Goal: Information Seeking & Learning: Learn about a topic

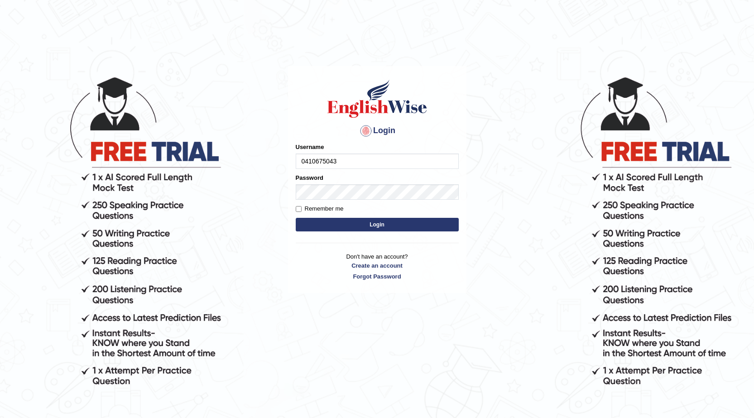
type input "0410675043"
click at [415, 225] on button "Login" at bounding box center [377, 225] width 163 height 14
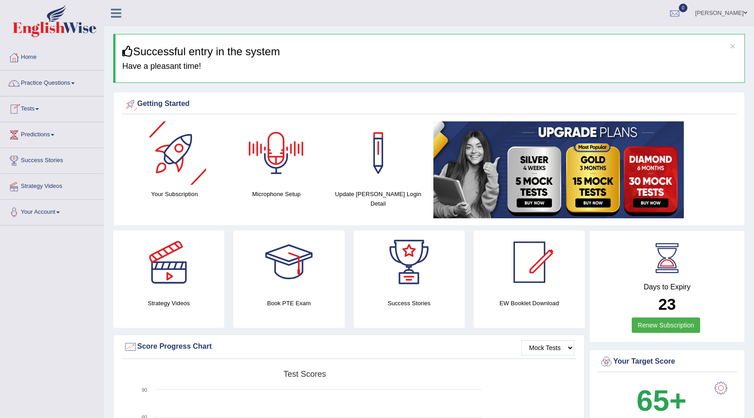
click at [63, 84] on link "Practice Questions" at bounding box center [51, 82] width 103 height 23
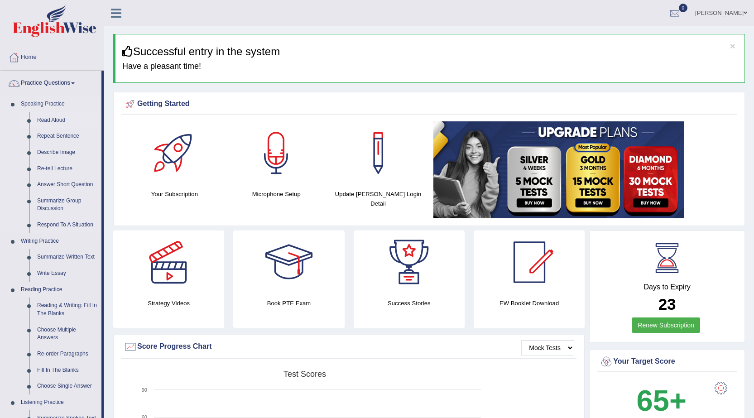
click at [55, 118] on link "Read Aloud" at bounding box center [67, 120] width 68 height 16
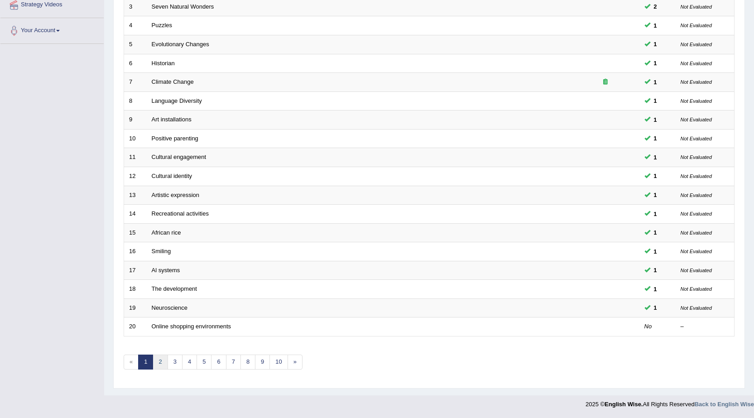
click at [156, 359] on link "2" at bounding box center [160, 362] width 15 height 15
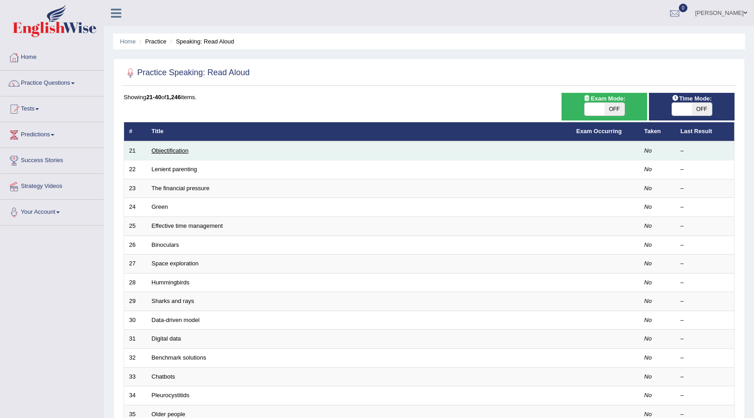
click at [169, 150] on link "Objectification" at bounding box center [170, 150] width 37 height 7
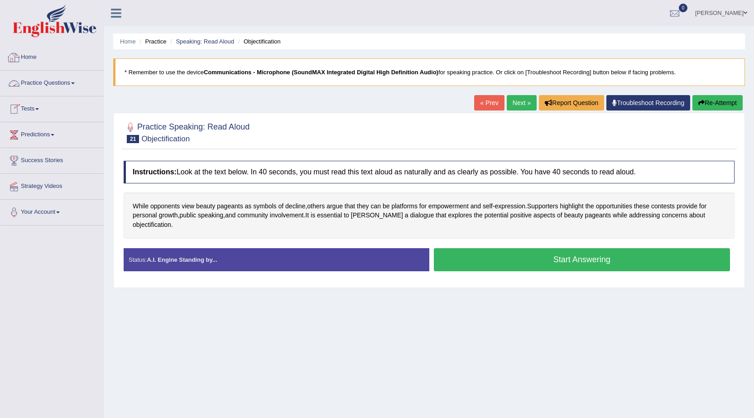
click at [70, 79] on link "Practice Questions" at bounding box center [51, 82] width 103 height 23
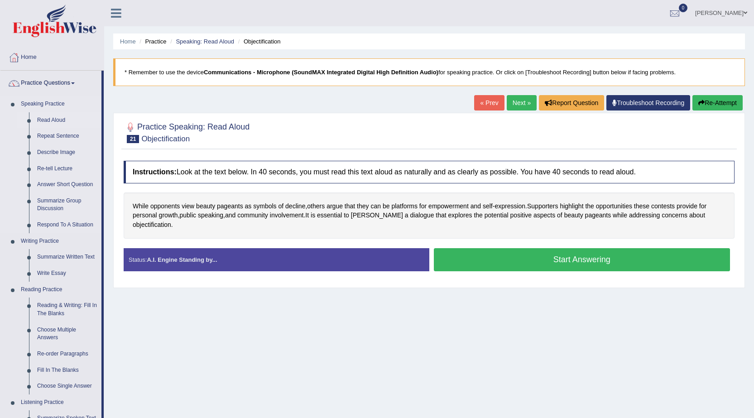
click at [60, 117] on link "Read Aloud" at bounding box center [67, 120] width 68 height 16
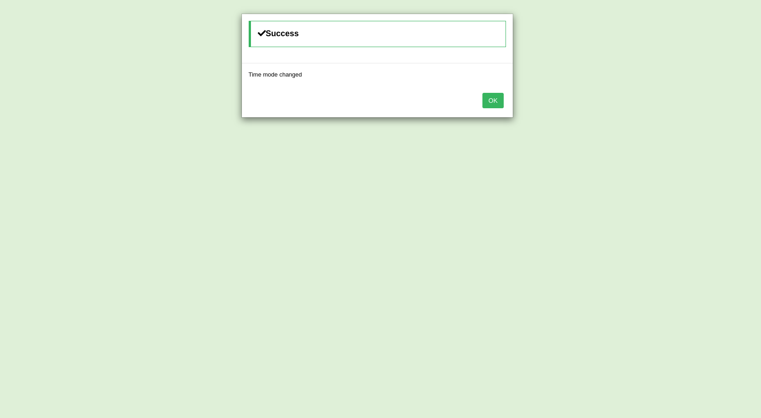
click at [500, 100] on button "OK" at bounding box center [493, 100] width 21 height 15
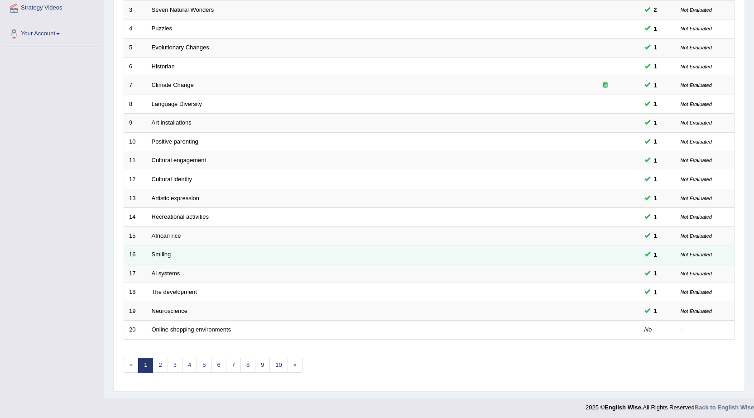
scroll to position [182, 0]
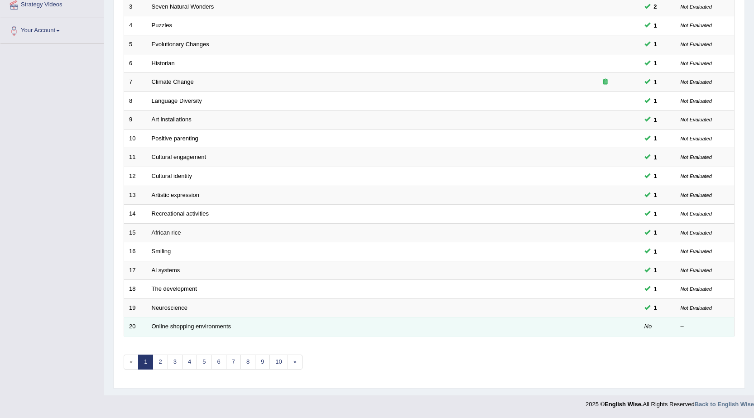
click at [184, 327] on link "Online shopping environments" at bounding box center [192, 326] width 80 height 7
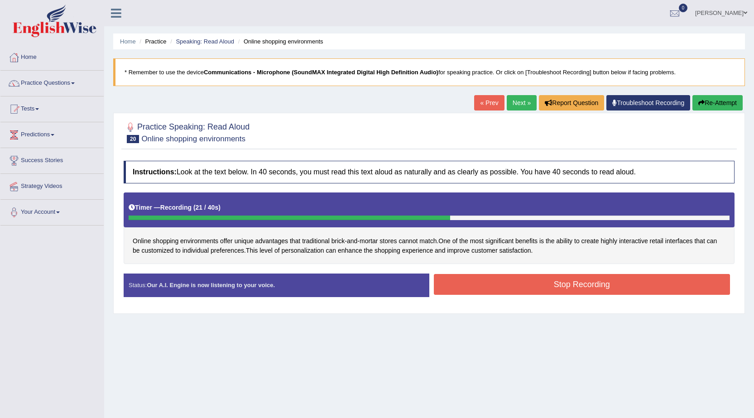
click at [513, 288] on button "Stop Recording" at bounding box center [582, 284] width 297 height 21
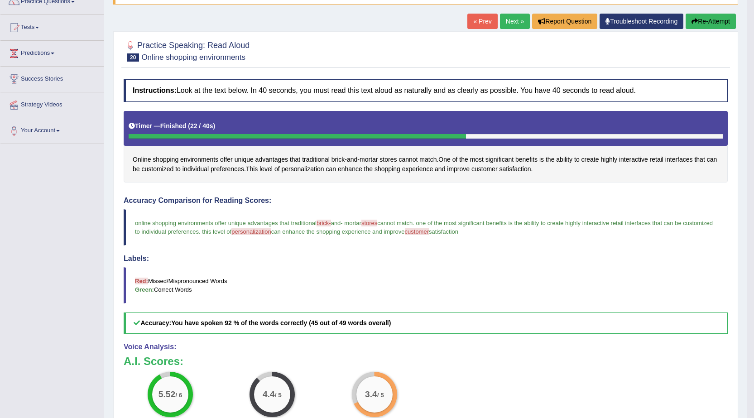
scroll to position [65, 0]
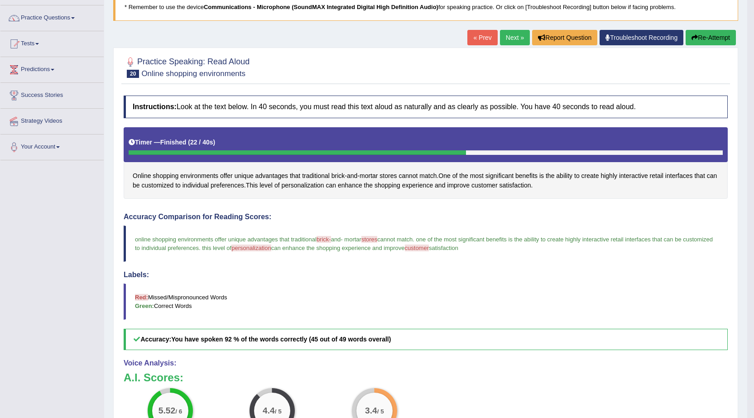
click at [503, 34] on link "Next »" at bounding box center [515, 37] width 30 height 15
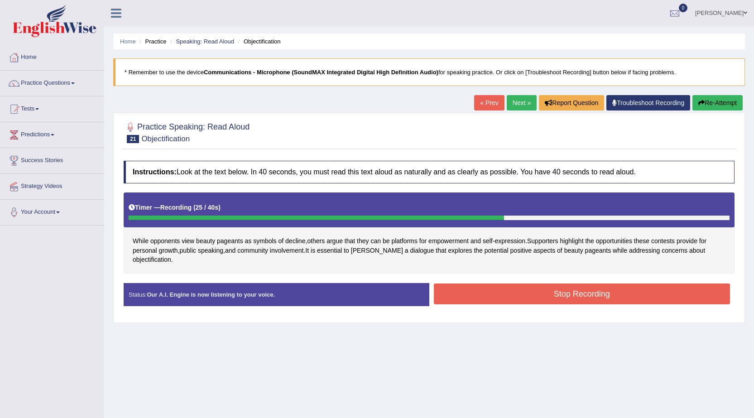
click at [589, 289] on button "Stop Recording" at bounding box center [582, 294] width 297 height 21
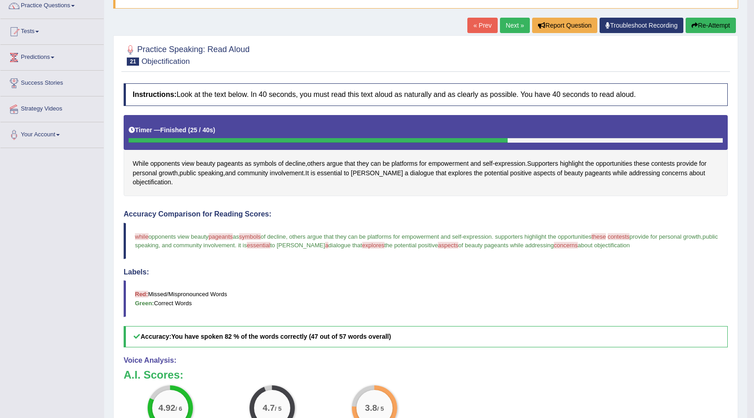
scroll to position [20, 0]
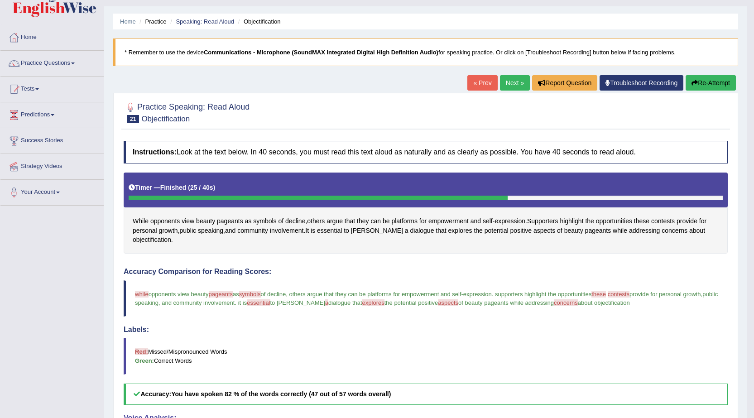
click at [507, 85] on link "Next »" at bounding box center [515, 82] width 30 height 15
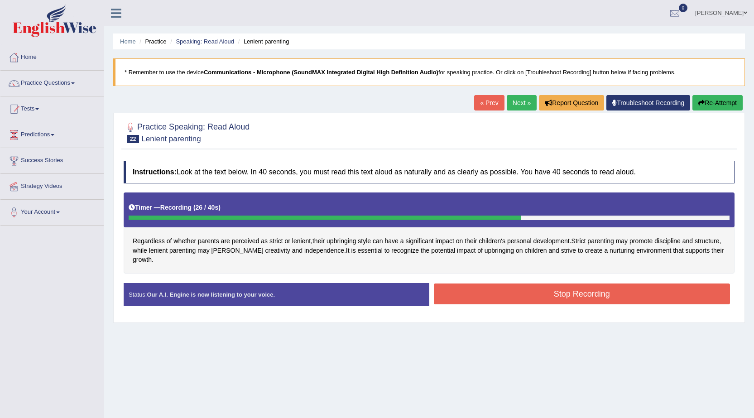
click at [603, 292] on button "Stop Recording" at bounding box center [582, 294] width 297 height 21
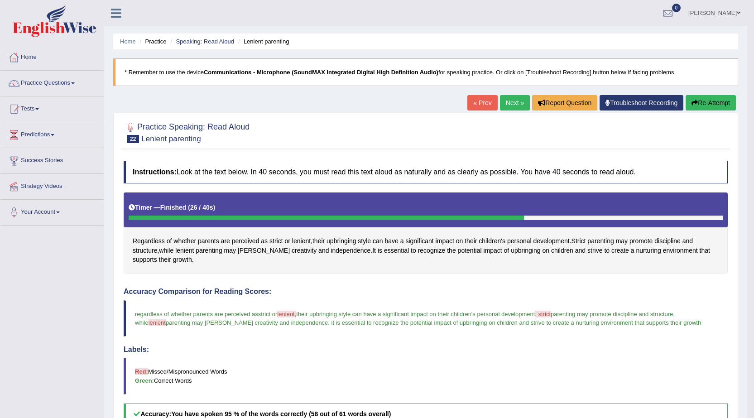
click at [508, 108] on link "Next »" at bounding box center [515, 102] width 30 height 15
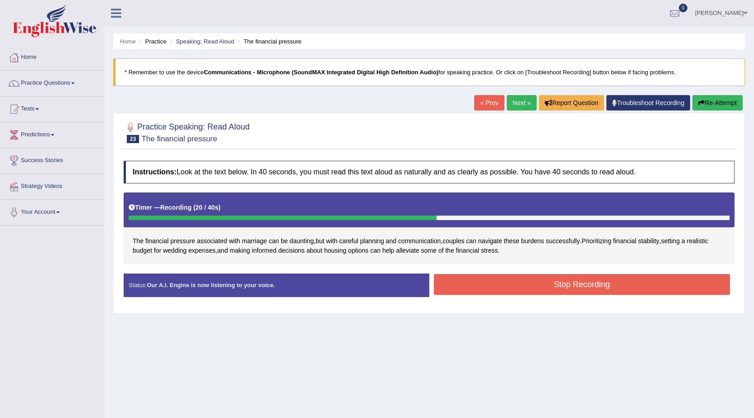
click at [576, 284] on button "Stop Recording" at bounding box center [582, 284] width 297 height 21
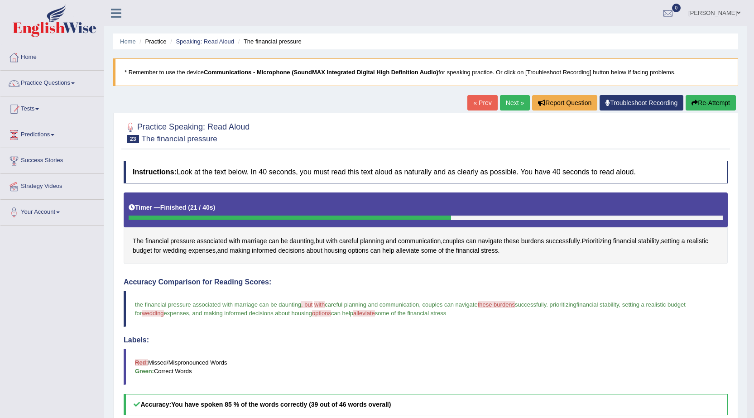
click at [510, 100] on link "Next »" at bounding box center [515, 102] width 30 height 15
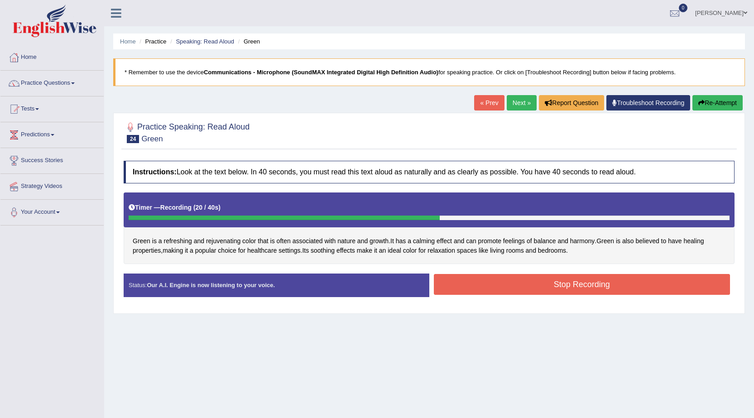
click at [562, 287] on button "Stop Recording" at bounding box center [582, 284] width 297 height 21
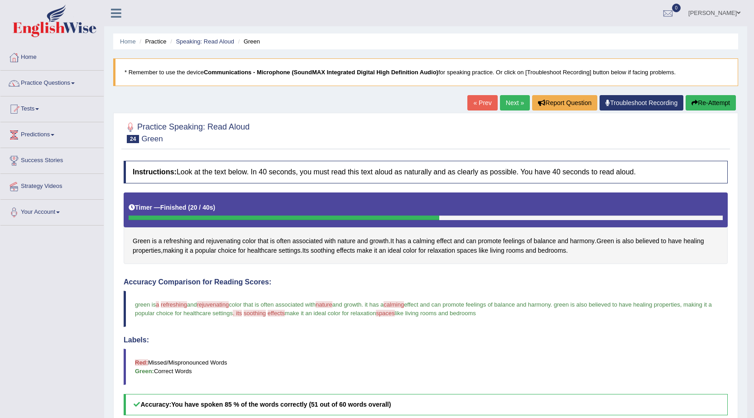
click at [514, 100] on link "Next »" at bounding box center [515, 102] width 30 height 15
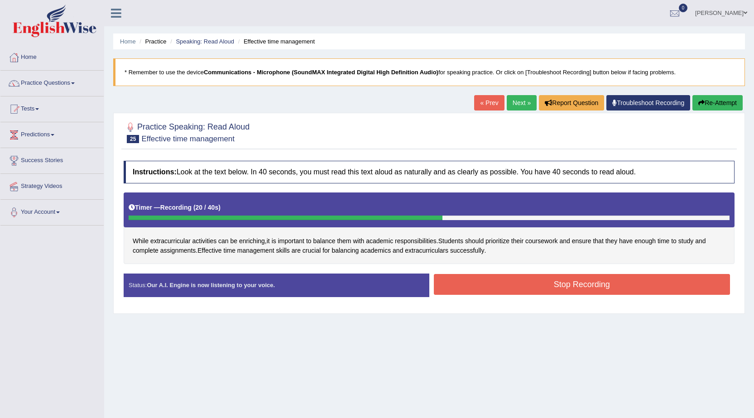
click at [556, 289] on button "Stop Recording" at bounding box center [582, 284] width 297 height 21
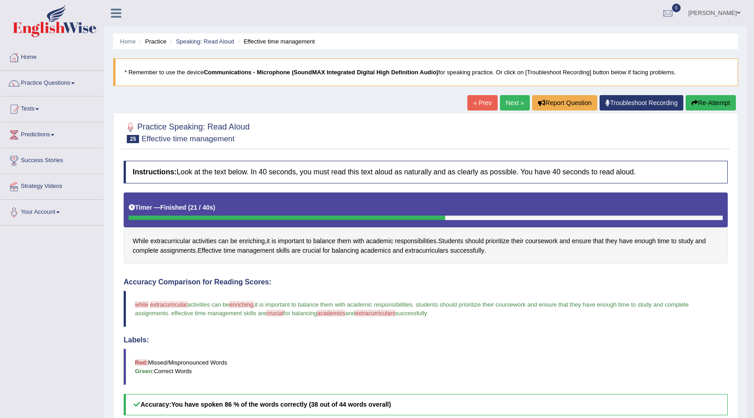
click at [504, 98] on link "Next »" at bounding box center [515, 102] width 30 height 15
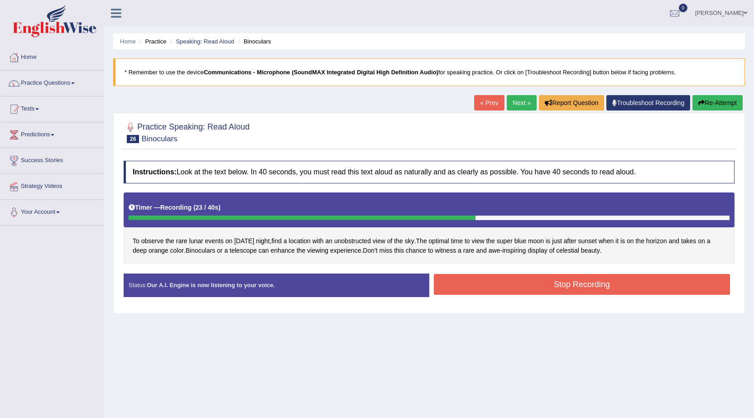
click at [576, 283] on button "Stop Recording" at bounding box center [582, 284] width 297 height 21
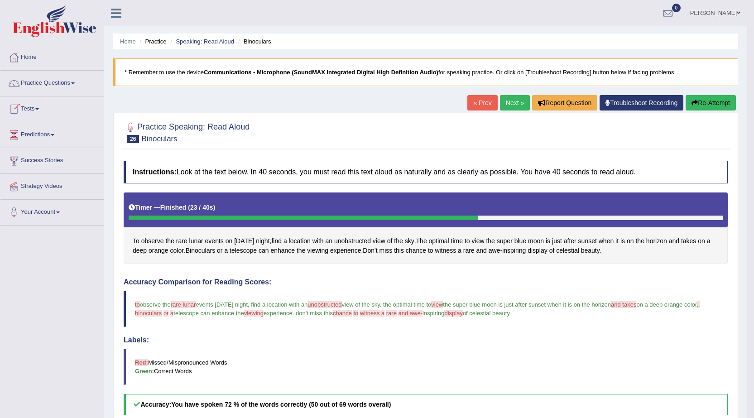
click at [68, 77] on link "Practice Questions" at bounding box center [51, 82] width 103 height 23
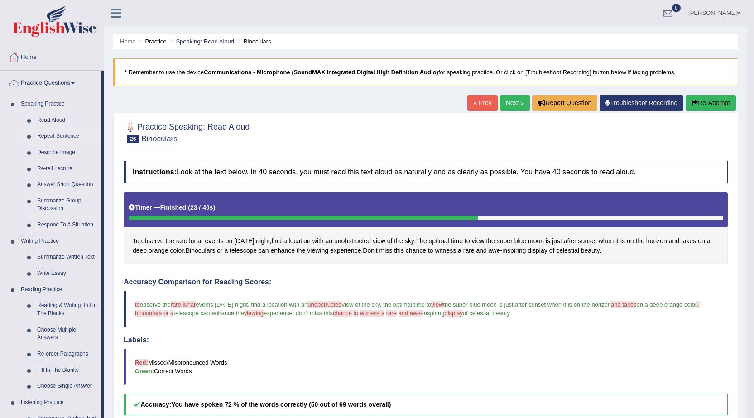
click at [60, 135] on link "Repeat Sentence" at bounding box center [67, 136] width 68 height 16
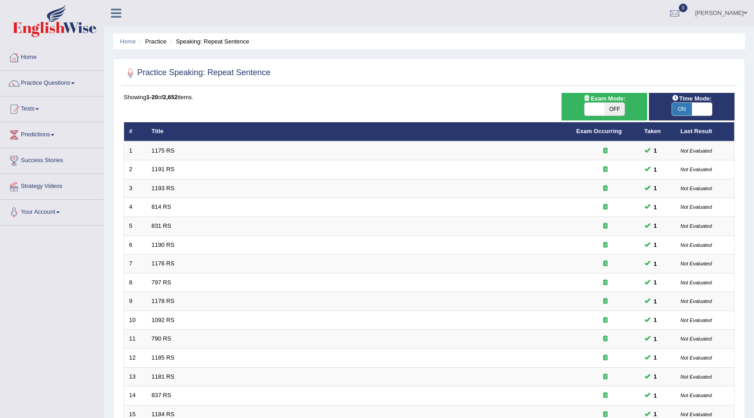
scroll to position [181, 0]
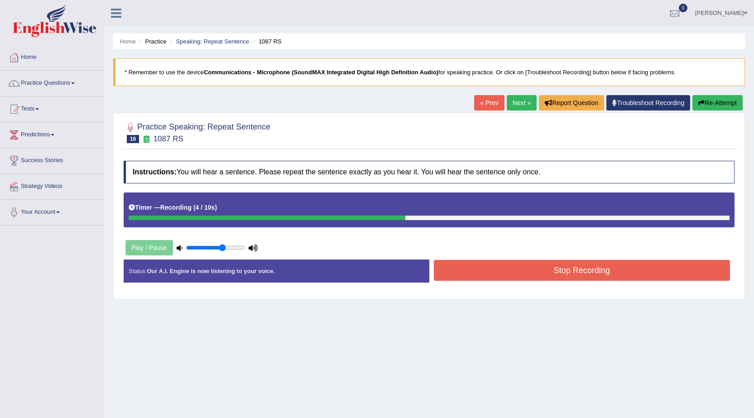
click at [489, 272] on button "Stop Recording" at bounding box center [582, 270] width 297 height 21
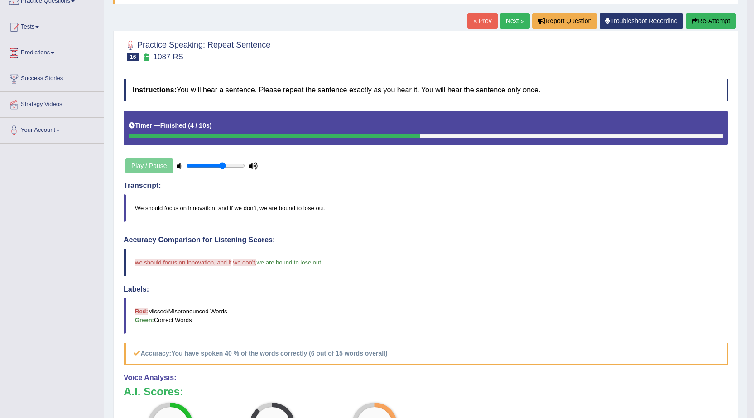
scroll to position [45, 0]
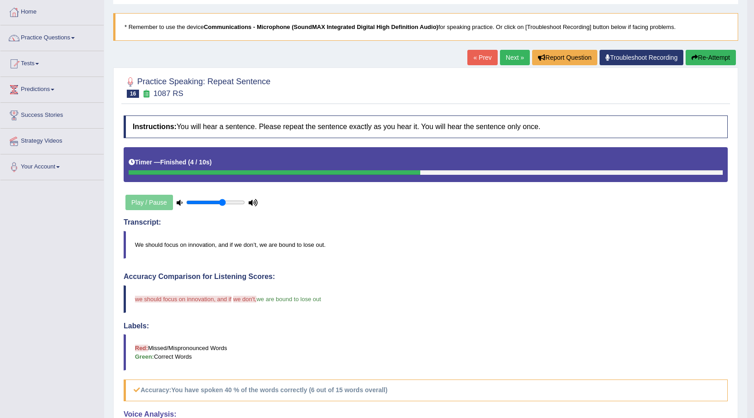
click at [510, 58] on link "Next »" at bounding box center [515, 57] width 30 height 15
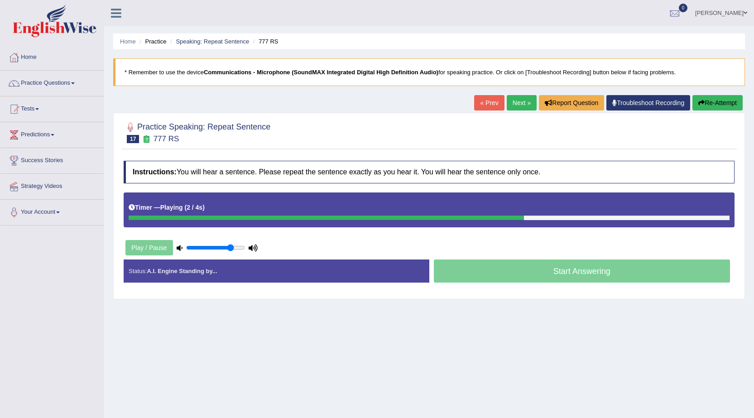
type input "0.8"
click at [232, 247] on input "range" at bounding box center [215, 247] width 59 height 7
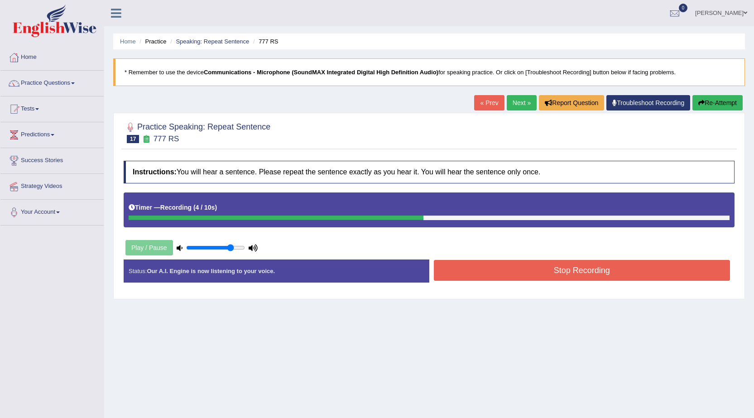
click at [517, 266] on button "Stop Recording" at bounding box center [582, 270] width 297 height 21
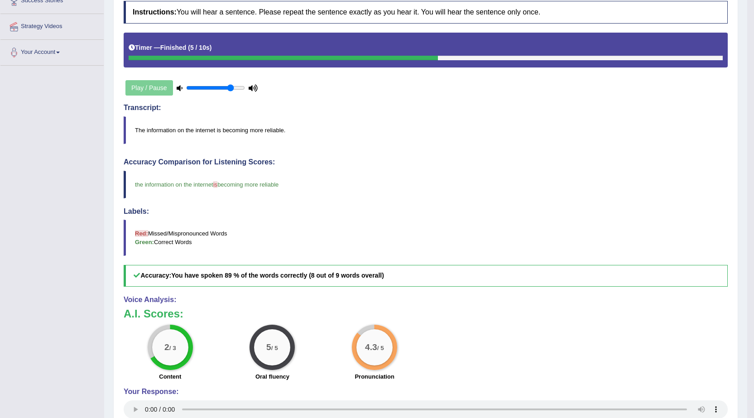
scroll to position [51, 0]
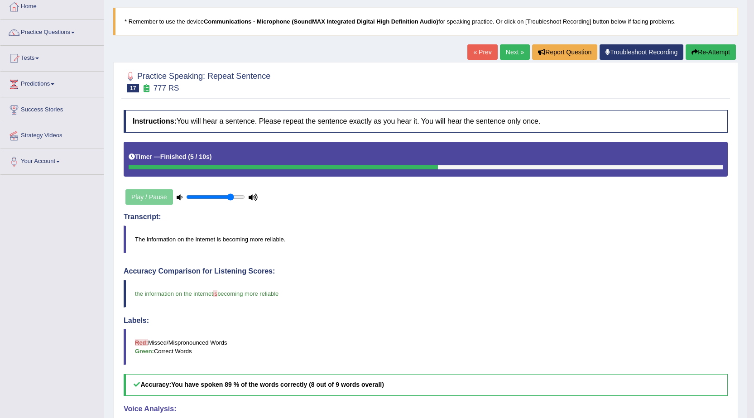
click at [513, 57] on link "Next »" at bounding box center [515, 51] width 30 height 15
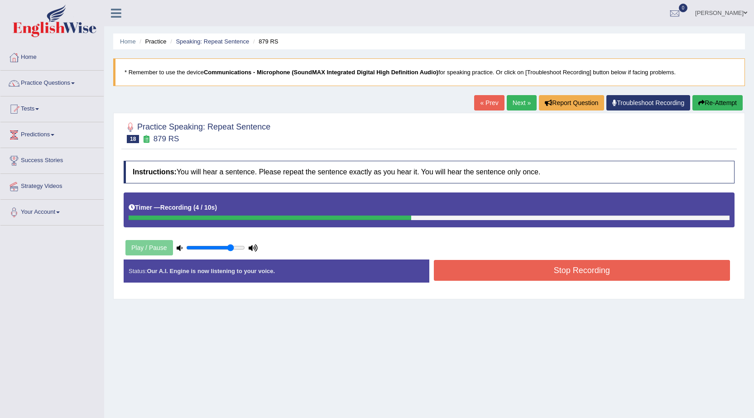
click at [490, 267] on button "Stop Recording" at bounding box center [582, 270] width 297 height 21
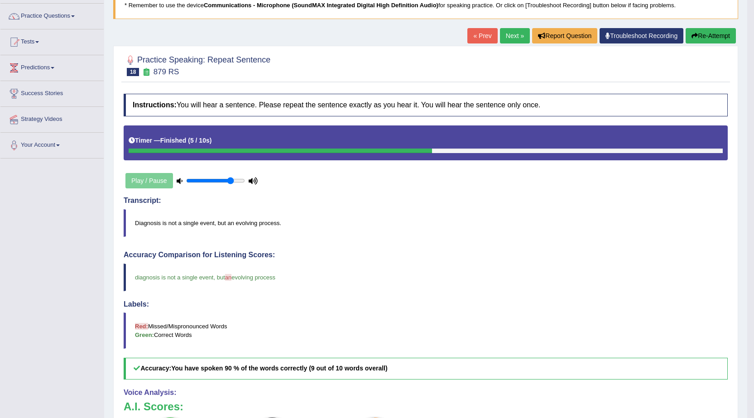
scroll to position [45, 0]
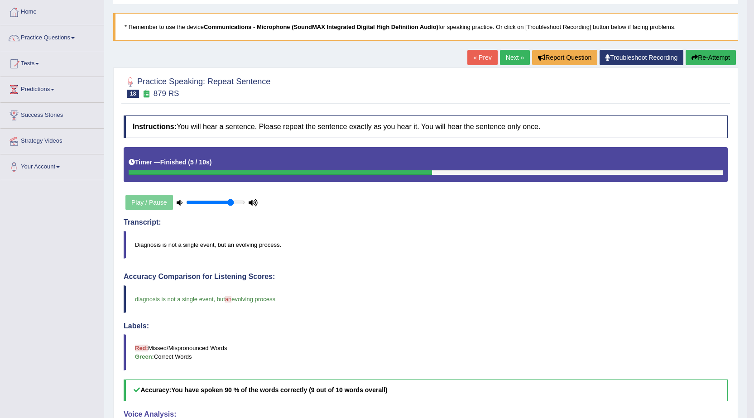
click at [517, 55] on link "Next »" at bounding box center [515, 57] width 30 height 15
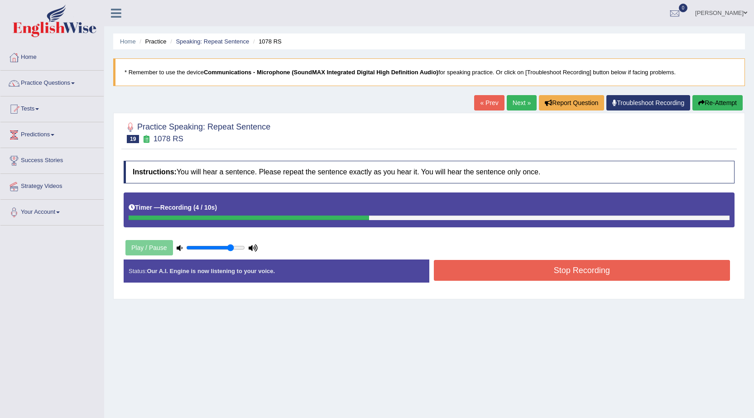
click at [515, 280] on button "Stop Recording" at bounding box center [582, 270] width 297 height 21
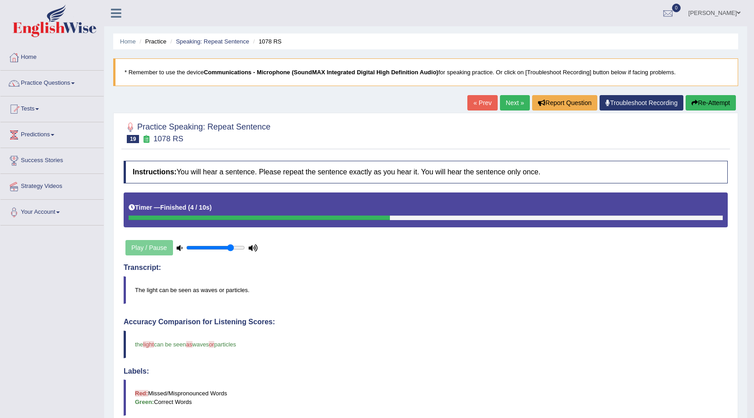
click at [512, 106] on link "Next »" at bounding box center [515, 102] width 30 height 15
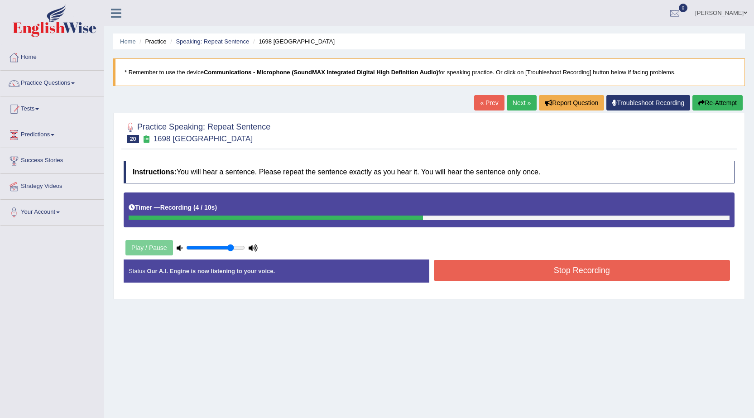
click at [599, 269] on button "Stop Recording" at bounding box center [582, 270] width 297 height 21
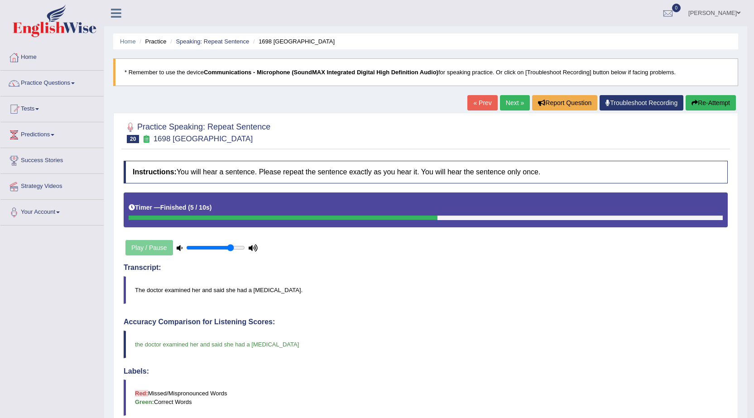
click at [517, 99] on link "Next »" at bounding box center [515, 102] width 30 height 15
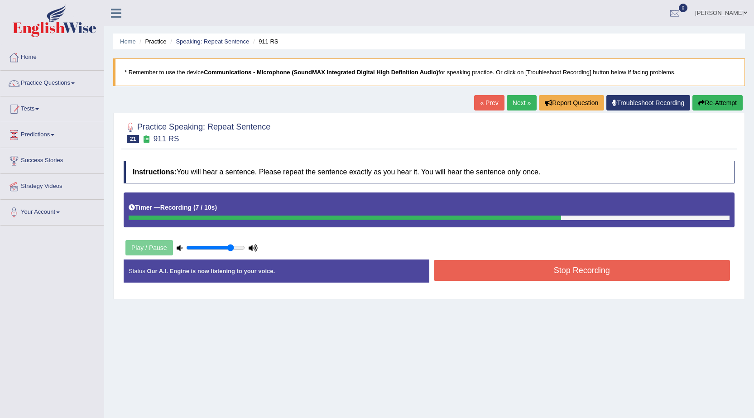
click at [553, 263] on button "Stop Recording" at bounding box center [582, 270] width 297 height 21
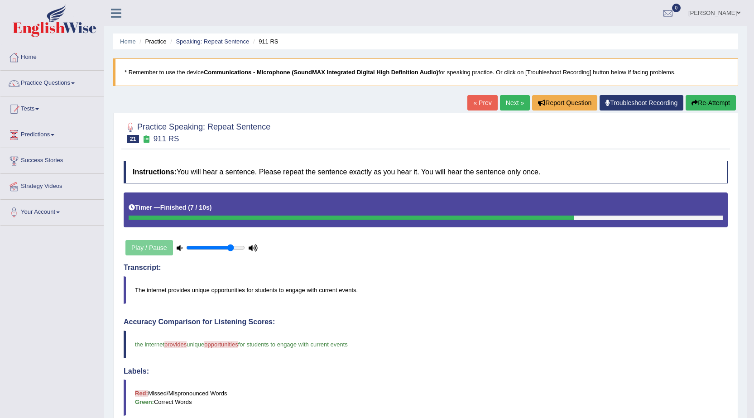
click at [501, 104] on link "Next »" at bounding box center [515, 102] width 30 height 15
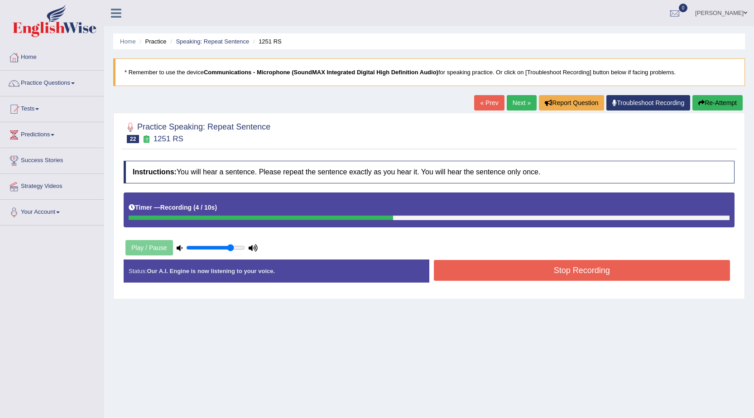
click at [561, 277] on button "Stop Recording" at bounding box center [582, 270] width 297 height 21
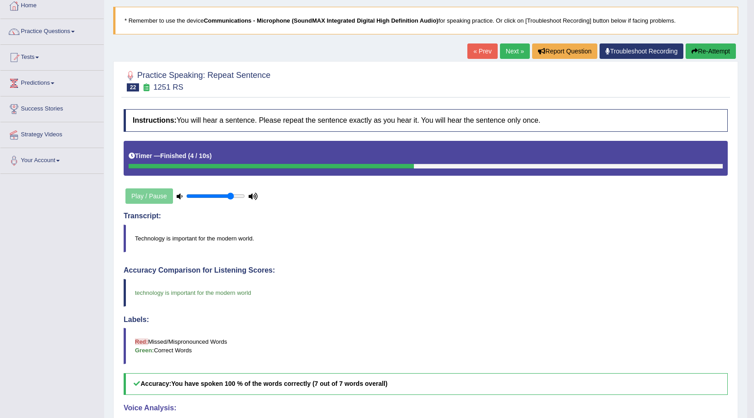
scroll to position [45, 0]
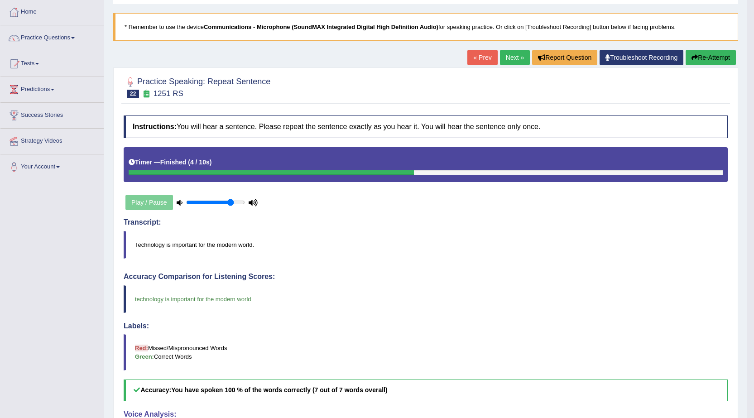
click at [506, 58] on link "Next »" at bounding box center [515, 57] width 30 height 15
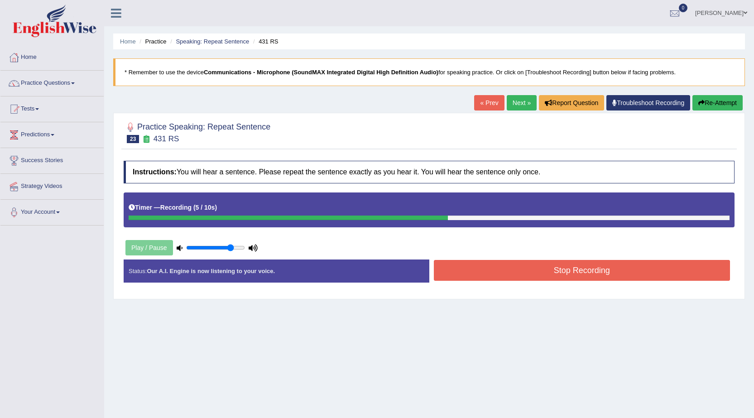
click at [527, 267] on button "Stop Recording" at bounding box center [582, 270] width 297 height 21
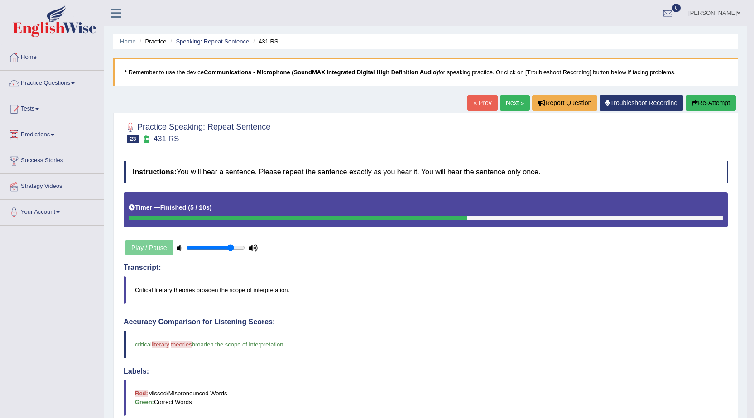
click at [510, 99] on link "Next »" at bounding box center [515, 102] width 30 height 15
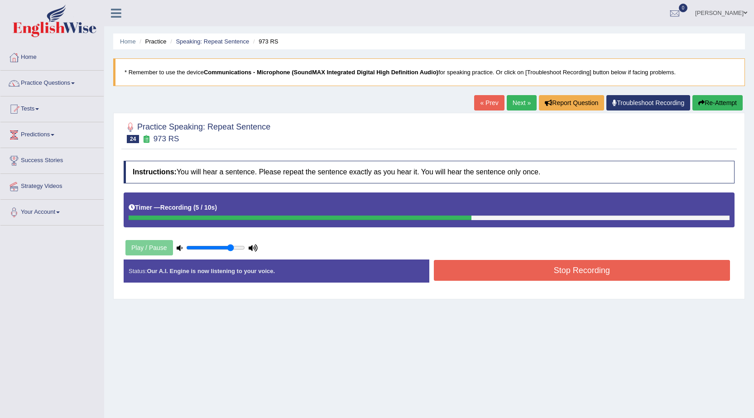
click at [537, 268] on button "Stop Recording" at bounding box center [582, 270] width 297 height 21
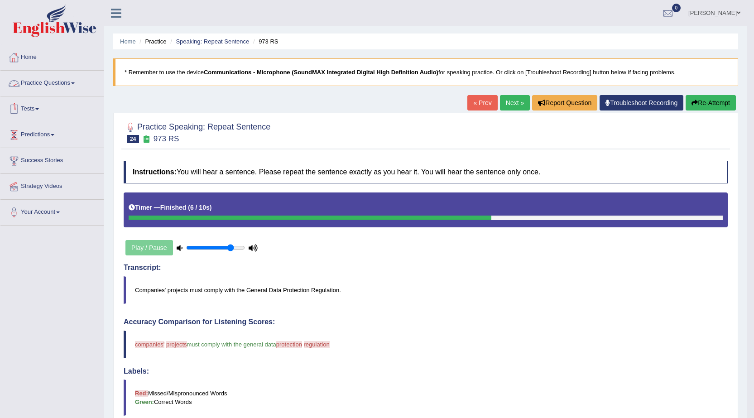
click at [55, 81] on link "Practice Questions" at bounding box center [51, 82] width 103 height 23
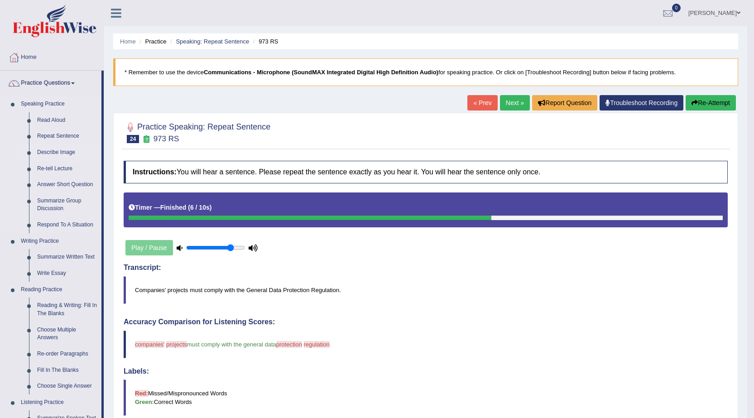
click at [67, 148] on link "Describe Image" at bounding box center [67, 153] width 68 height 16
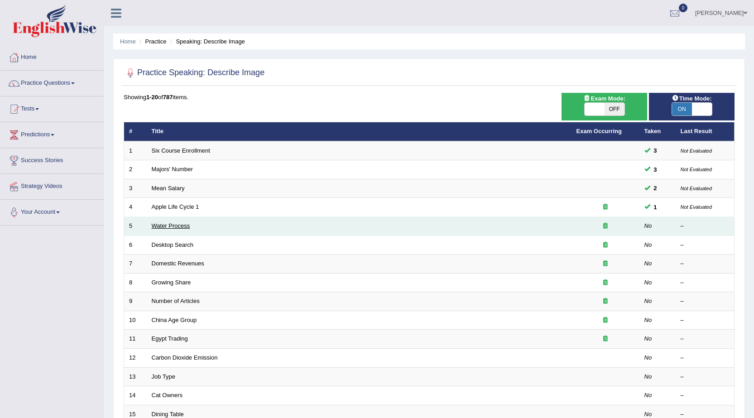
click at [179, 226] on link "Water Process" at bounding box center [171, 225] width 39 height 7
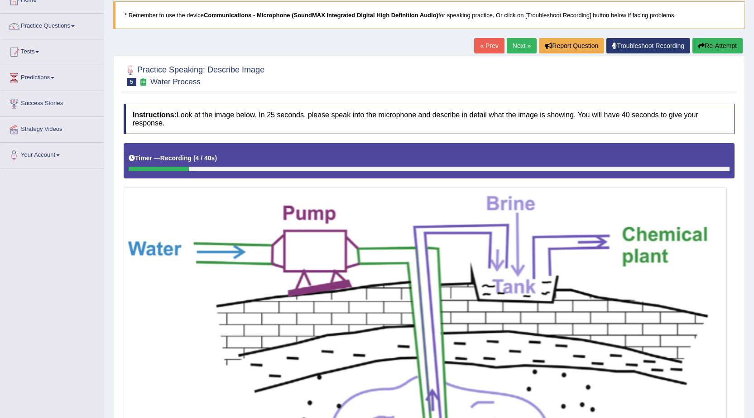
scroll to position [45, 0]
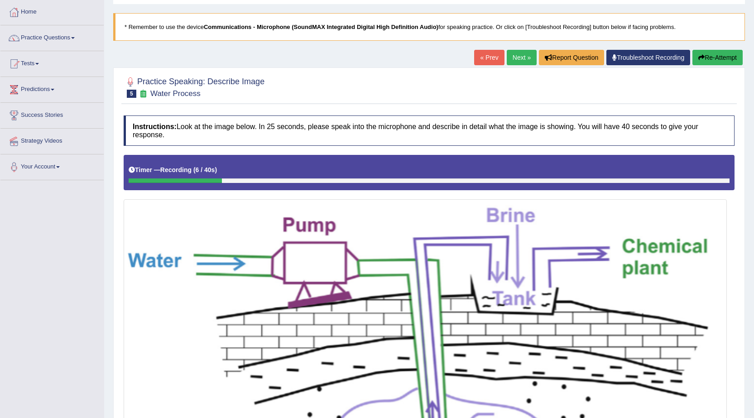
click at [719, 58] on button "Re-Attempt" at bounding box center [718, 57] width 50 height 15
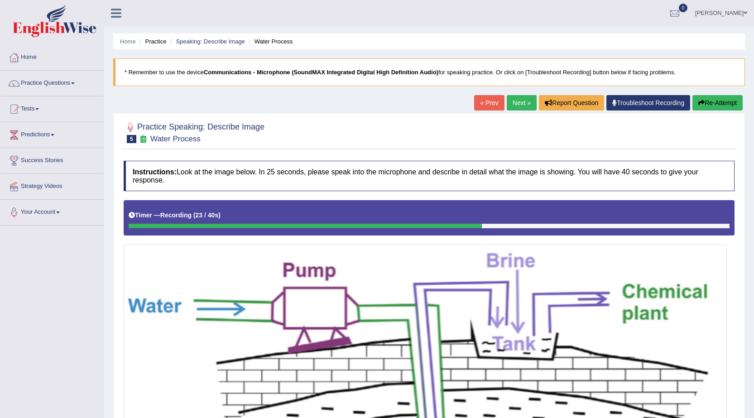
scroll to position [272, 0]
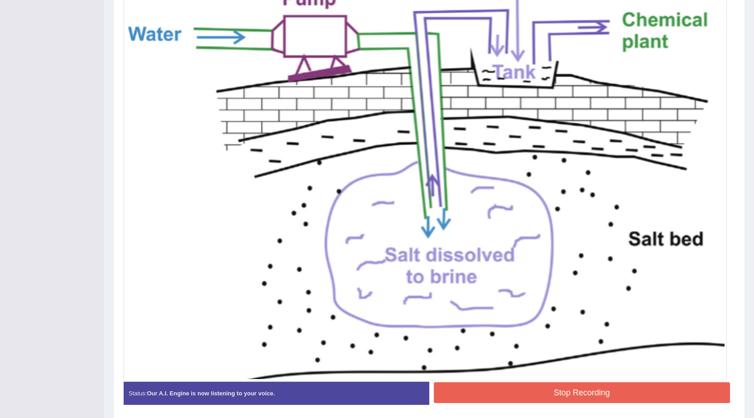
click at [587, 389] on button "Stop Recording" at bounding box center [582, 392] width 297 height 21
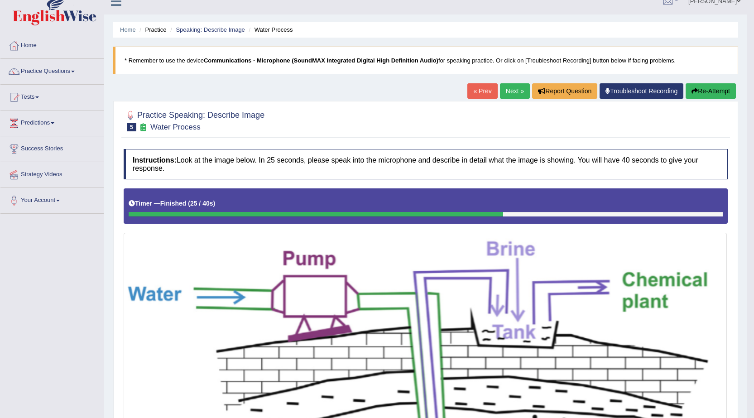
scroll to position [0, 0]
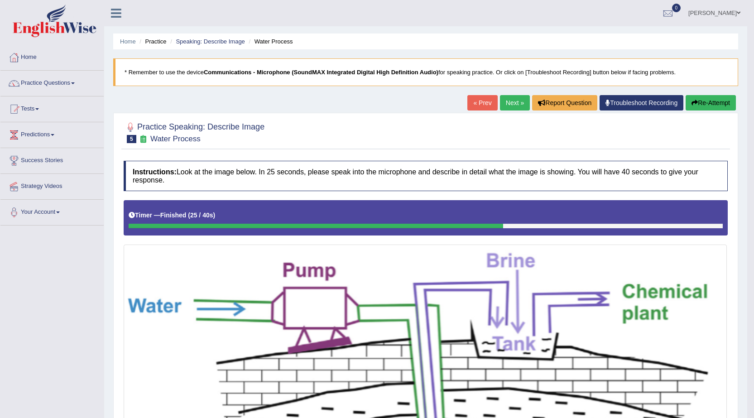
click at [516, 105] on link "Next »" at bounding box center [515, 102] width 30 height 15
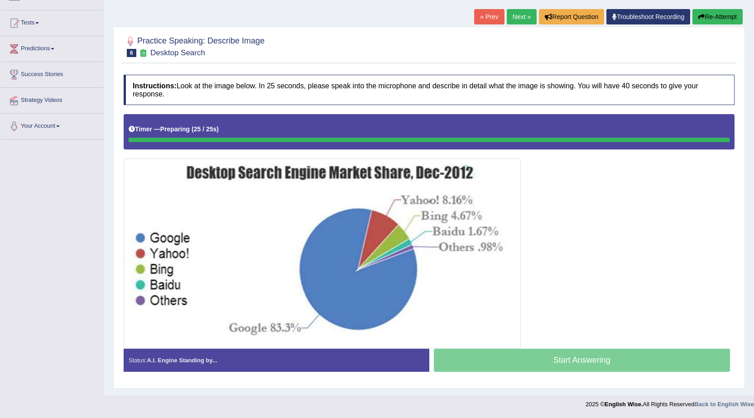
scroll to position [86, 0]
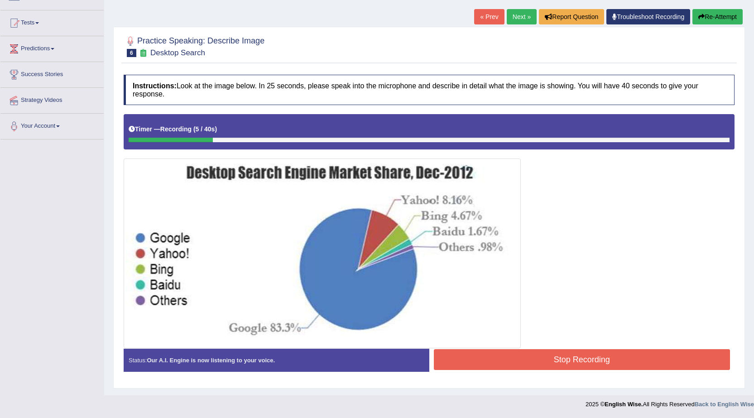
click at [714, 17] on button "Re-Attempt" at bounding box center [718, 16] width 50 height 15
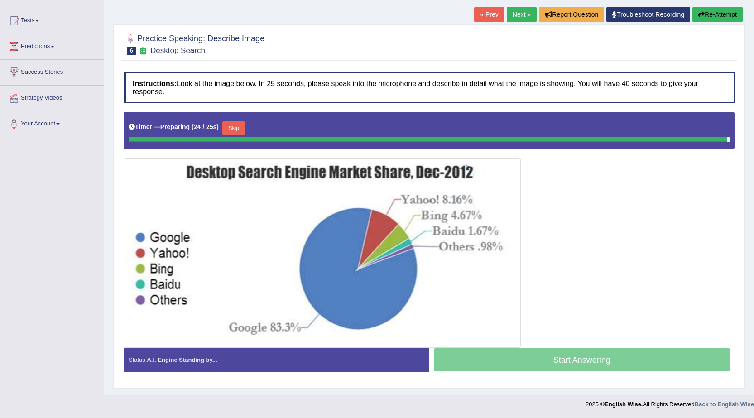
scroll to position [86, 0]
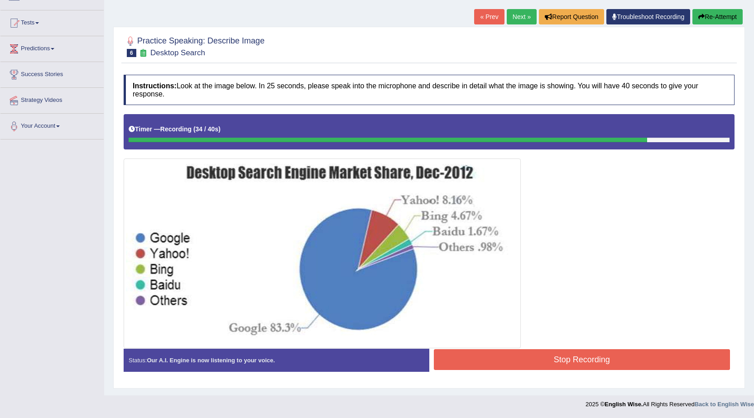
click at [614, 361] on button "Stop Recording" at bounding box center [582, 359] width 297 height 21
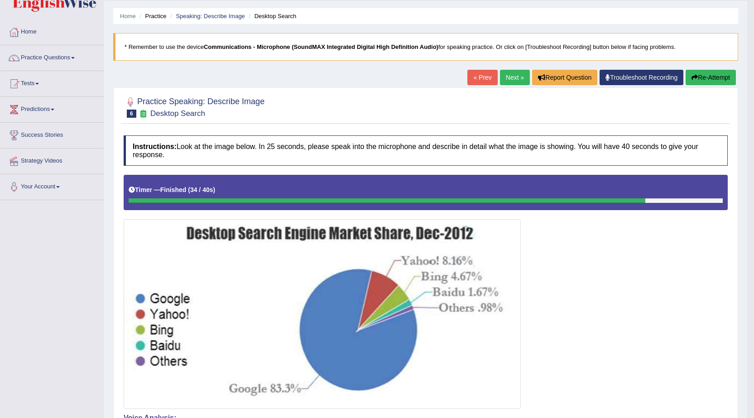
scroll to position [0, 0]
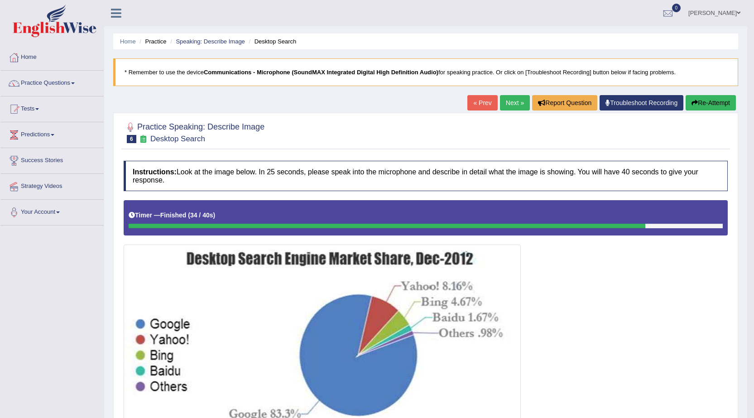
click at [521, 101] on link "Next »" at bounding box center [515, 102] width 30 height 15
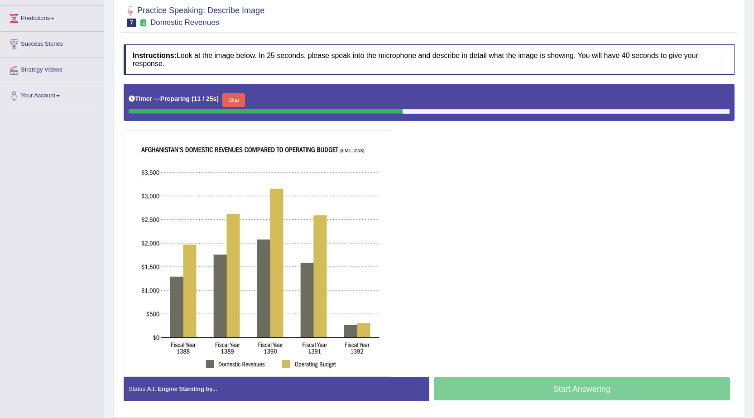
scroll to position [100, 0]
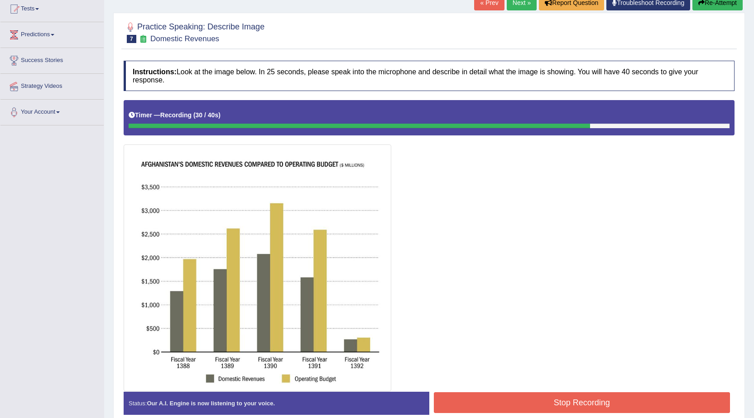
click at [578, 403] on button "Stop Recording" at bounding box center [582, 402] width 297 height 21
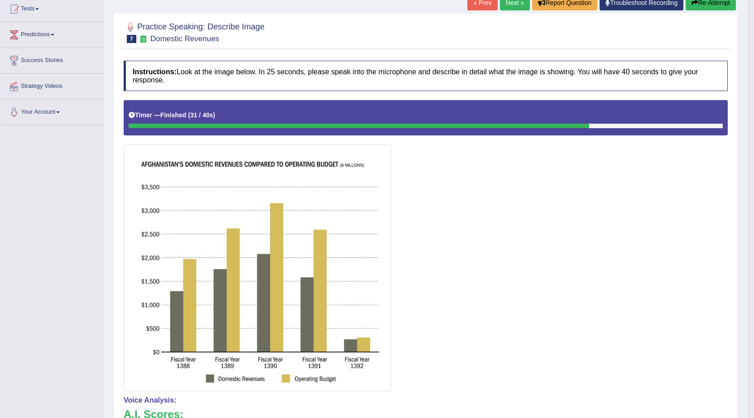
click at [705, 2] on button "Re-Attempt" at bounding box center [711, 2] width 50 height 15
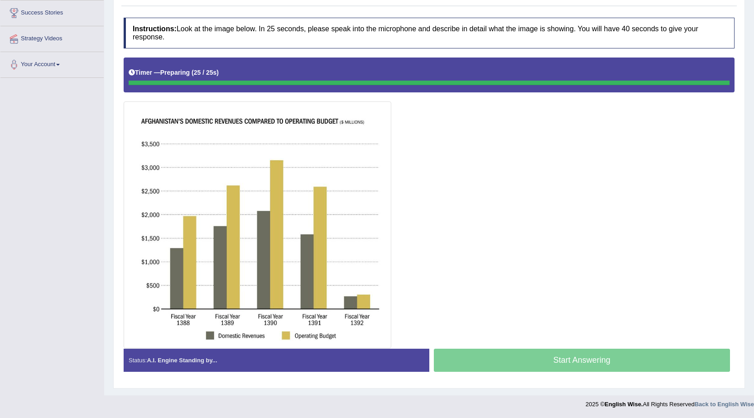
scroll to position [148, 0]
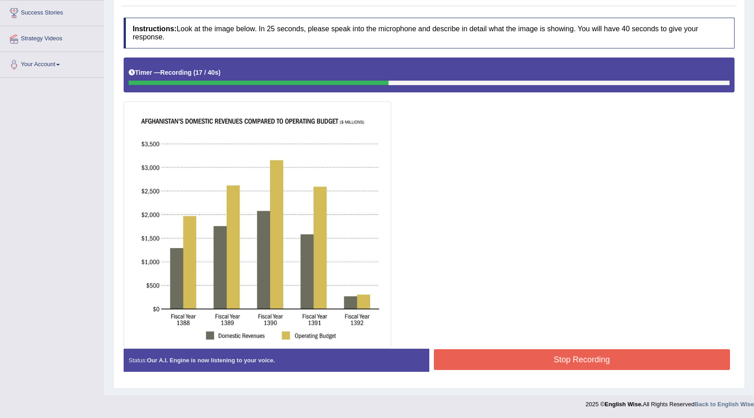
click at [523, 353] on button "Stop Recording" at bounding box center [582, 359] width 297 height 21
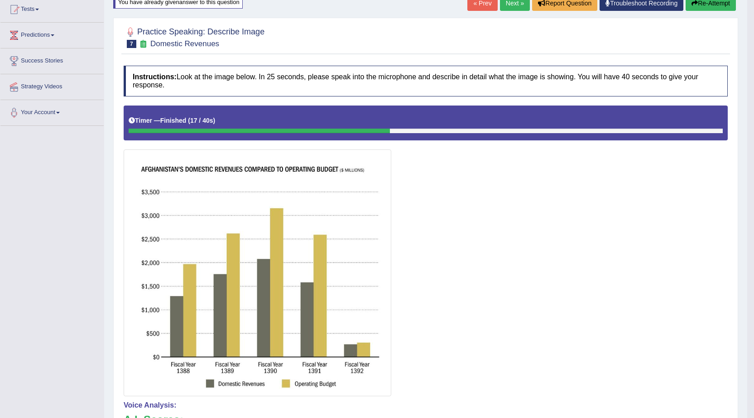
scroll to position [57, 0]
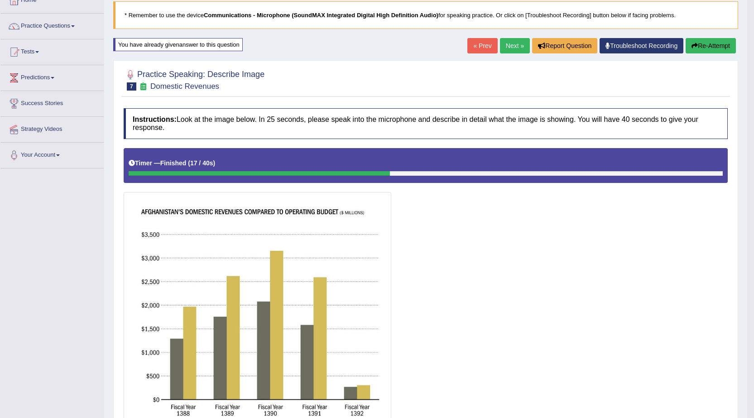
click at [722, 45] on button "Re-Attempt" at bounding box center [711, 45] width 50 height 15
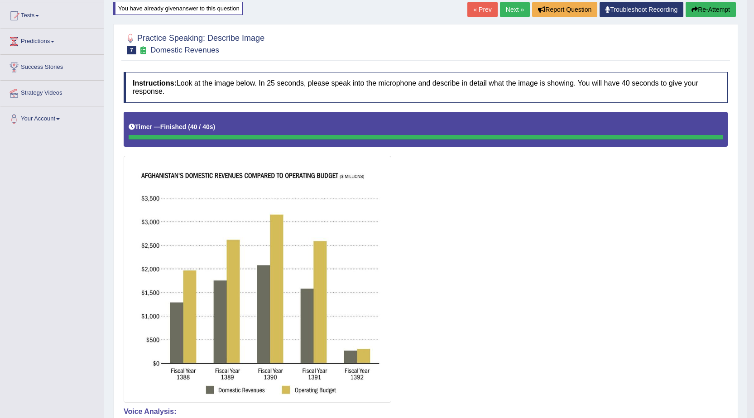
scroll to position [66, 0]
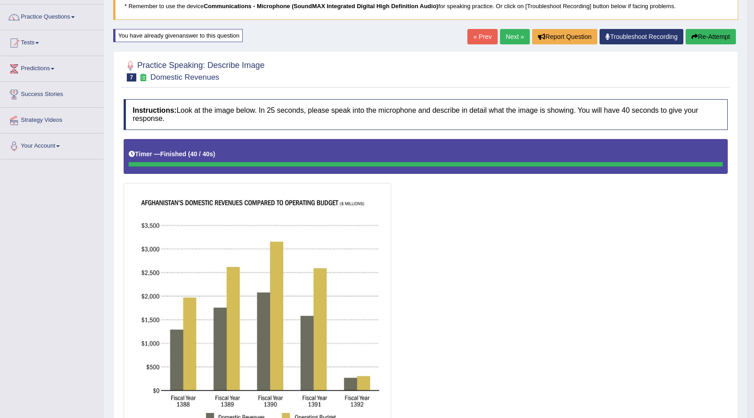
click at [708, 31] on button "Re-Attempt" at bounding box center [711, 36] width 50 height 15
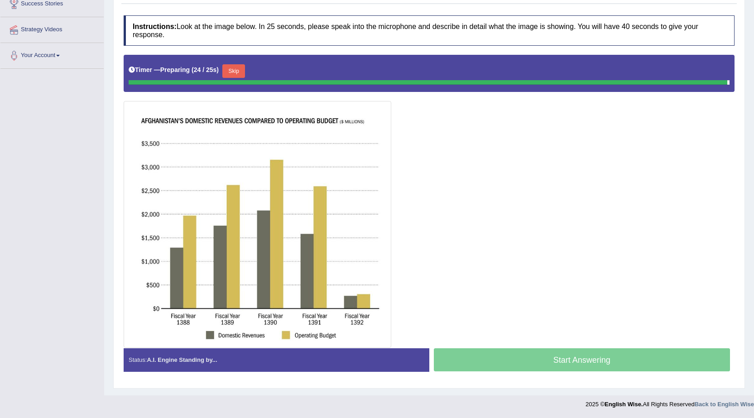
scroll to position [148, 0]
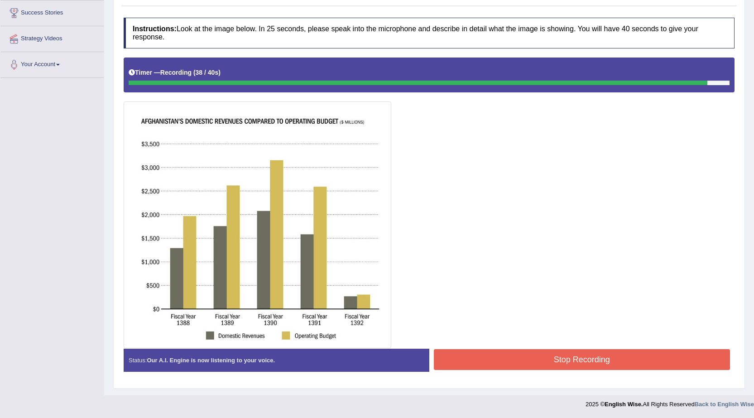
click at [597, 361] on button "Stop Recording" at bounding box center [582, 359] width 297 height 21
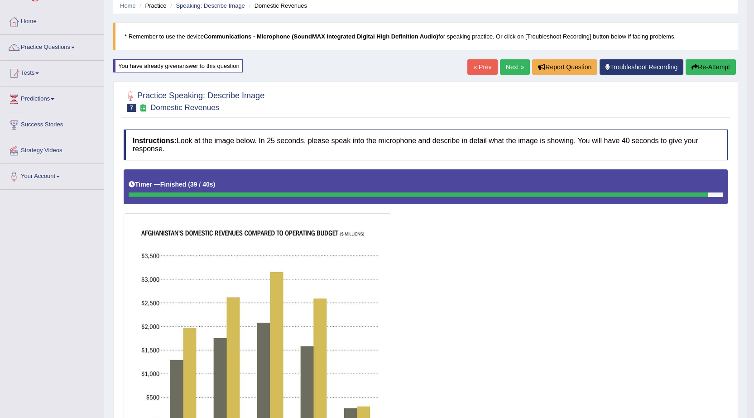
scroll to position [12, 0]
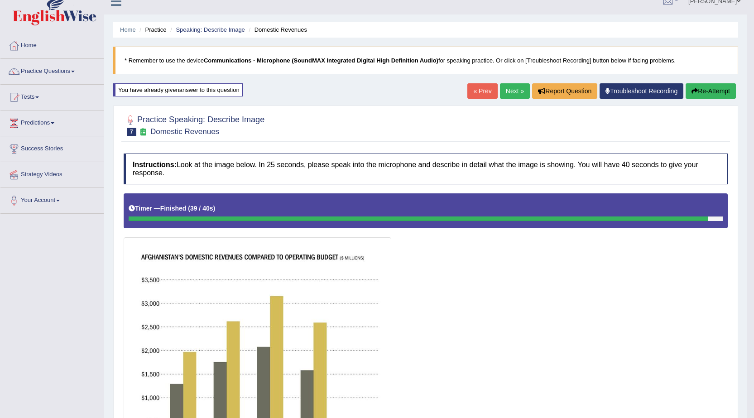
click at [504, 93] on link "Next »" at bounding box center [515, 90] width 30 height 15
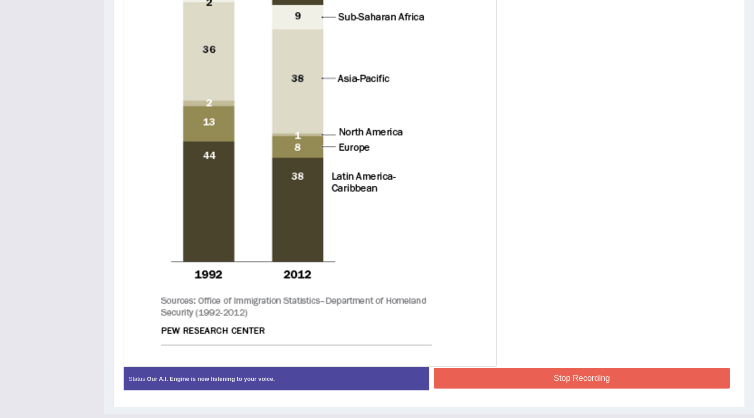
scroll to position [379, 0]
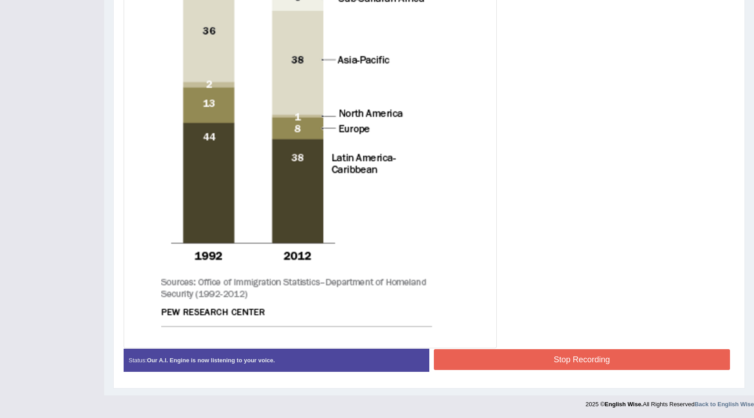
click at [582, 354] on button "Stop Recording" at bounding box center [582, 359] width 297 height 21
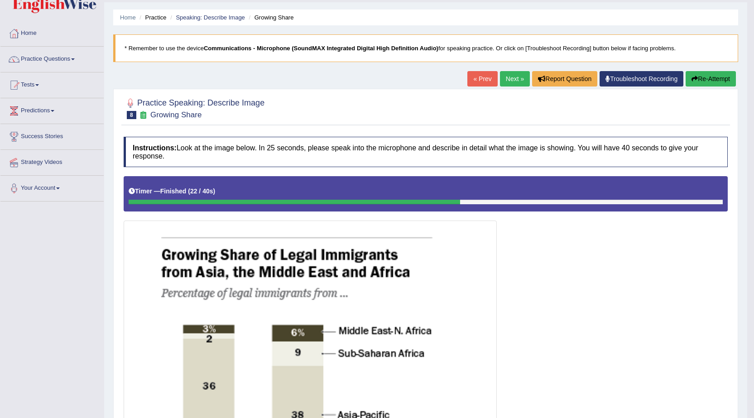
scroll to position [19, 0]
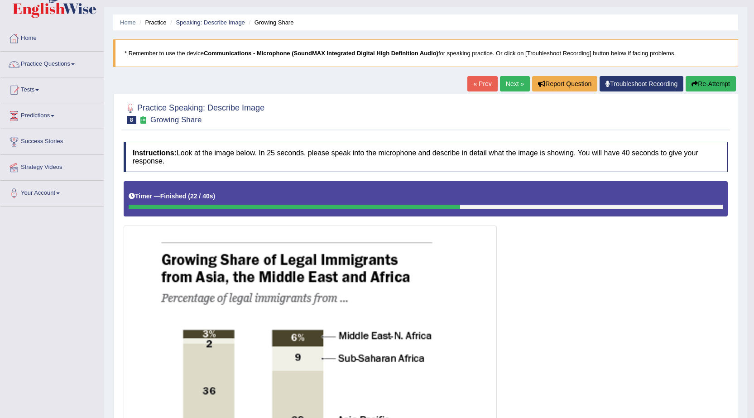
click at [700, 82] on button "Re-Attempt" at bounding box center [711, 83] width 50 height 15
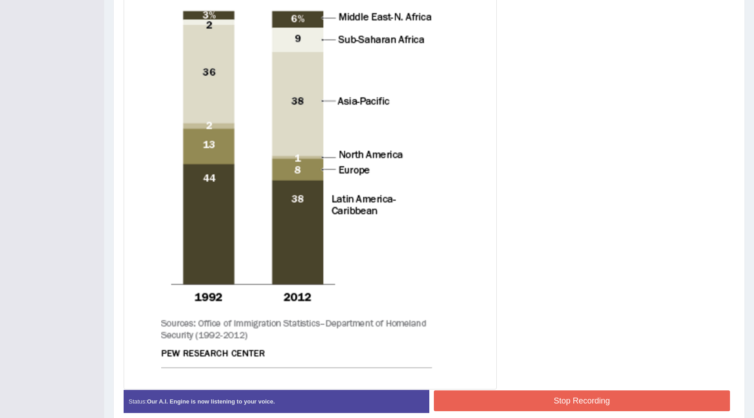
scroll to position [384, 0]
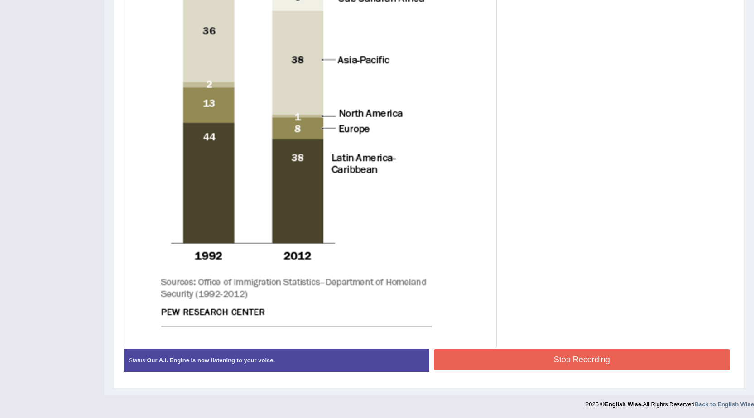
click at [592, 362] on button "Stop Recording" at bounding box center [582, 359] width 297 height 21
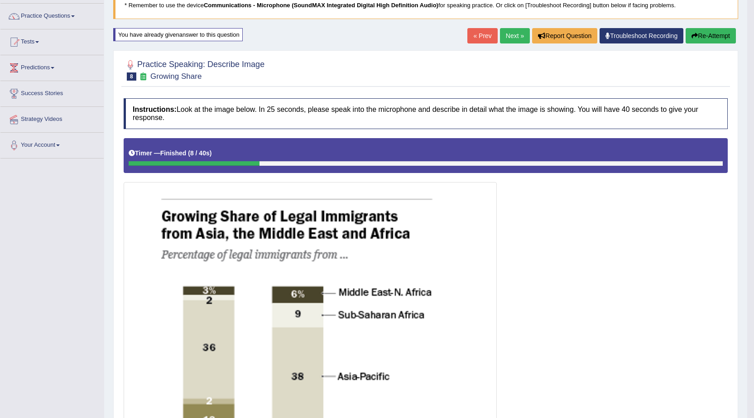
scroll to position [67, 0]
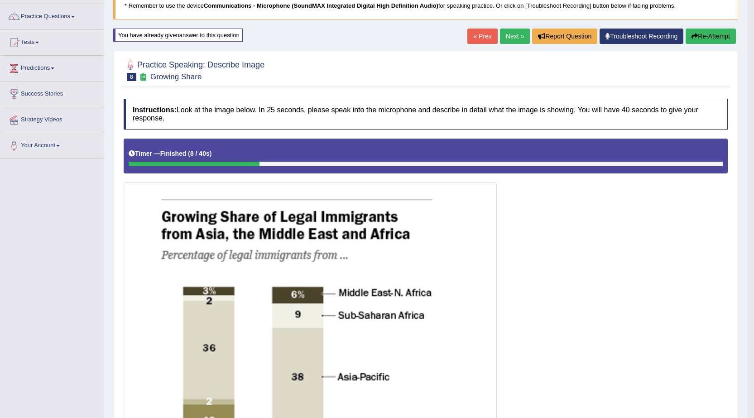
click at [700, 33] on button "Re-Attempt" at bounding box center [711, 36] width 50 height 15
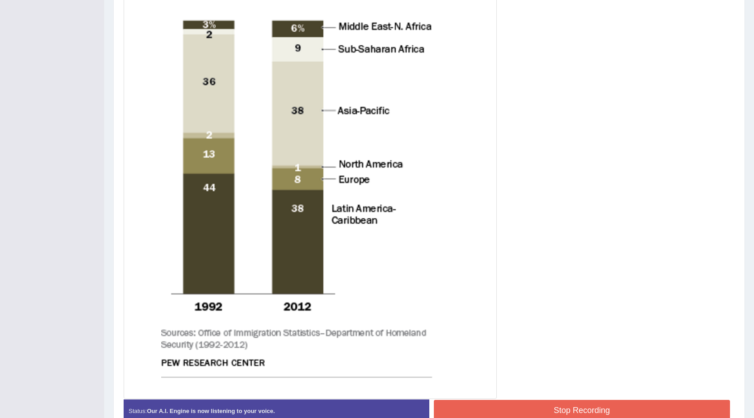
scroll to position [345, 0]
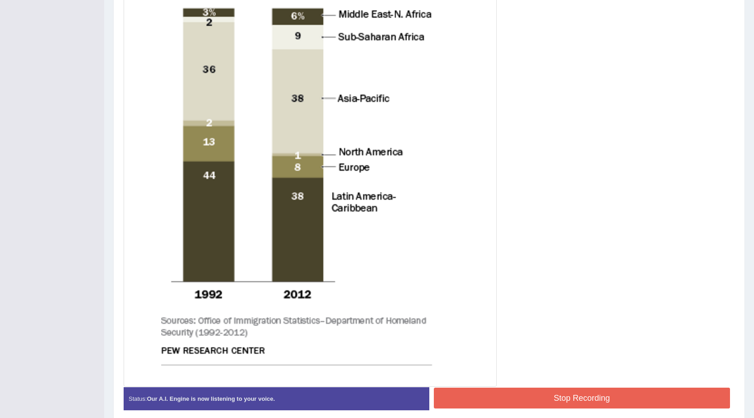
click at [539, 395] on button "Stop Recording" at bounding box center [582, 398] width 297 height 21
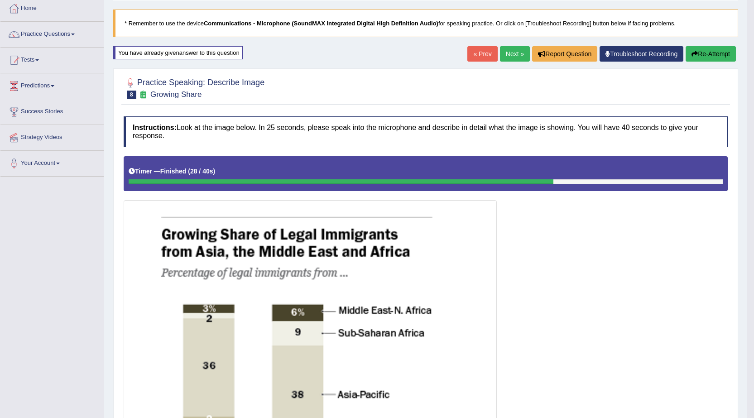
scroll to position [28, 0]
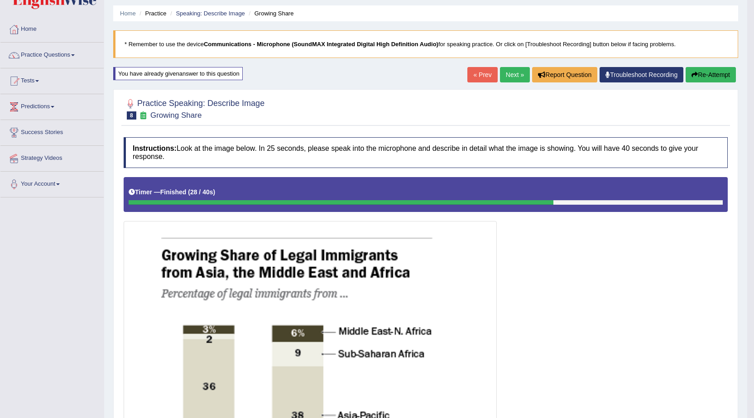
click at [505, 75] on link "Next »" at bounding box center [515, 74] width 30 height 15
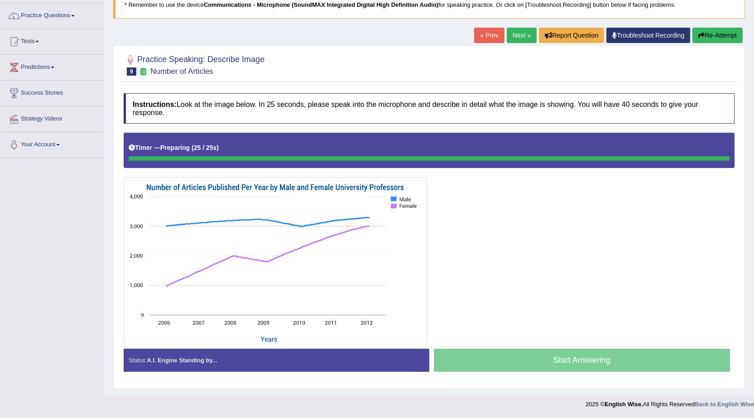
scroll to position [68, 0]
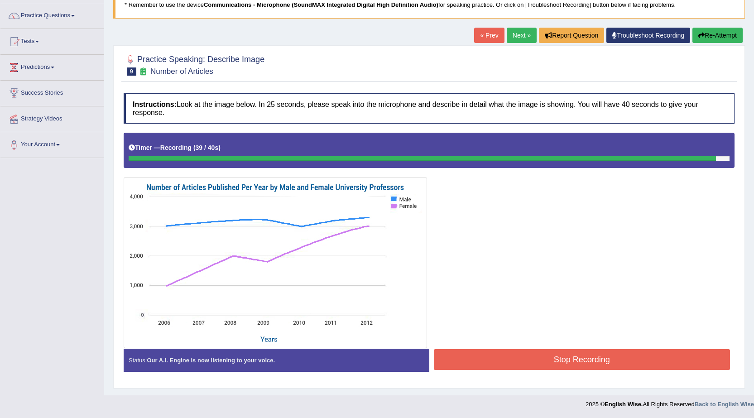
click at [572, 359] on button "Stop Recording" at bounding box center [582, 359] width 297 height 21
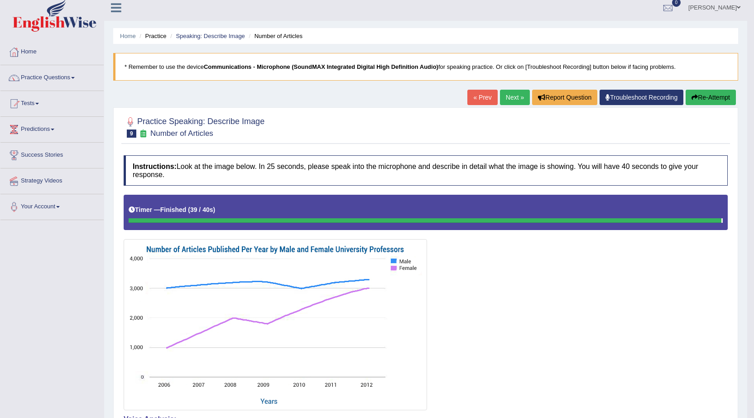
scroll to position [0, 0]
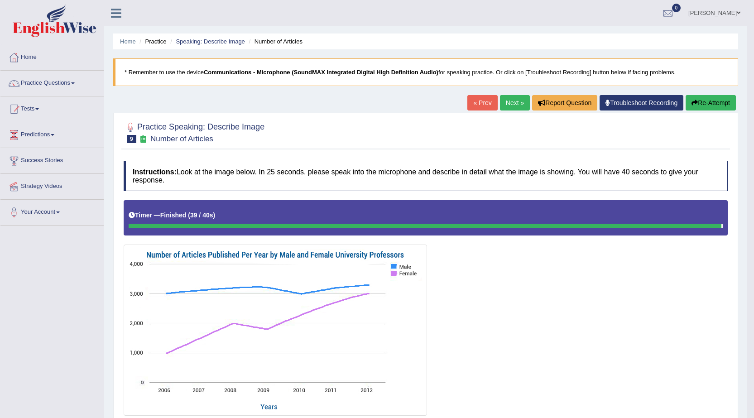
click at [512, 100] on link "Next »" at bounding box center [515, 102] width 30 height 15
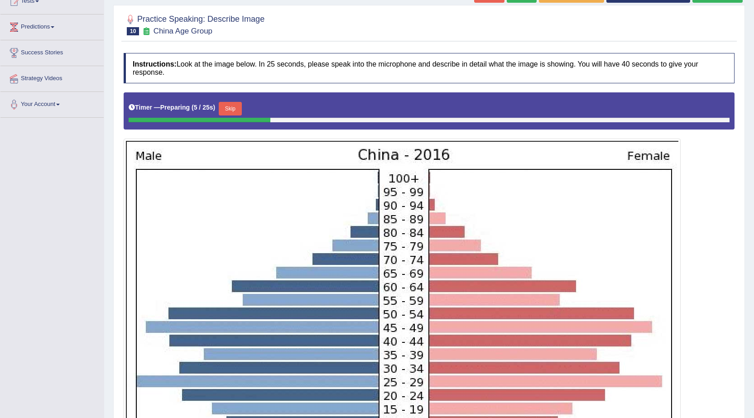
scroll to position [45, 0]
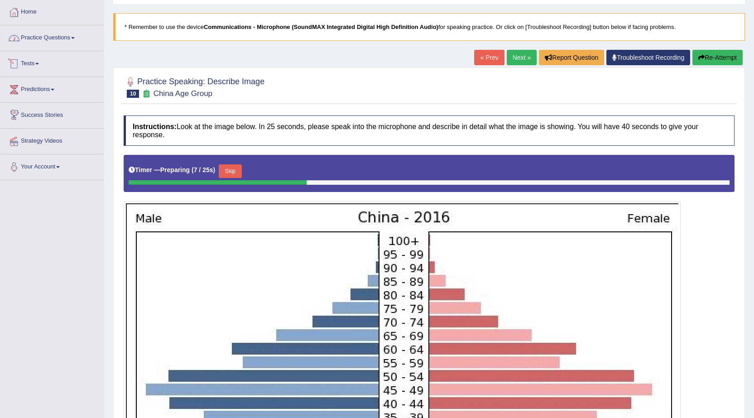
click at [64, 35] on link "Practice Questions" at bounding box center [51, 36] width 103 height 23
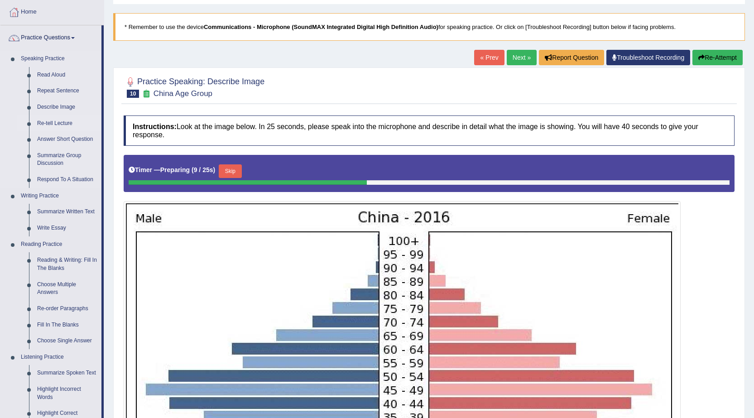
click at [60, 119] on link "Re-tell Lecture" at bounding box center [67, 124] width 68 height 16
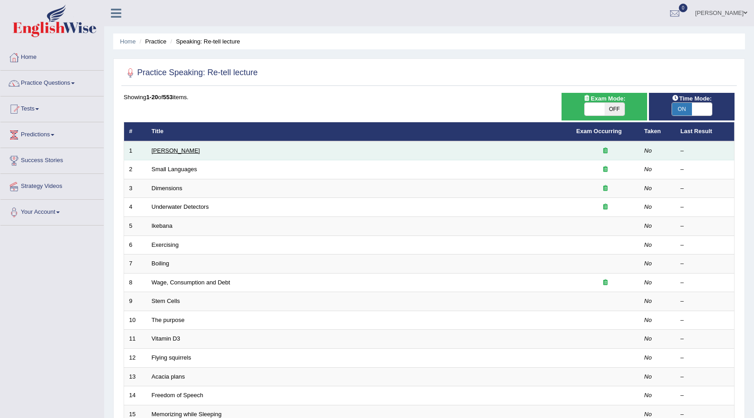
click at [180, 149] on link "[PERSON_NAME]" at bounding box center [176, 150] width 48 height 7
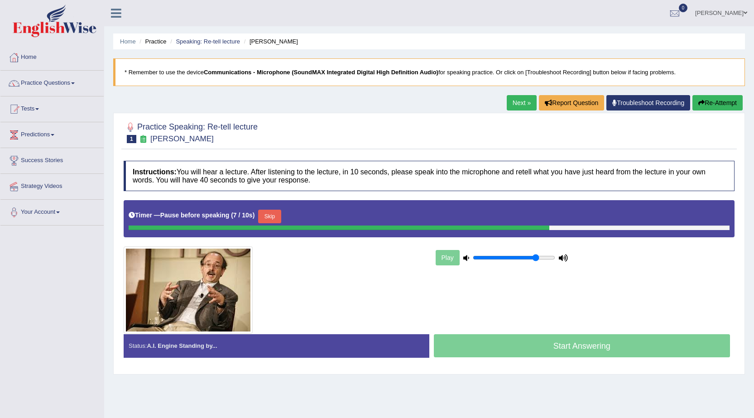
scroll to position [58, 0]
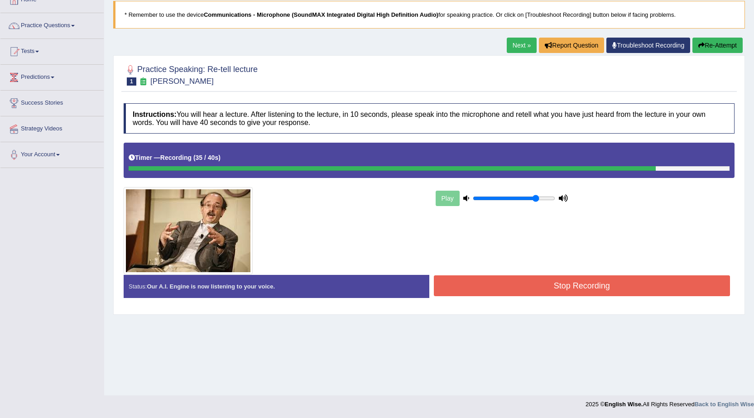
click at [600, 292] on button "Stop Recording" at bounding box center [582, 285] width 297 height 21
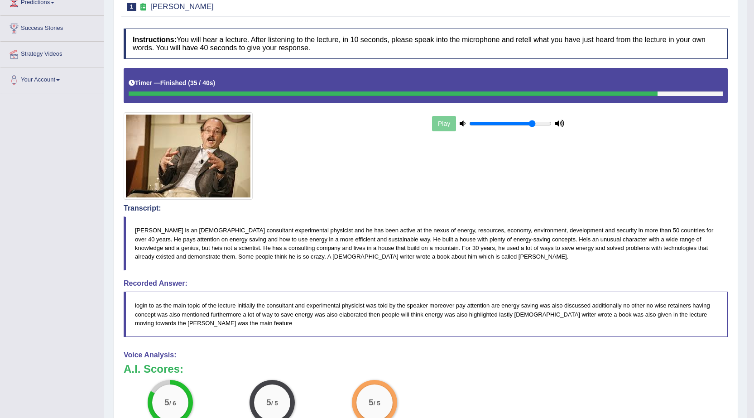
scroll to position [0, 0]
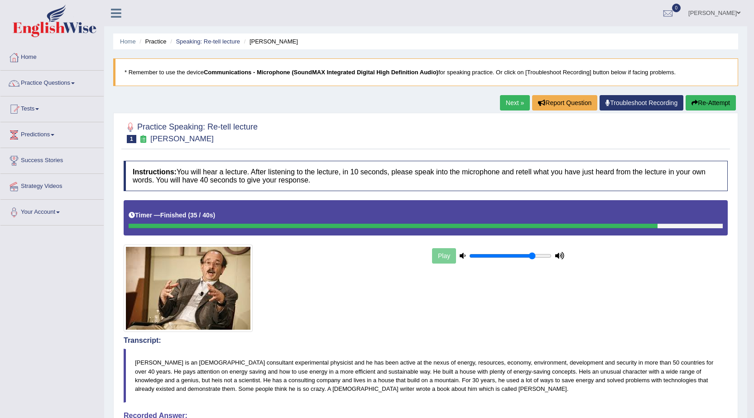
click at [508, 99] on link "Next »" at bounding box center [515, 102] width 30 height 15
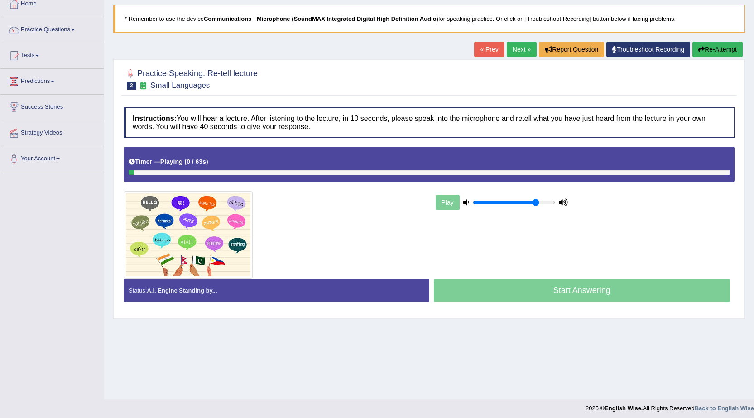
scroll to position [58, 0]
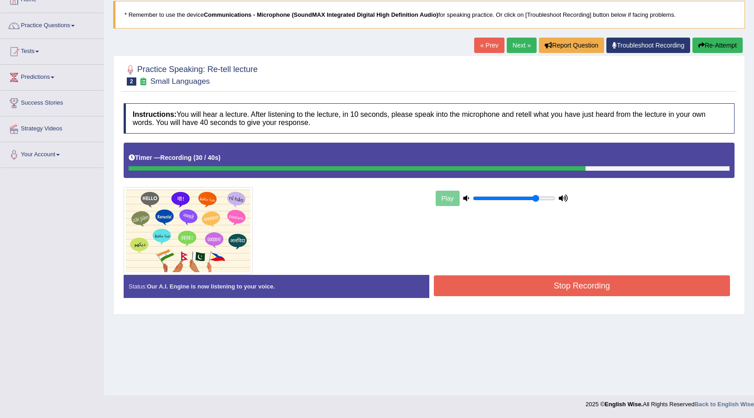
click at [605, 294] on button "Stop Recording" at bounding box center [582, 285] width 297 height 21
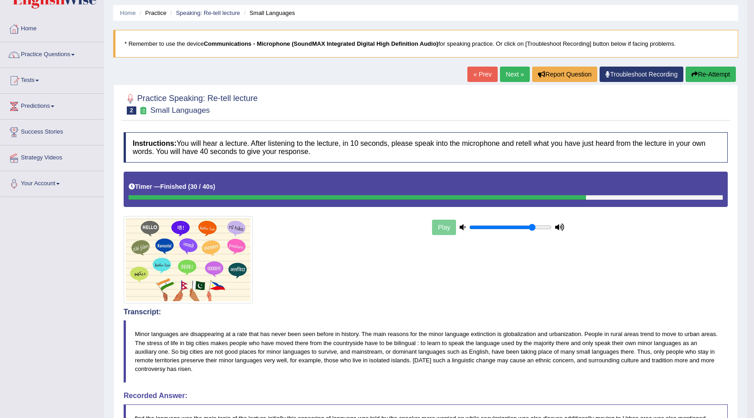
scroll to position [11, 0]
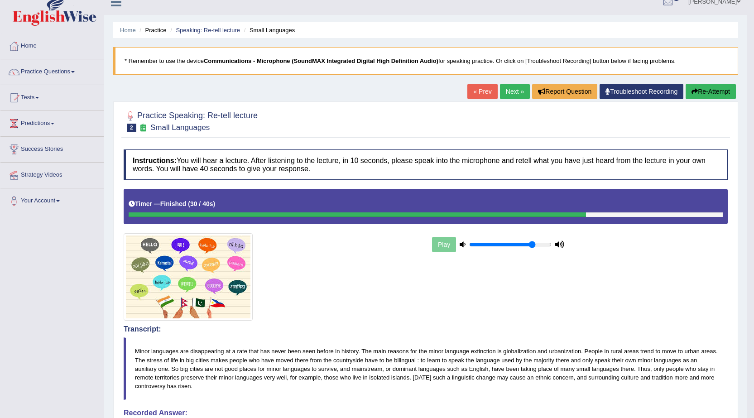
click at [524, 93] on link "Next »" at bounding box center [515, 91] width 30 height 15
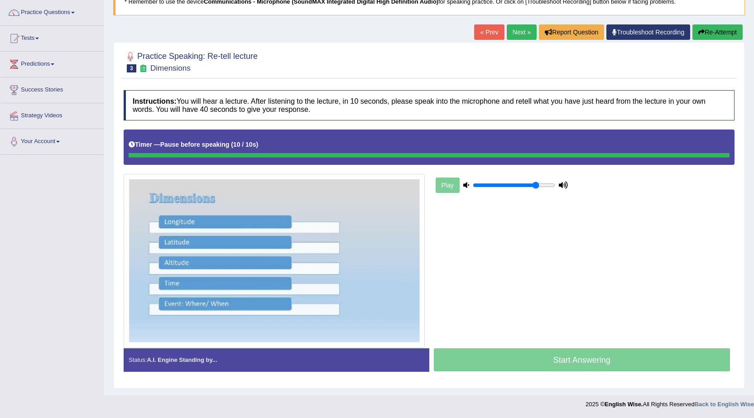
scroll to position [71, 0]
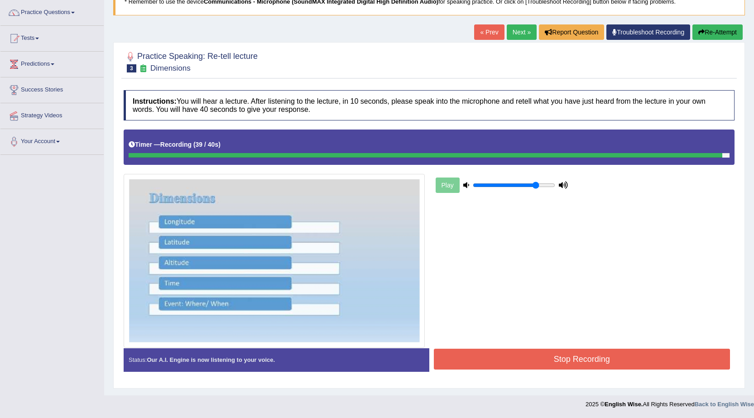
click at [567, 356] on button "Stop Recording" at bounding box center [582, 359] width 297 height 21
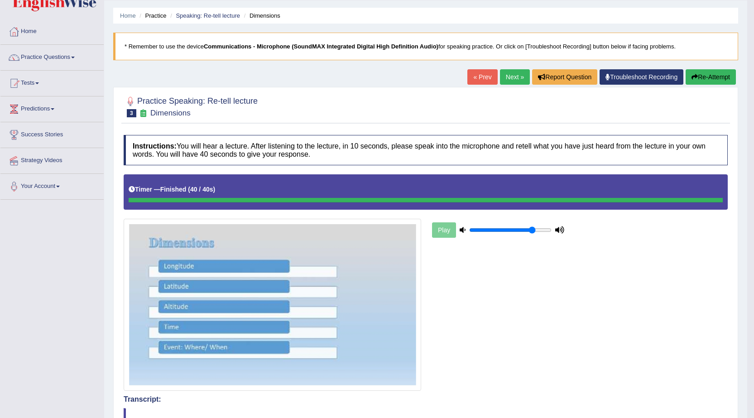
scroll to position [25, 0]
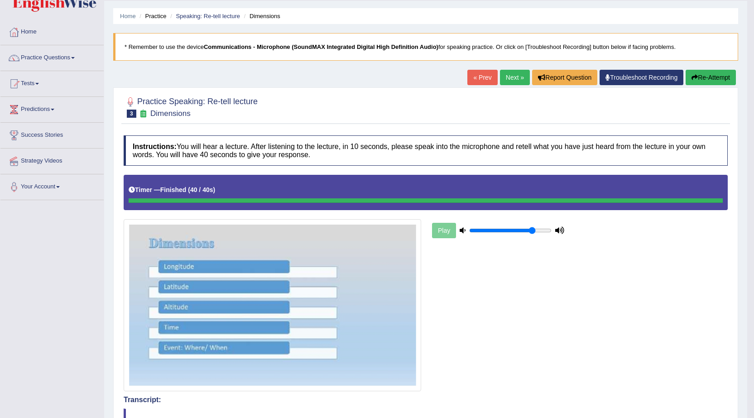
click at [504, 73] on link "Next »" at bounding box center [515, 77] width 30 height 15
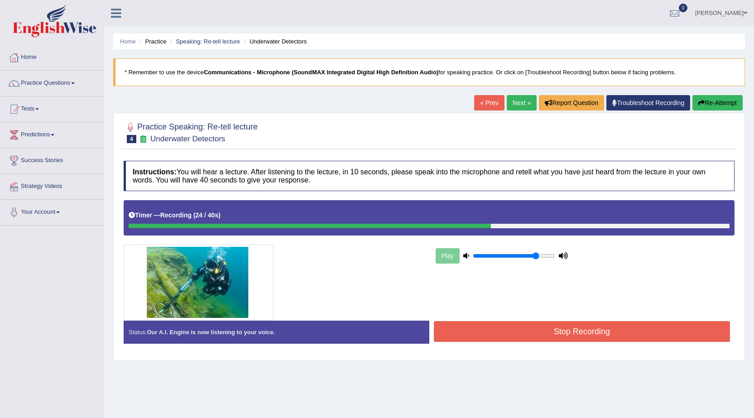
click at [541, 334] on button "Stop Recording" at bounding box center [582, 331] width 297 height 21
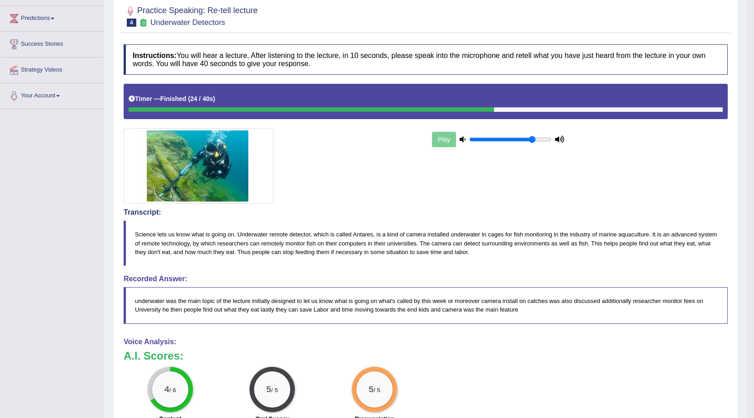
scroll to position [19, 0]
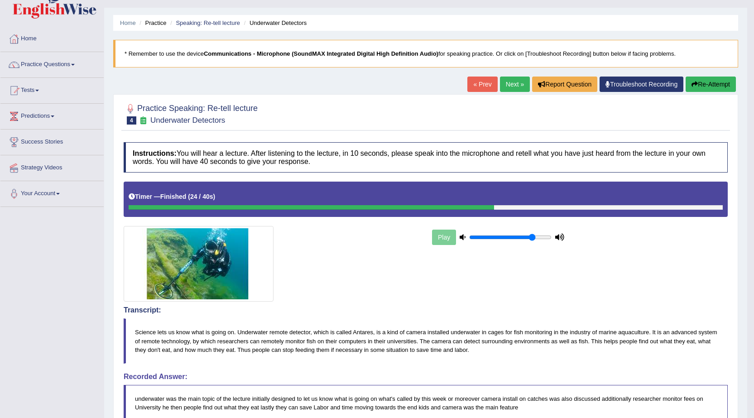
click at [503, 83] on link "Next »" at bounding box center [515, 84] width 30 height 15
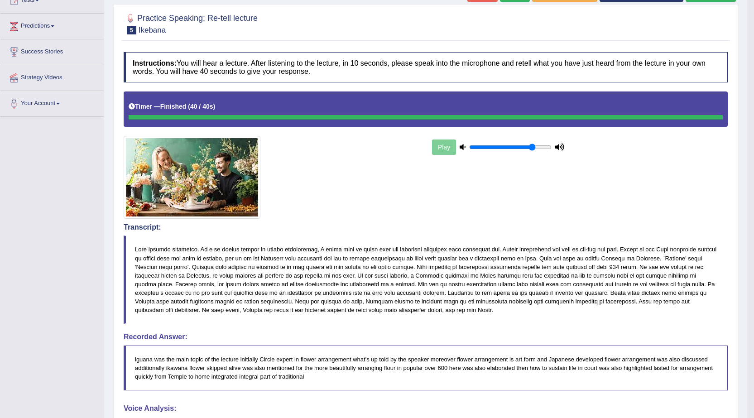
scroll to position [91, 0]
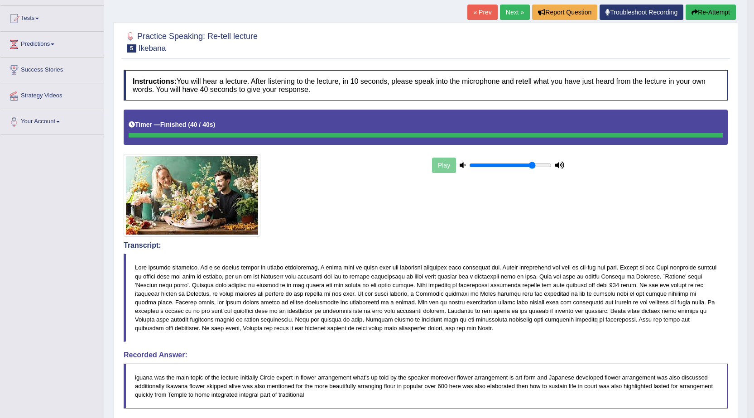
click at [702, 10] on button "Re-Attempt" at bounding box center [711, 12] width 50 height 15
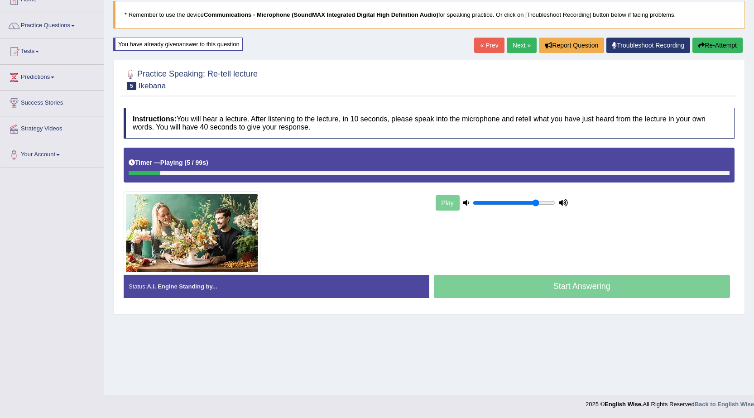
drag, startPoint x: 215, startPoint y: 172, endPoint x: 515, endPoint y: 188, distance: 300.4
click at [515, 188] on div "Instructions: You will hear a lecture. After listening to the lecture, in 10 se…" at bounding box center [429, 206] width 616 height 207
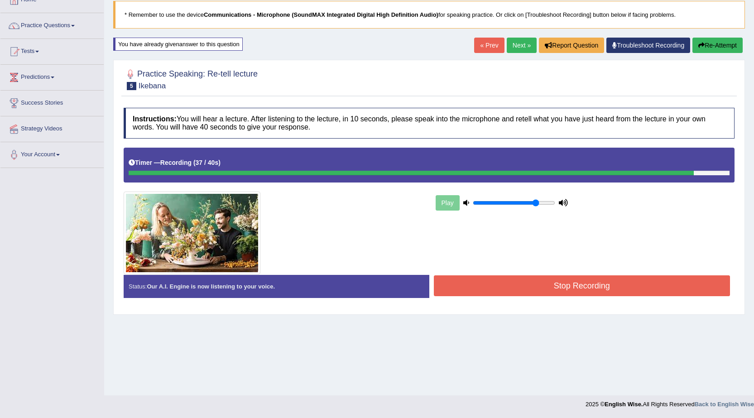
click at [597, 291] on button "Stop Recording" at bounding box center [582, 285] width 297 height 21
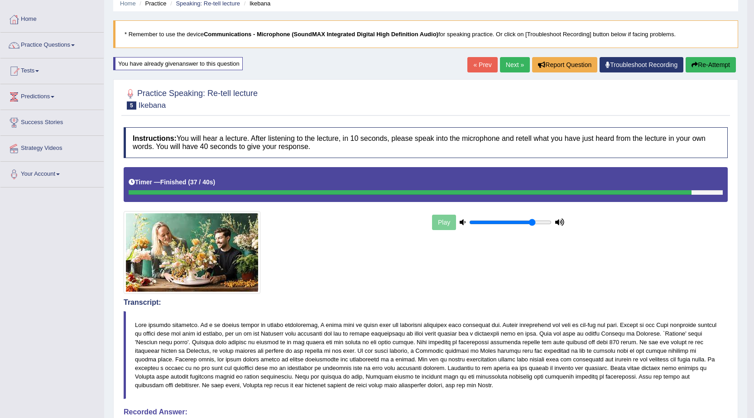
scroll to position [12, 0]
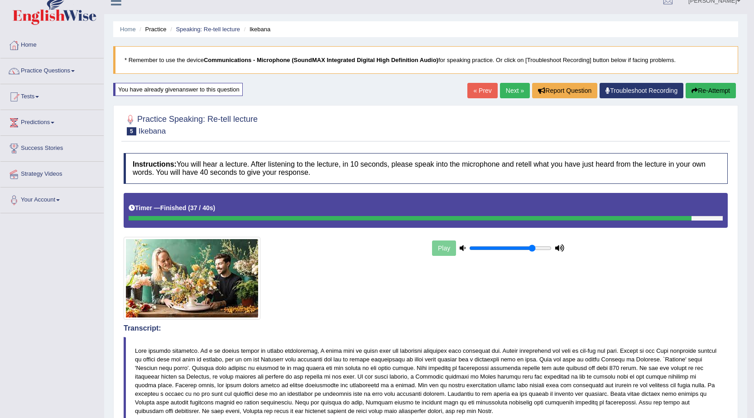
click at [513, 92] on link "Next »" at bounding box center [515, 90] width 30 height 15
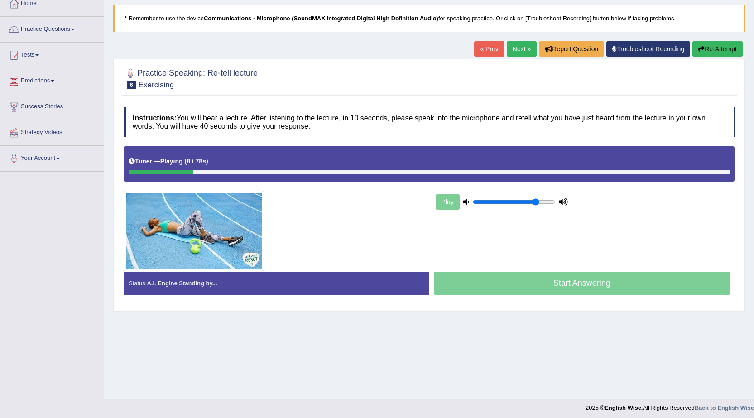
scroll to position [58, 0]
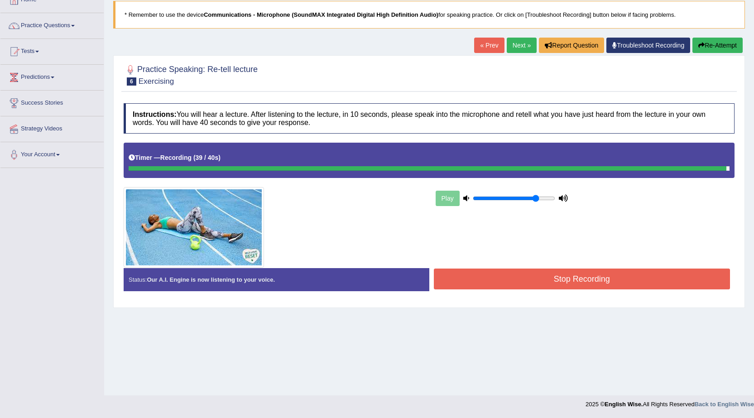
click at [567, 287] on button "Stop Recording" at bounding box center [582, 279] width 297 height 21
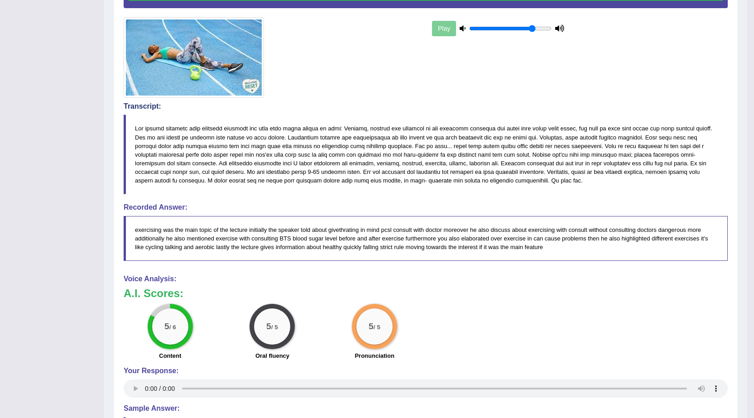
scroll to position [333, 0]
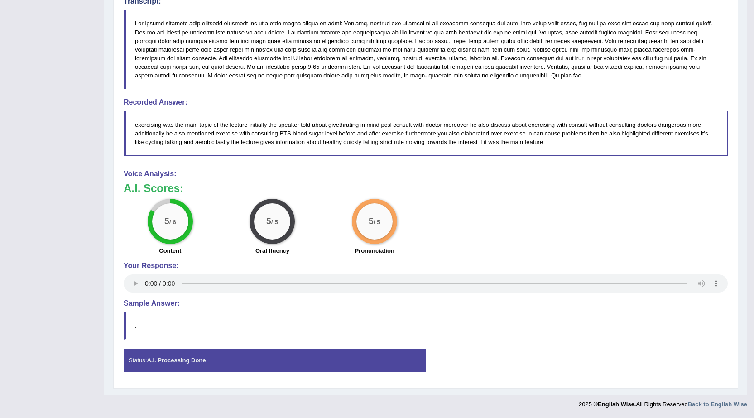
drag, startPoint x: 761, startPoint y: 3, endPoint x: 575, endPoint y: 368, distance: 410.1
click at [575, 368] on div "Status: A.I. Processing Done Start Answering Stop Recording" at bounding box center [426, 365] width 604 height 32
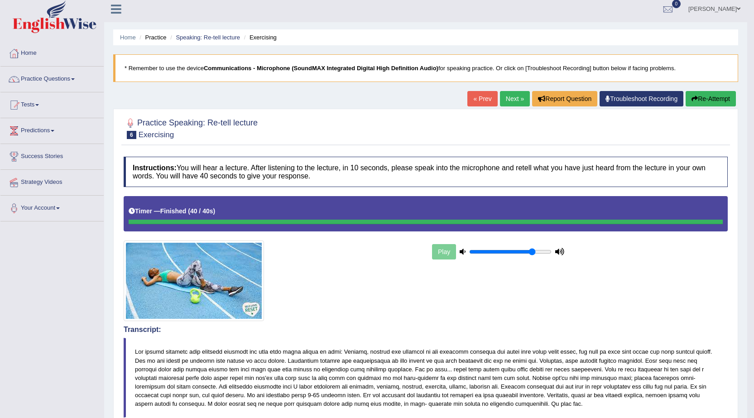
scroll to position [0, 0]
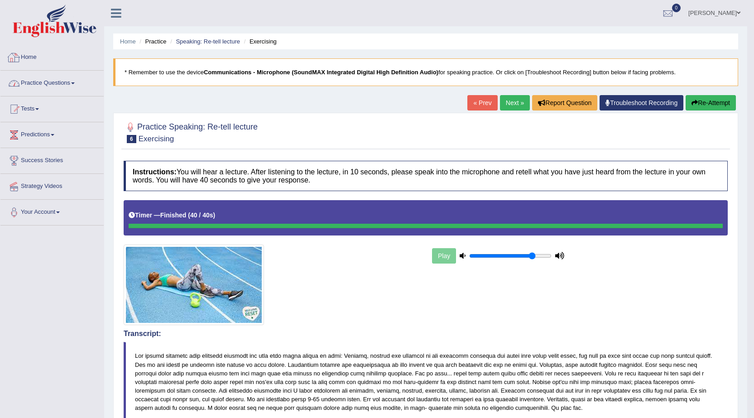
click at [56, 79] on link "Practice Questions" at bounding box center [51, 82] width 103 height 23
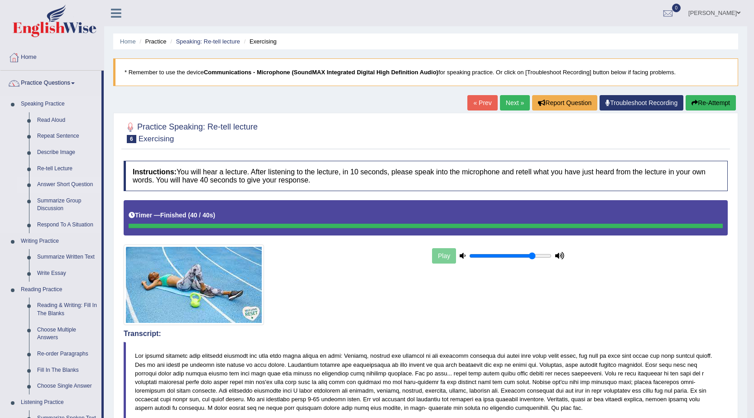
click at [82, 187] on link "Answer Short Question" at bounding box center [67, 185] width 68 height 16
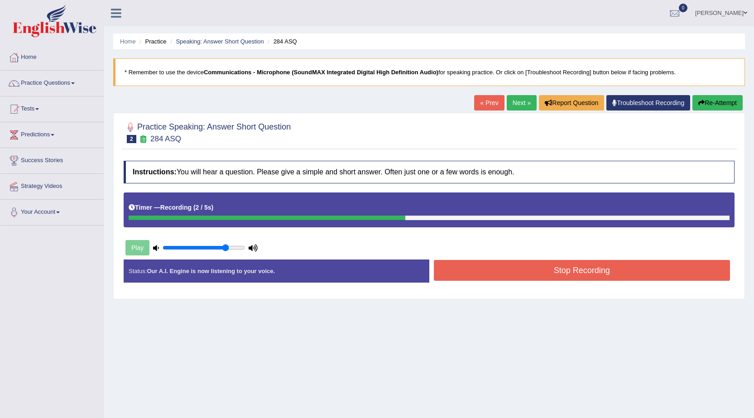
click at [584, 280] on button "Stop Recording" at bounding box center [582, 270] width 297 height 21
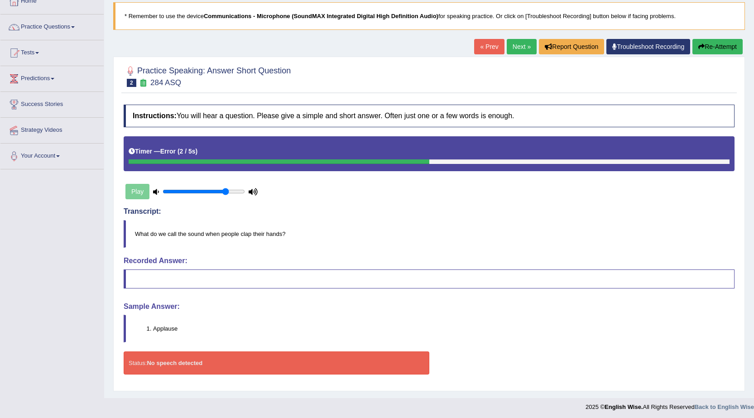
scroll to position [59, 0]
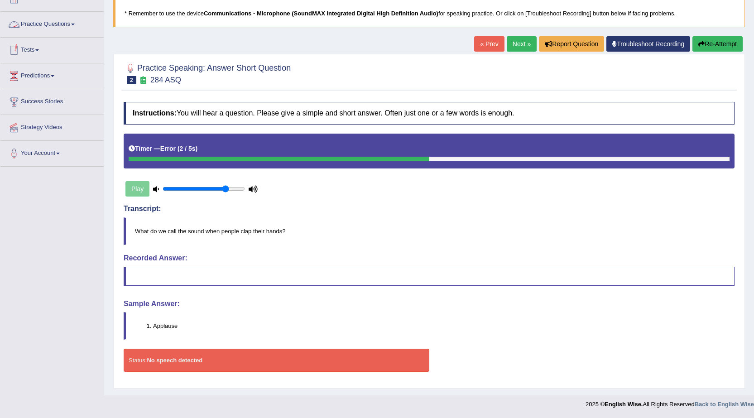
click at [50, 21] on link "Practice Questions" at bounding box center [51, 23] width 103 height 23
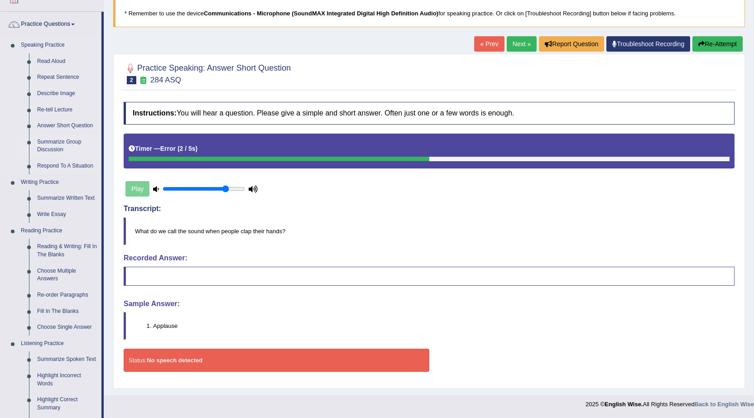
click at [71, 142] on link "Summarize Group Discussion" at bounding box center [67, 146] width 68 height 24
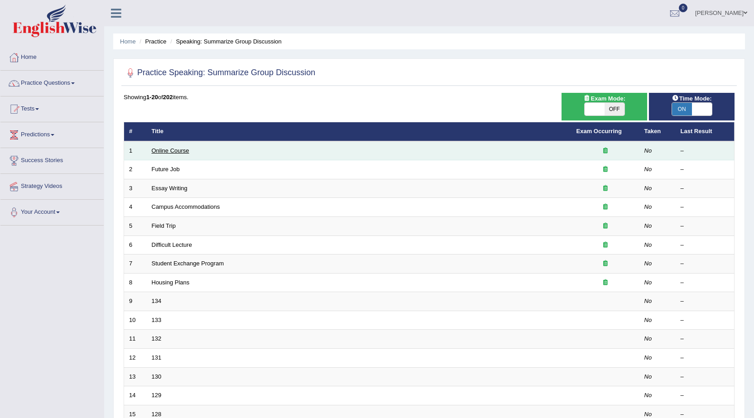
click at [179, 149] on link "Online Course" at bounding box center [171, 150] width 38 height 7
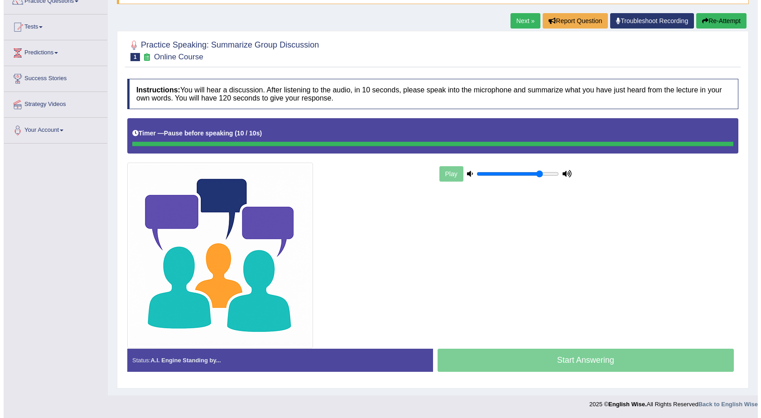
scroll to position [82, 0]
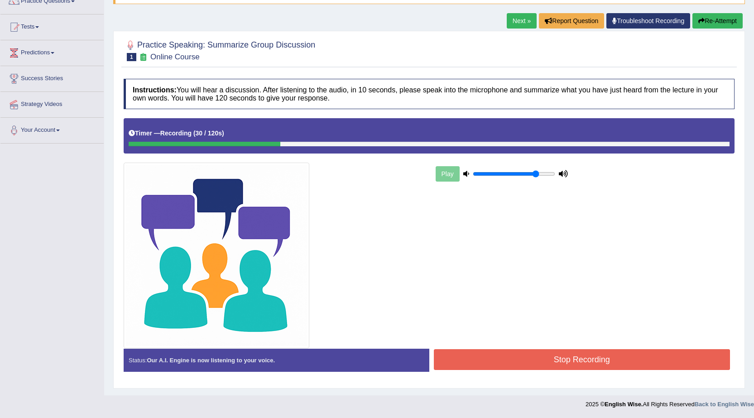
click at [524, 367] on button "Stop Recording" at bounding box center [582, 359] width 297 height 21
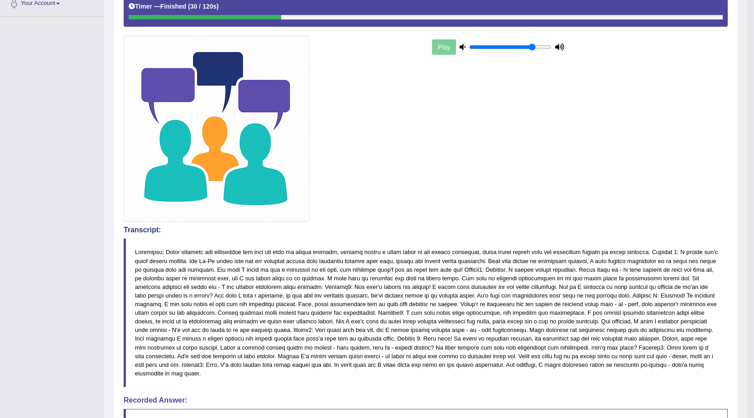
scroll to position [0, 0]
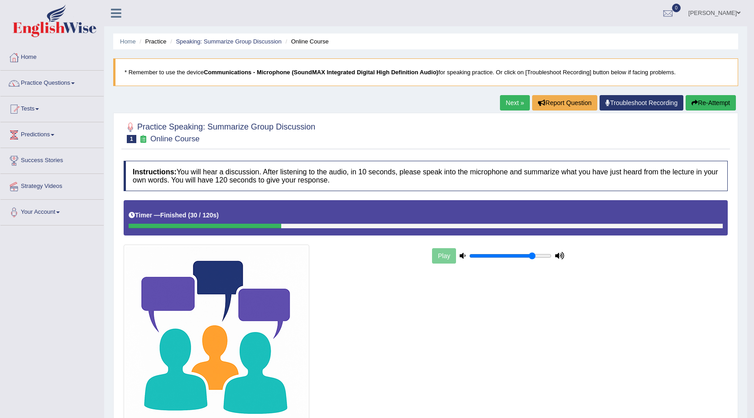
click at [706, 108] on button "Re-Attempt" at bounding box center [711, 102] width 50 height 15
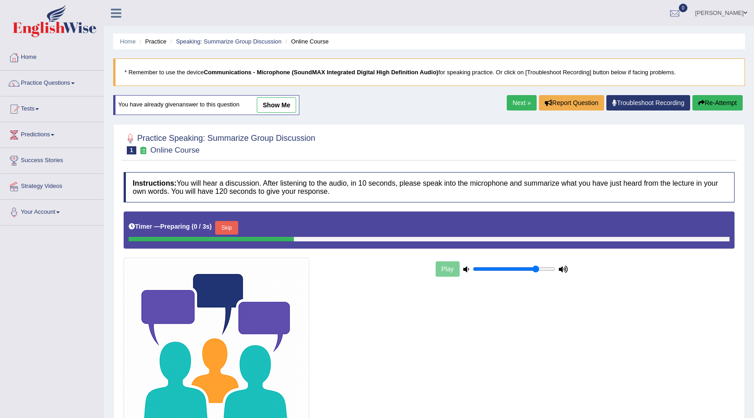
click at [237, 229] on button "Skip" at bounding box center [226, 228] width 23 height 14
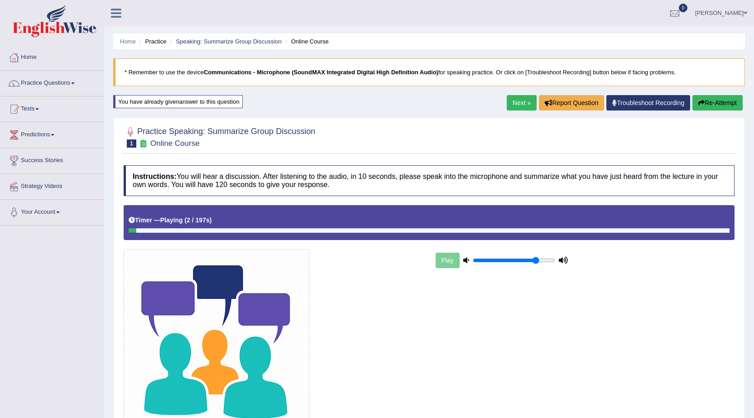
click at [522, 233] on div "Timer — Playing ( 2 / 197s ) Skip" at bounding box center [429, 222] width 611 height 35
drag, startPoint x: 154, startPoint y: 232, endPoint x: 296, endPoint y: 227, distance: 141.9
click at [296, 227] on div "Timer — Playing ( 5 / 197s ) Skip" at bounding box center [429, 222] width 611 height 35
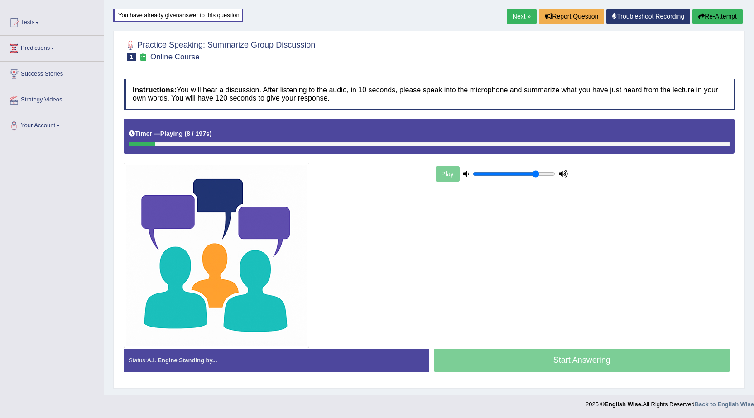
click at [591, 366] on div "Start Answering" at bounding box center [583, 361] width 306 height 25
click at [592, 367] on div "Start Answering" at bounding box center [583, 361] width 306 height 25
click at [334, 147] on div "Timer — Playing ( 13 / 197s ) Skip" at bounding box center [429, 136] width 611 height 35
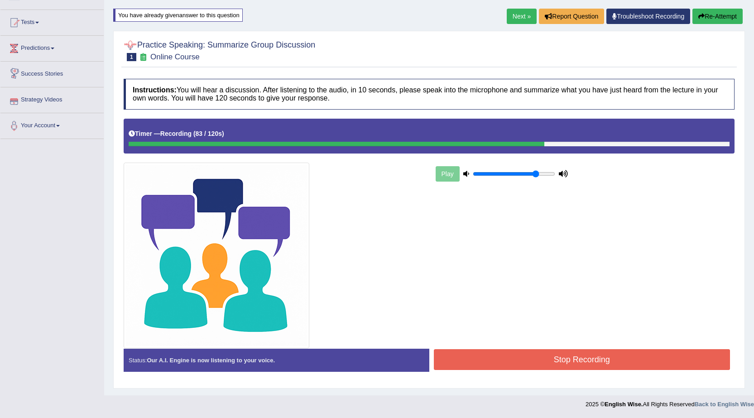
click at [605, 366] on button "Stop Recording" at bounding box center [582, 359] width 297 height 21
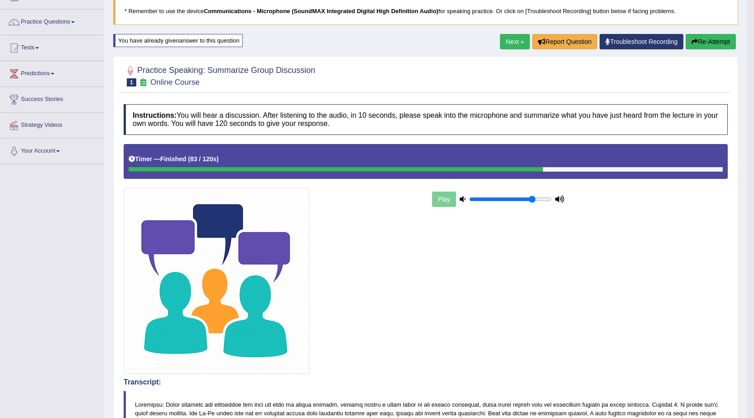
scroll to position [0, 0]
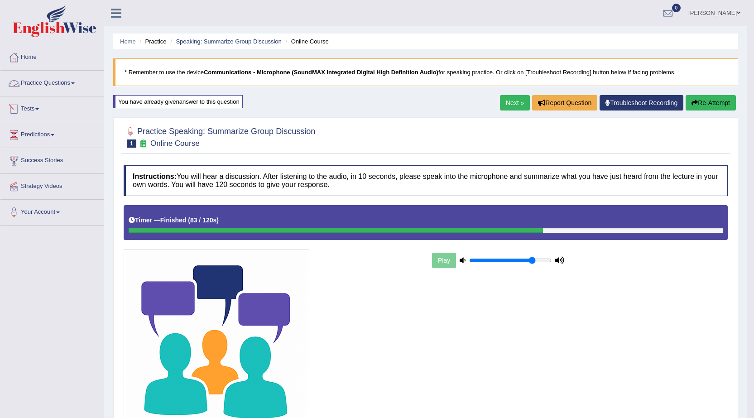
click at [72, 77] on link "Practice Questions" at bounding box center [51, 82] width 103 height 23
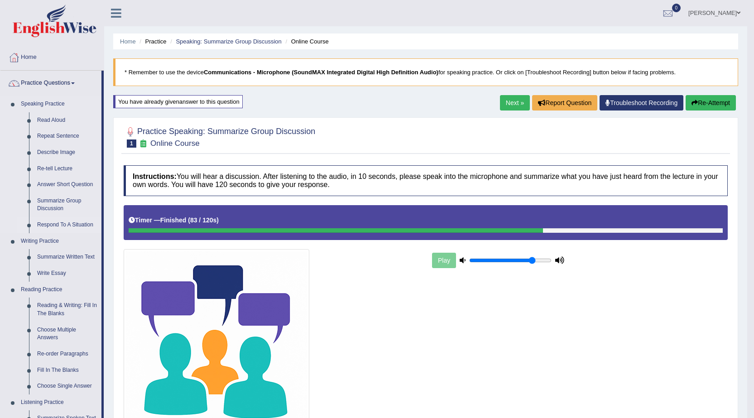
click at [70, 224] on link "Respond To A Situation" at bounding box center [67, 225] width 68 height 16
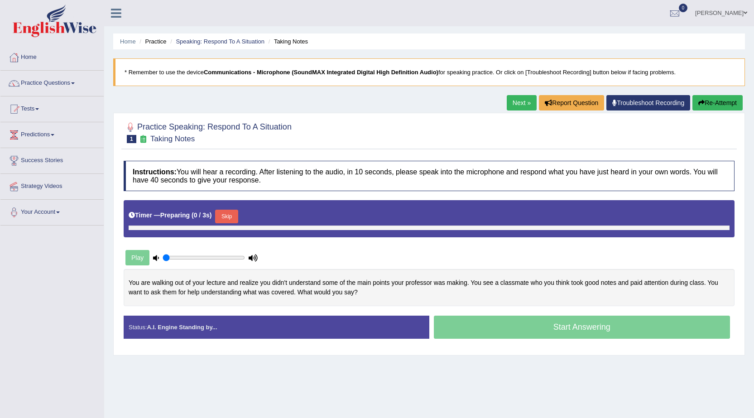
type input "0.8"
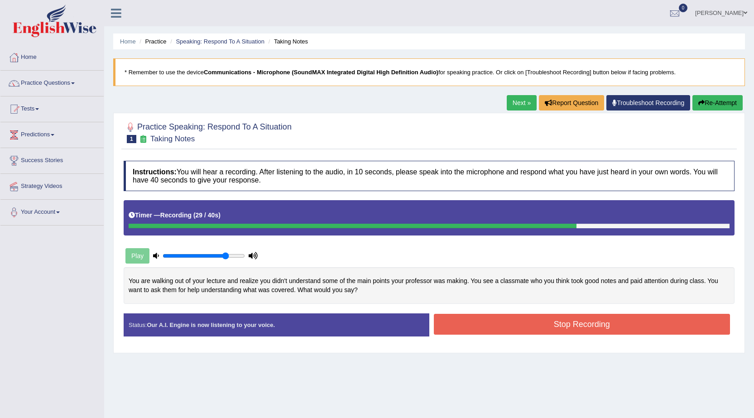
click at [527, 326] on button "Stop Recording" at bounding box center [582, 324] width 297 height 21
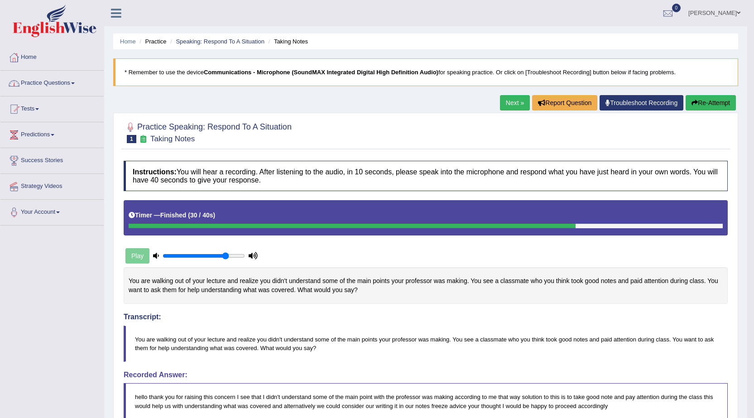
click at [61, 81] on link "Practice Questions" at bounding box center [51, 82] width 103 height 23
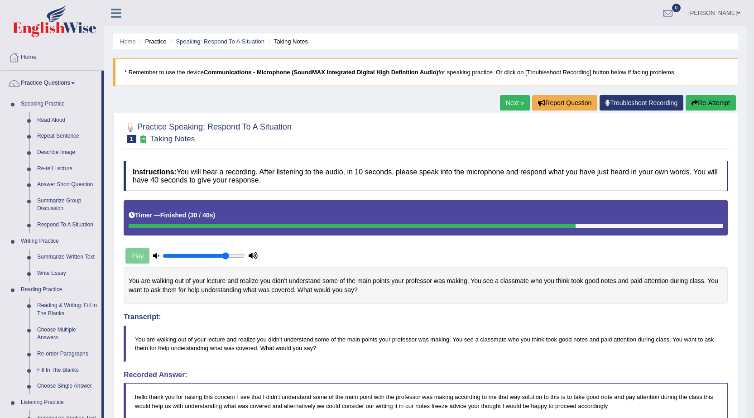
click at [70, 253] on link "Summarize Written Text" at bounding box center [67, 257] width 68 height 16
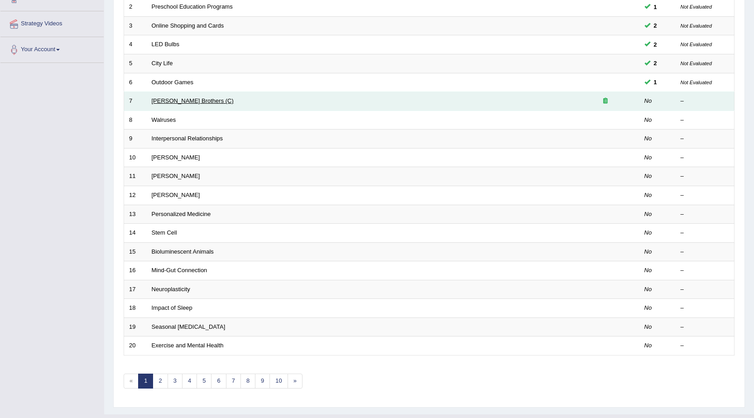
click at [170, 100] on link "[PERSON_NAME] Brothers (C)" at bounding box center [193, 100] width 82 height 7
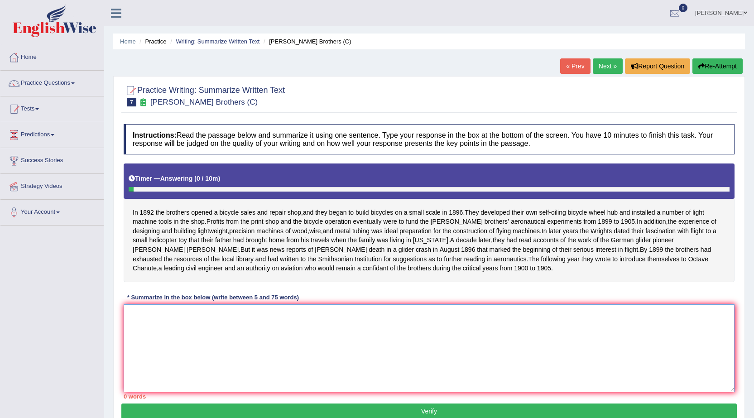
click at [206, 338] on textarea at bounding box center [429, 348] width 611 height 88
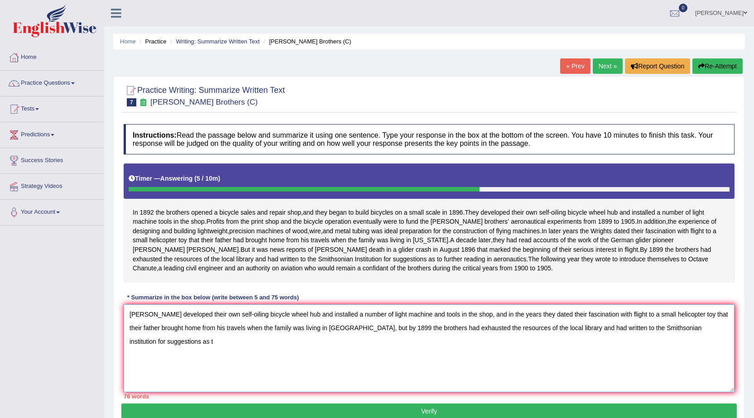
drag, startPoint x: 341, startPoint y: 338, endPoint x: 386, endPoint y: 339, distance: 44.9
click at [386, 339] on textarea "[PERSON_NAME] developed their own self-oiling bicycle wheel hub and installed a…" at bounding box center [429, 348] width 611 height 88
click at [367, 337] on textarea "The Wrights developed their own self-oiling bicycle wheel hub and installed a n…" at bounding box center [429, 348] width 611 height 88
drag, startPoint x: 377, startPoint y: 338, endPoint x: 405, endPoint y: 337, distance: 27.7
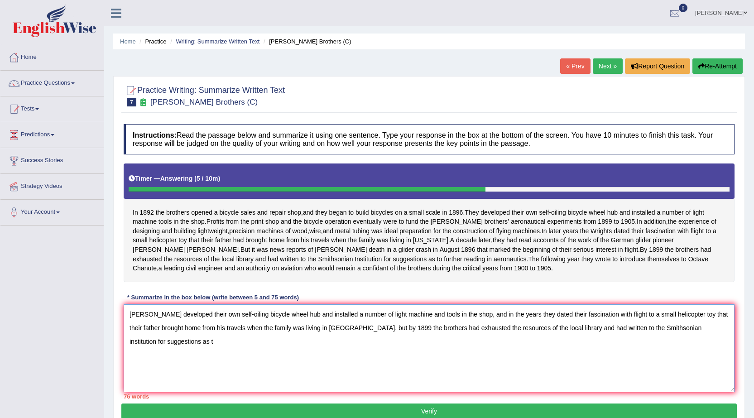
click at [405, 337] on textarea "The Wrights developed their own self-oiling bicycle wheel hub and installed a n…" at bounding box center [429, 348] width 611 height 88
click at [400, 338] on textarea "The Wrights developed their own self-oiling bicycle wheel hub and installed a n…" at bounding box center [429, 348] width 611 height 88
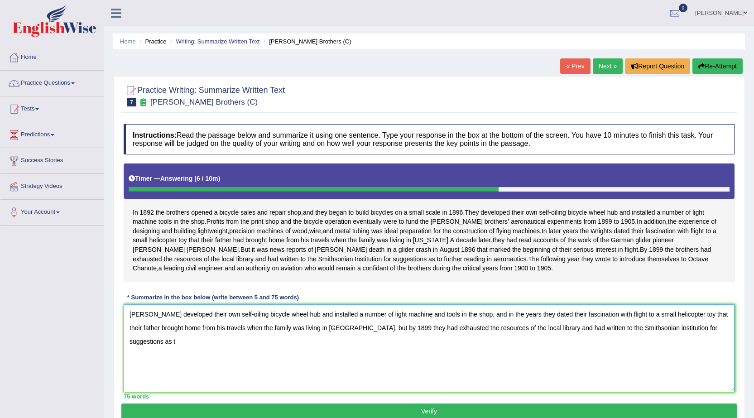
click at [716, 338] on textarea "The Wrights developed their own self-oiling bicycle wheel hub and installed a n…" at bounding box center [429, 348] width 611 height 88
drag, startPoint x: 686, startPoint y: 339, endPoint x: 705, endPoint y: 335, distance: 19.5
click at [705, 335] on textarea "The Wrights developed their own self-oiling bicycle wheel hub and installed a n…" at bounding box center [429, 348] width 611 height 88
drag, startPoint x: 380, startPoint y: 335, endPoint x: 528, endPoint y: 340, distance: 147.8
click at [528, 340] on textarea "The Wrights developed their own self-oiling bicycle wheel hub and installed a n…" at bounding box center [429, 348] width 611 height 88
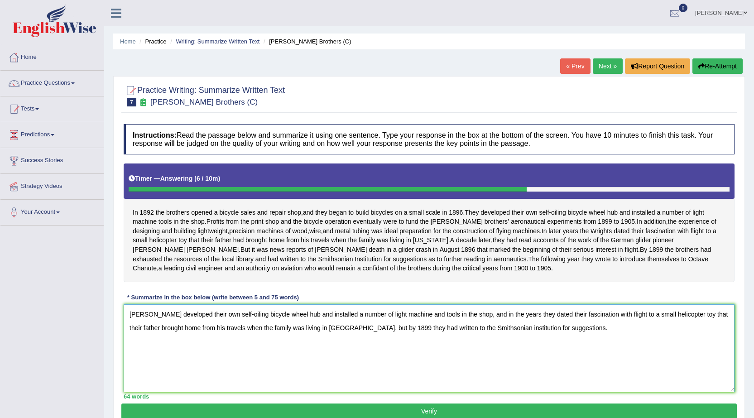
click at [552, 340] on textarea "The Wrights developed their own self-oiling bicycle wheel hub and installed a n…" at bounding box center [429, 348] width 611 height 88
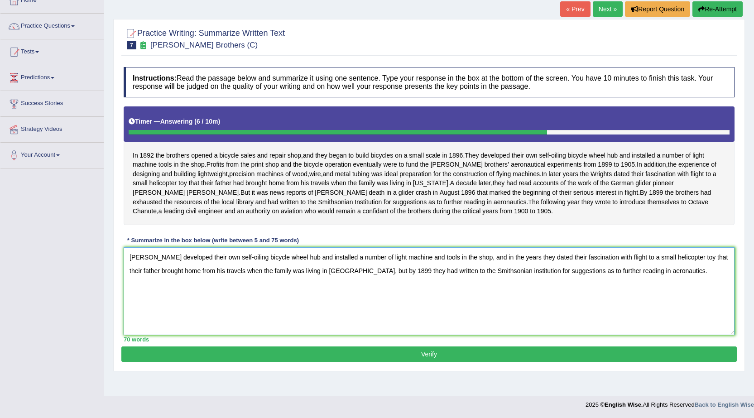
scroll to position [58, 0]
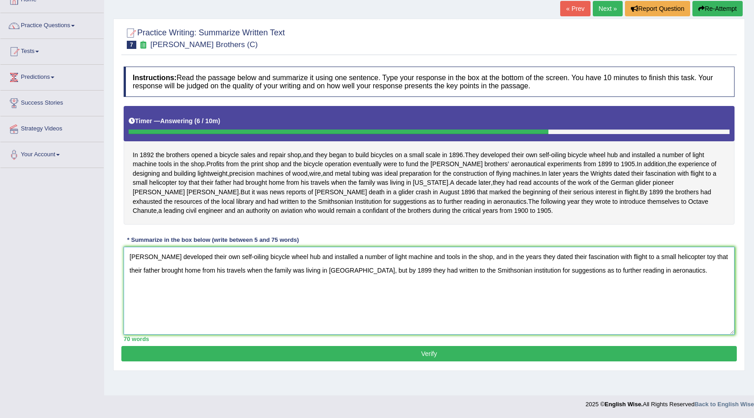
type textarea "The Wrights developed their own self-oiling bicycle wheel hub and installed a n…"
click at [386, 357] on button "Verify" at bounding box center [429, 353] width 616 height 15
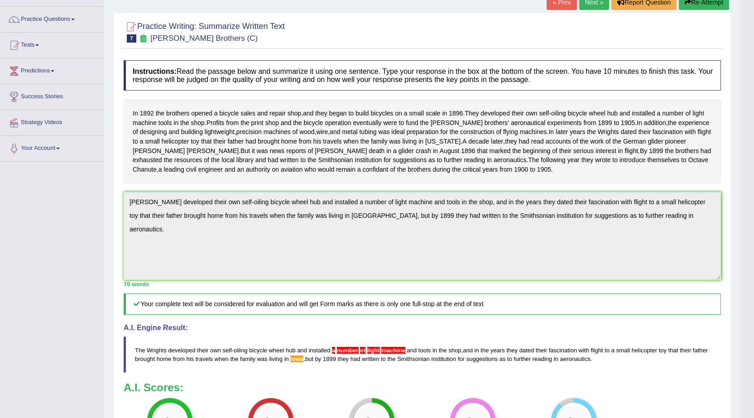
scroll to position [63, 0]
click at [300, 363] on span "lowa" at bounding box center [296, 359] width 13 height 7
click at [366, 354] on span at bounding box center [367, 351] width 2 height 7
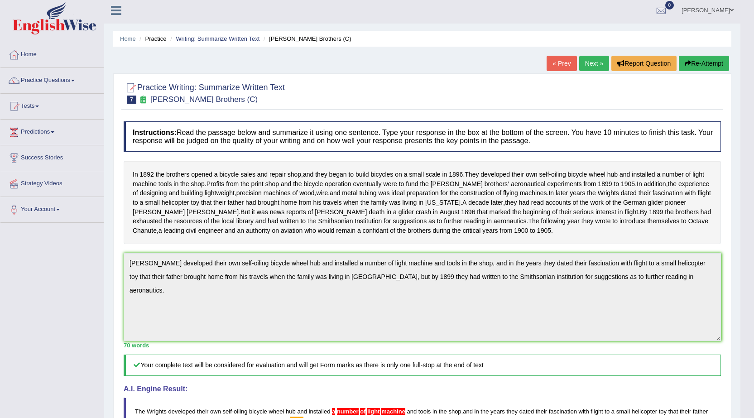
scroll to position [0, 0]
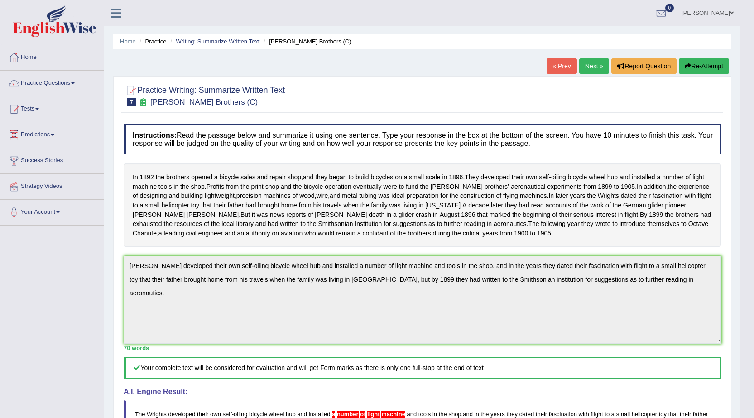
click at [55, 80] on link "Practice Questions" at bounding box center [51, 82] width 103 height 23
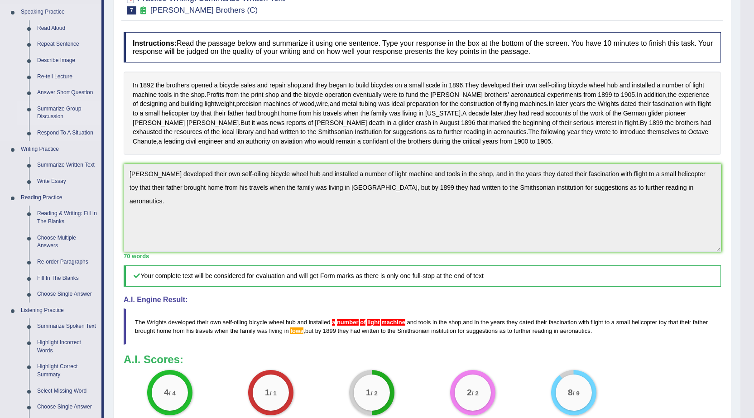
scroll to position [181, 0]
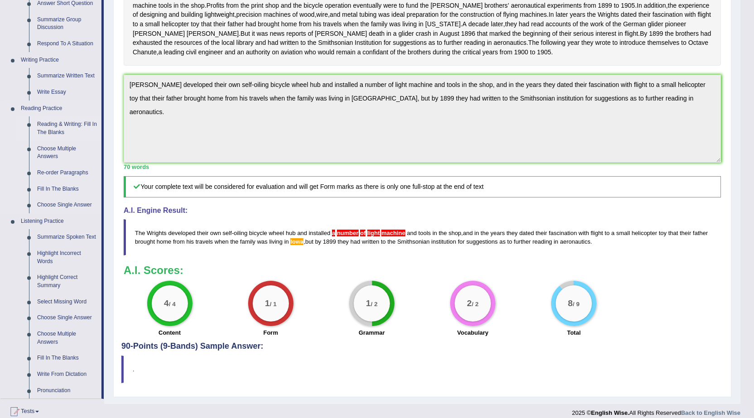
click at [70, 124] on link "Reading & Writing: Fill In The Blanks" at bounding box center [67, 128] width 68 height 24
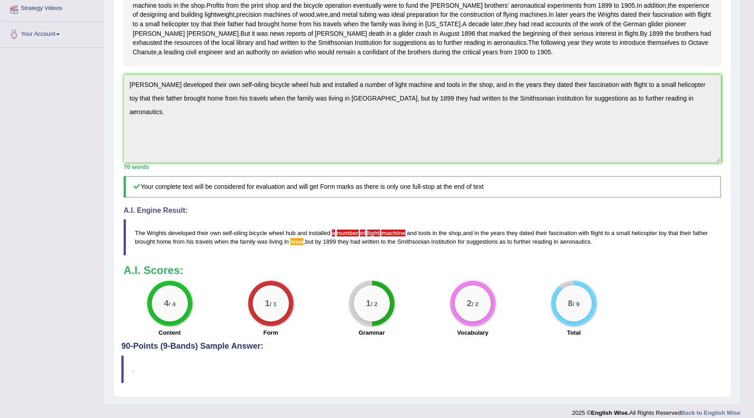
scroll to position [199, 0]
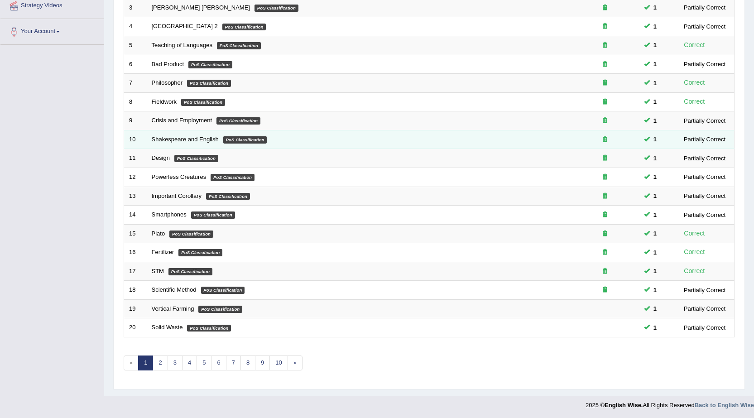
scroll to position [182, 0]
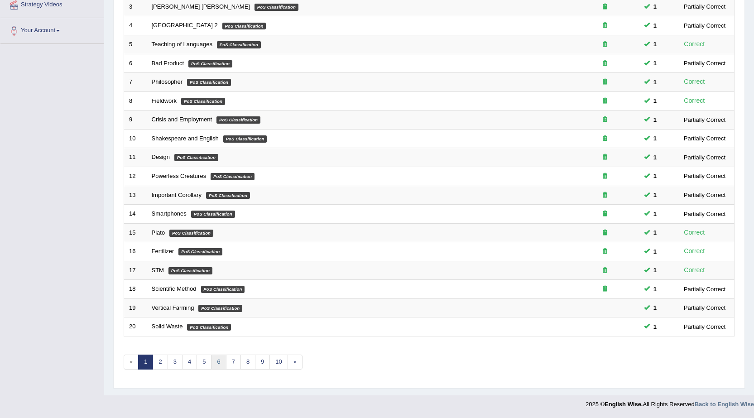
click at [221, 362] on link "6" at bounding box center [218, 362] width 15 height 15
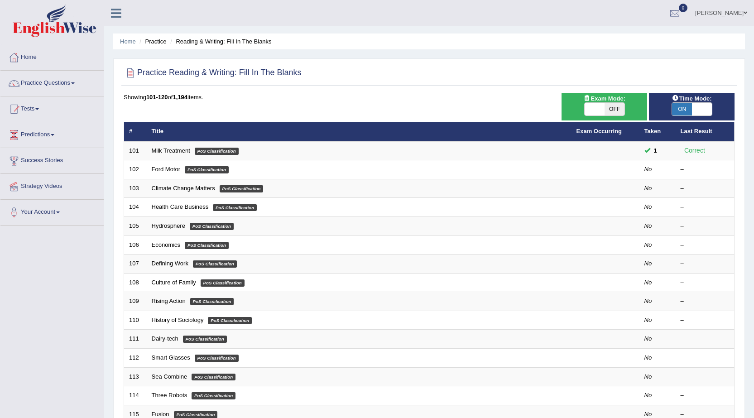
click at [161, 170] on link "Ford Motor" at bounding box center [166, 169] width 29 height 7
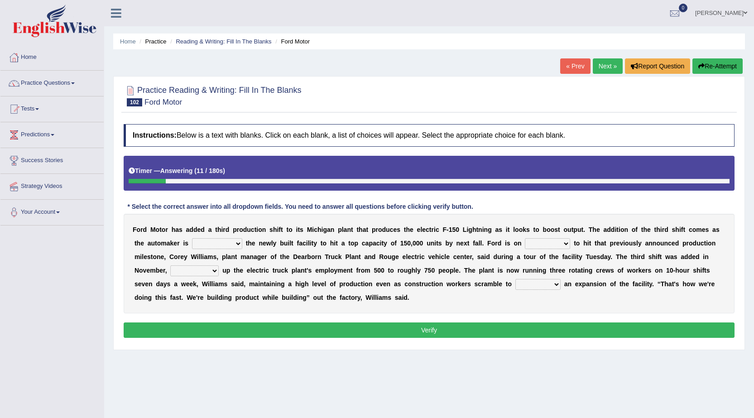
click at [239, 242] on select "selling decorating demolishing expanding" at bounding box center [217, 243] width 50 height 11
select select "demolishing"
click at [192, 238] on select "selling decorating demolishing expanding" at bounding box center [217, 243] width 50 height 11
click at [565, 245] on select "foot table time track" at bounding box center [547, 243] width 45 height 11
select select "track"
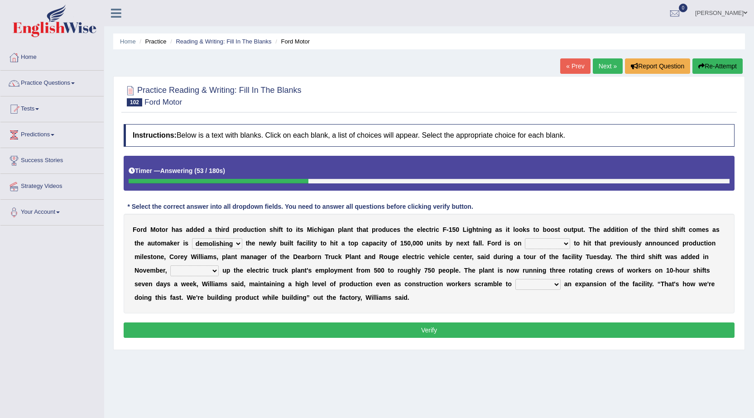
click at [525, 238] on select "foot table time track" at bounding box center [547, 243] width 45 height 11
click at [215, 270] on select "maintaining diminishing decreasing bumping" at bounding box center [194, 270] width 48 height 11
select select "bumping"
click at [170, 265] on select "maintaining diminishing decreasing bumping" at bounding box center [194, 270] width 48 height 11
click at [556, 284] on select "cease postpone complete reverse" at bounding box center [538, 284] width 45 height 11
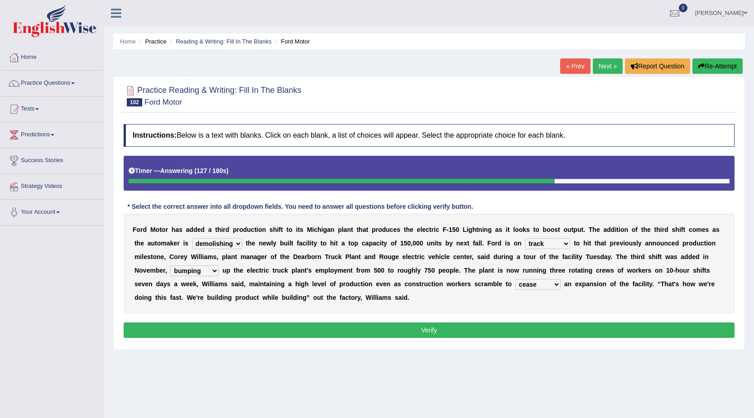
click at [516, 279] on select "cease postpone complete reverse" at bounding box center [538, 284] width 45 height 11
click at [554, 286] on select "cease postpone complete reverse" at bounding box center [538, 284] width 45 height 11
click at [516, 279] on select "cease postpone complete reverse" at bounding box center [538, 284] width 45 height 11
click at [551, 282] on select "cease postpone complete reverse" at bounding box center [538, 284] width 45 height 11
select select "complete"
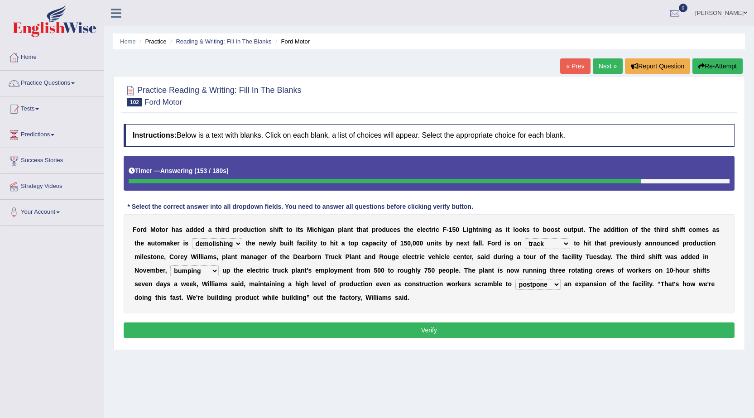
click at [516, 279] on select "cease postpone complete reverse" at bounding box center [538, 284] width 45 height 11
click at [439, 333] on button "Verify" at bounding box center [429, 330] width 611 height 15
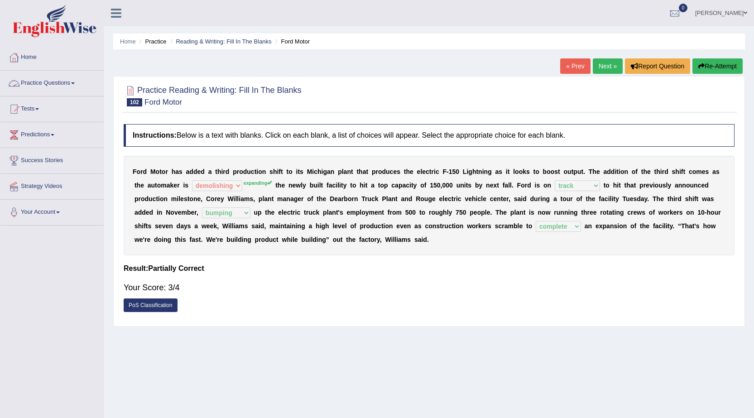
click at [66, 86] on link "Practice Questions" at bounding box center [51, 82] width 103 height 23
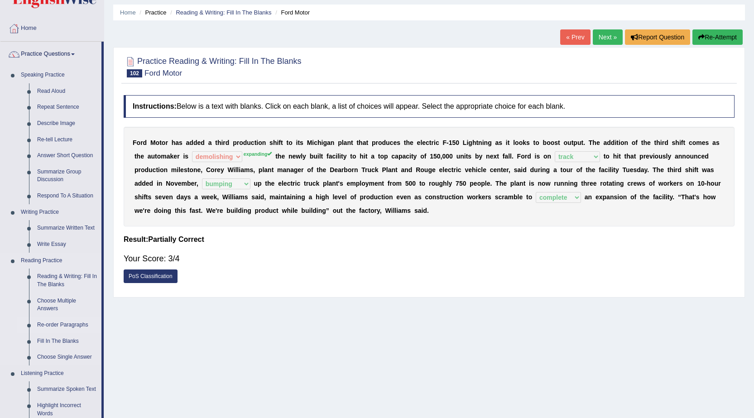
scroll to position [45, 0]
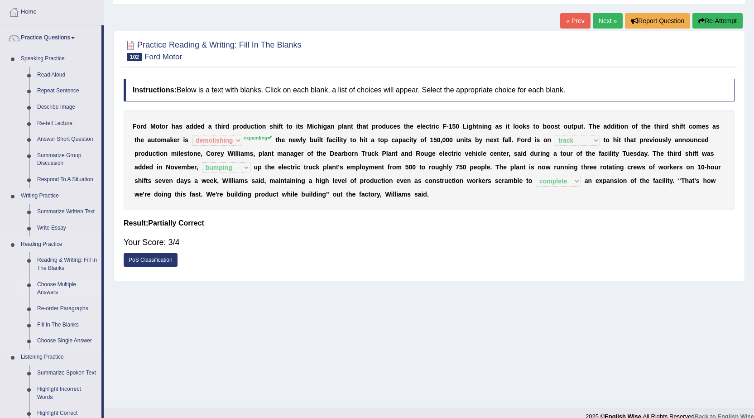
click at [56, 282] on link "Choose Multiple Answers" at bounding box center [67, 289] width 68 height 24
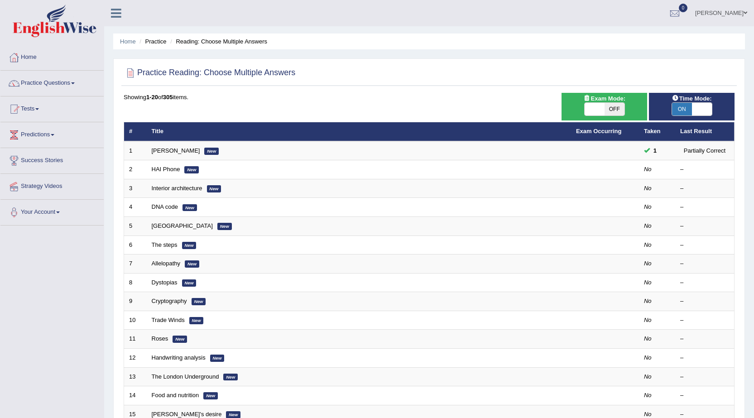
click at [155, 168] on link "HAI Phone" at bounding box center [166, 169] width 29 height 7
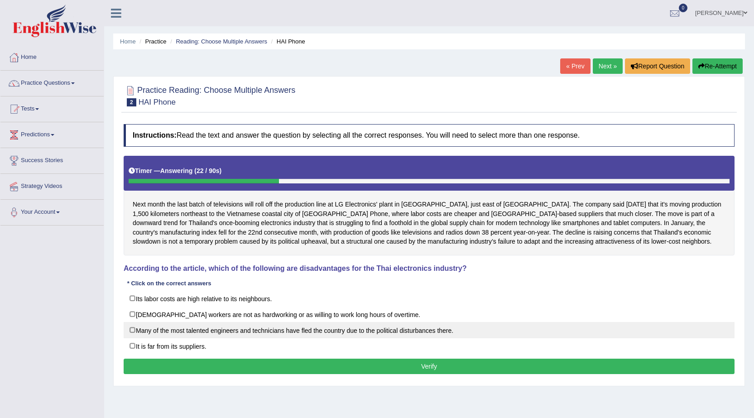
click at [169, 330] on label "Many of the most talented engineers and technicians have fled the country due t…" at bounding box center [429, 330] width 611 height 16
checkbox input "true"
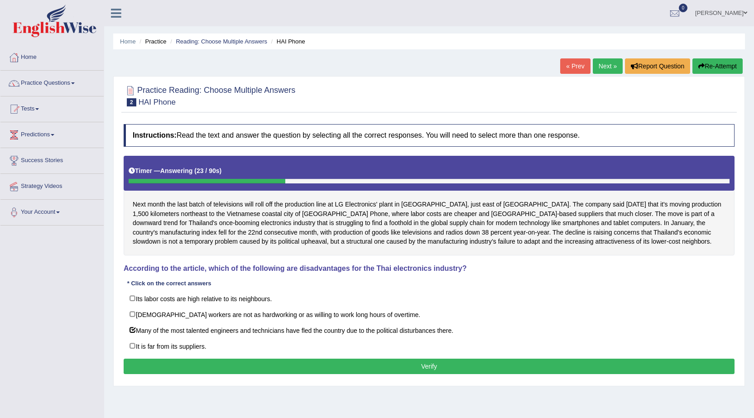
click at [298, 365] on button "Verify" at bounding box center [429, 366] width 611 height 15
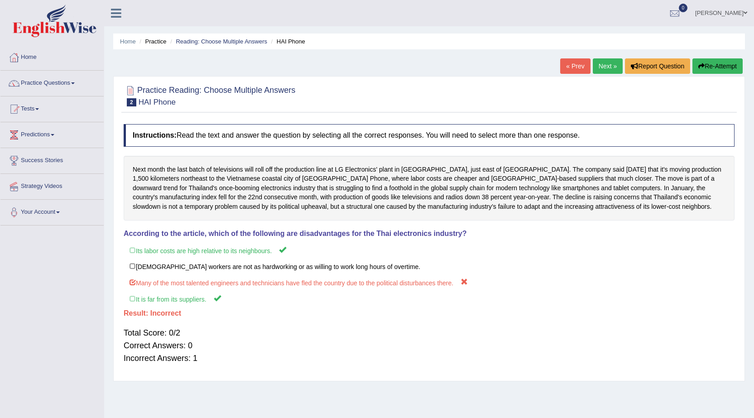
click at [39, 115] on link "Tests" at bounding box center [51, 108] width 103 height 23
click at [51, 84] on link "Practice Questions" at bounding box center [51, 82] width 103 height 23
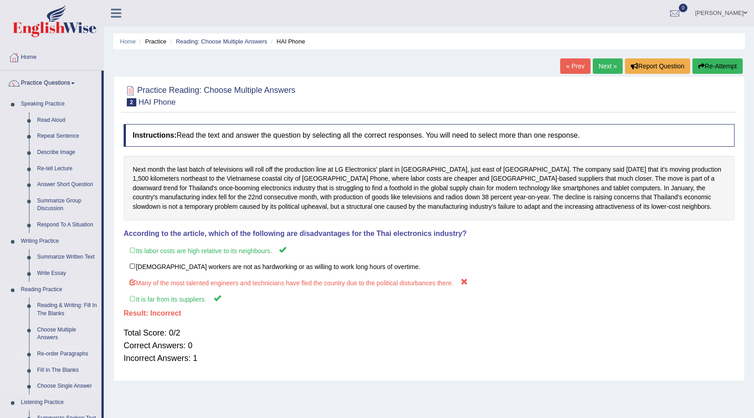
click at [73, 352] on link "Re-order Paragraphs" at bounding box center [67, 354] width 68 height 16
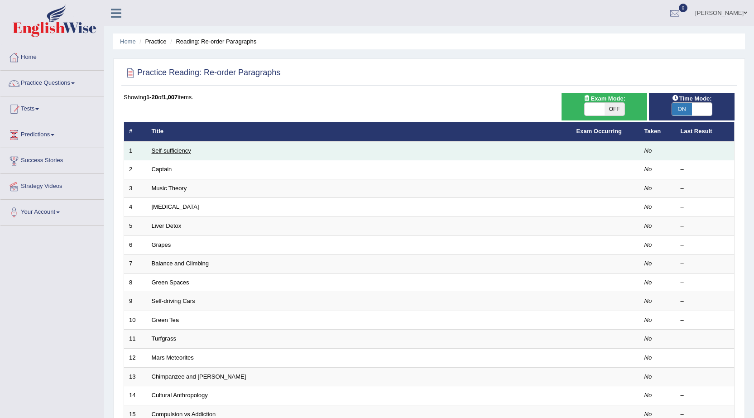
click at [180, 154] on link "Self-sufficiency" at bounding box center [171, 150] width 39 height 7
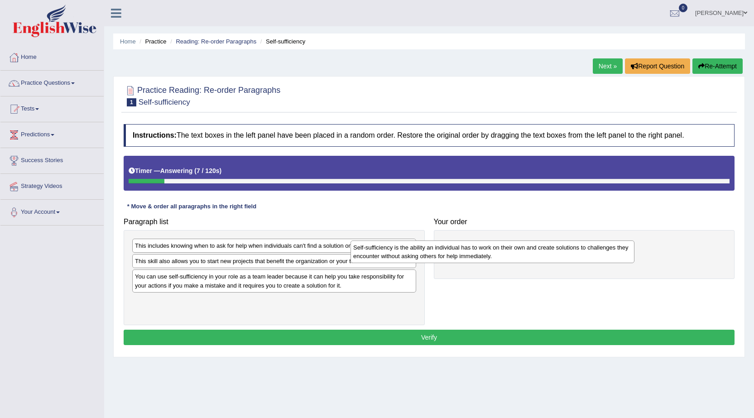
drag, startPoint x: 217, startPoint y: 309, endPoint x: 435, endPoint y: 256, distance: 224.8
click at [435, 256] on div "Self-sufficiency is the ability an individual has to work on their own and crea…" at bounding box center [493, 252] width 284 height 23
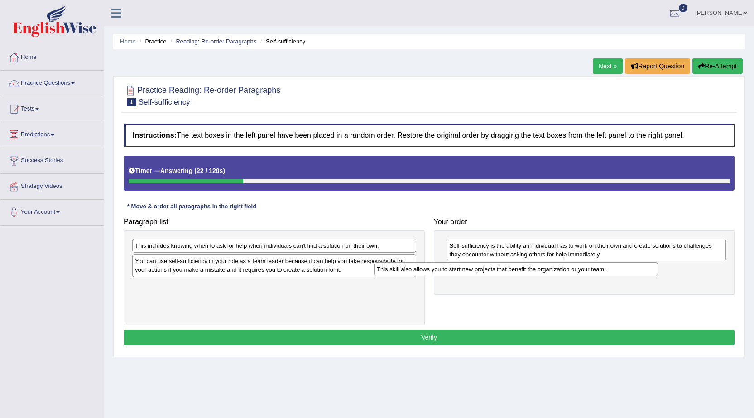
drag, startPoint x: 278, startPoint y: 262, endPoint x: 520, endPoint y: 270, distance: 242.1
click at [520, 270] on div "This skill also allows you to start new projects that benefit the organization …" at bounding box center [516, 269] width 284 height 14
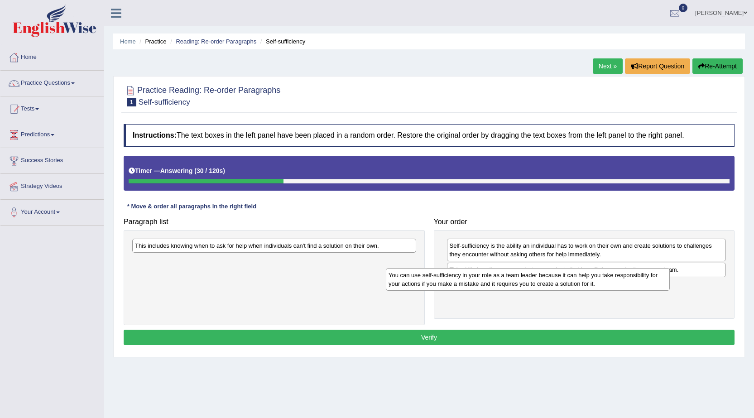
drag, startPoint x: 242, startPoint y: 270, endPoint x: 496, endPoint y: 285, distance: 254.1
click at [496, 285] on div "You can use self-sufficiency in your role as a team leader because it can help …" at bounding box center [528, 279] width 284 height 23
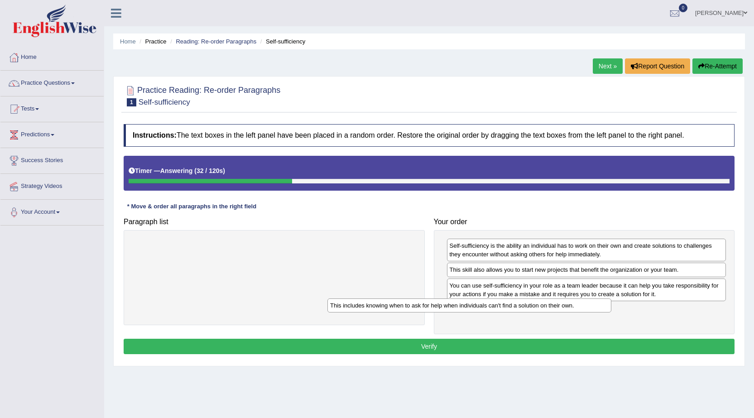
drag, startPoint x: 323, startPoint y: 248, endPoint x: 545, endPoint y: 315, distance: 232.5
click at [545, 313] on div "This includes knowing when to ask for help when individuals can't find a soluti…" at bounding box center [470, 306] width 284 height 14
click at [479, 346] on button "Verify" at bounding box center [429, 346] width 611 height 15
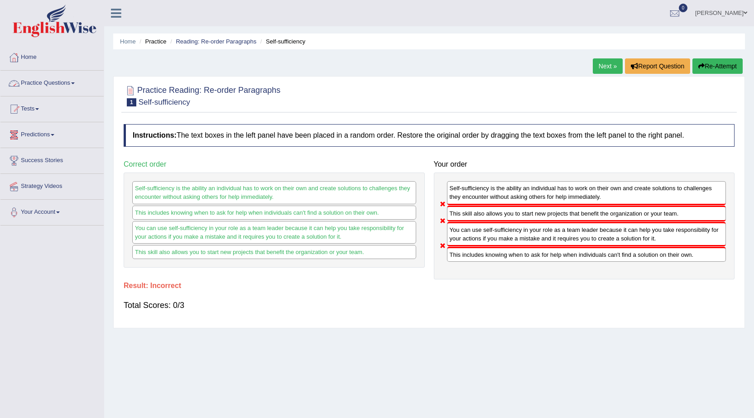
click at [603, 62] on link "Next »" at bounding box center [608, 65] width 30 height 15
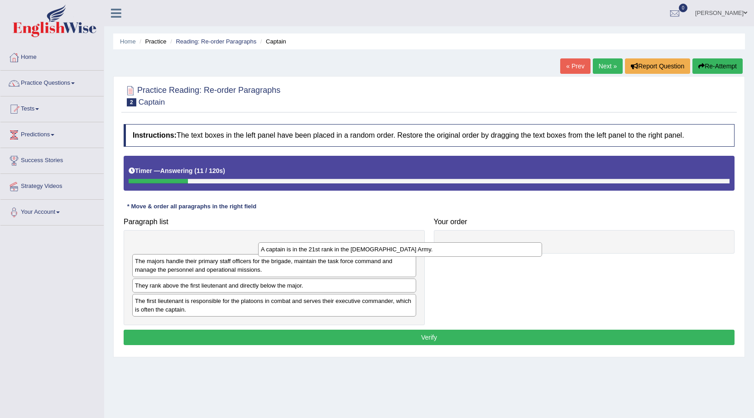
drag, startPoint x: 208, startPoint y: 270, endPoint x: 424, endPoint y: 234, distance: 218.5
click at [423, 242] on div "A captain is in the 21st rank in the US Army." at bounding box center [400, 249] width 284 height 14
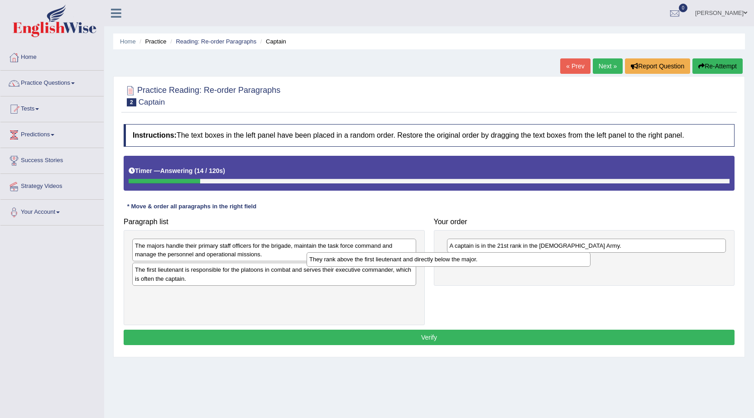
drag, startPoint x: 263, startPoint y: 275, endPoint x: 437, endPoint y: 264, distance: 174.7
click at [437, 264] on div "They rank above the first lieutenant and directly below the major." at bounding box center [449, 259] width 284 height 14
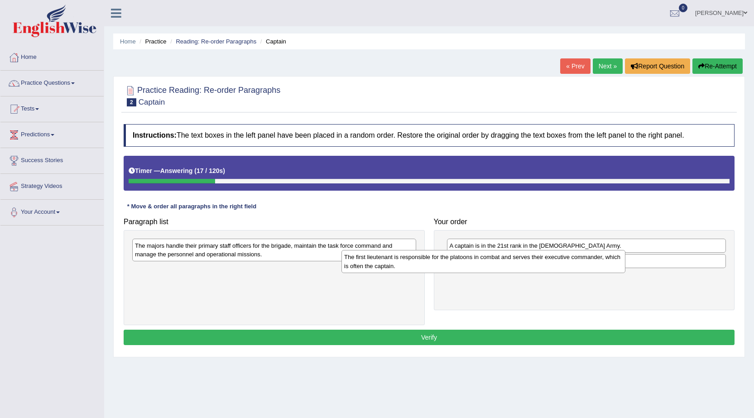
drag, startPoint x: 226, startPoint y: 276, endPoint x: 492, endPoint y: 264, distance: 266.7
click at [492, 264] on div "The first lieutenant is responsible for the platoons in combat and serves their…" at bounding box center [484, 261] width 284 height 23
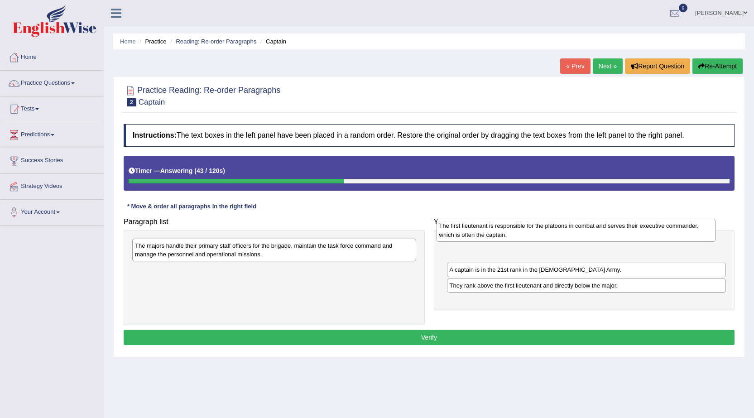
drag, startPoint x: 501, startPoint y: 290, endPoint x: 491, endPoint y: 239, distance: 51.8
click at [491, 239] on div "The first lieutenant is responsible for the platoons in combat and serves their…" at bounding box center [577, 230] width 280 height 23
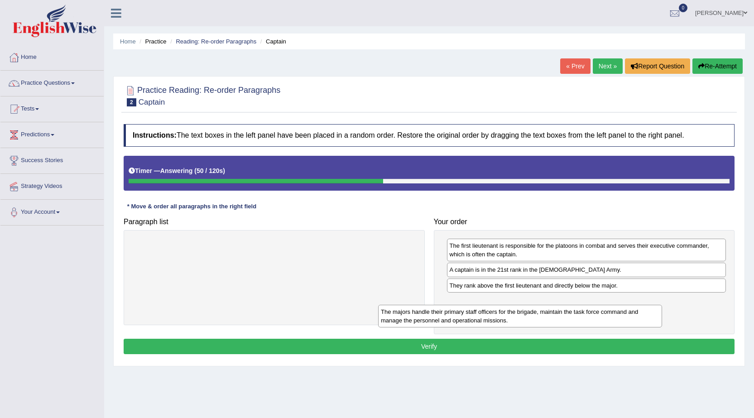
drag, startPoint x: 243, startPoint y: 258, endPoint x: 515, endPoint y: 325, distance: 280.0
click at [515, 325] on div "The majors handle their primary staff officers for the brigade, maintain the ta…" at bounding box center [520, 316] width 284 height 23
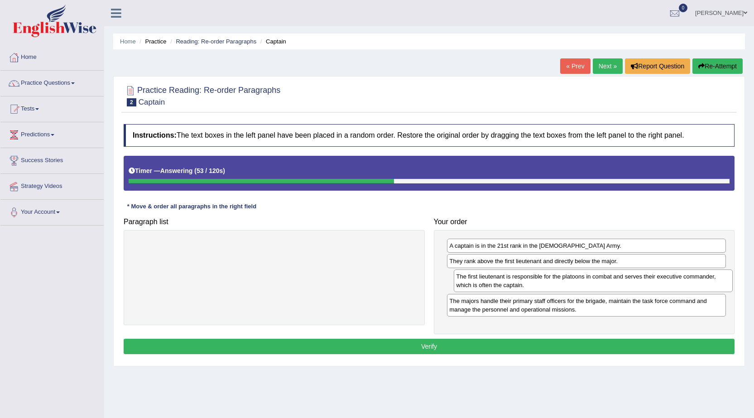
drag, startPoint x: 473, startPoint y: 250, endPoint x: 480, endPoint y: 280, distance: 31.5
click at [480, 280] on div "The first lieutenant is responsible for the platoons in combat and serves their…" at bounding box center [594, 281] width 280 height 23
click at [415, 344] on button "Verify" at bounding box center [429, 346] width 611 height 15
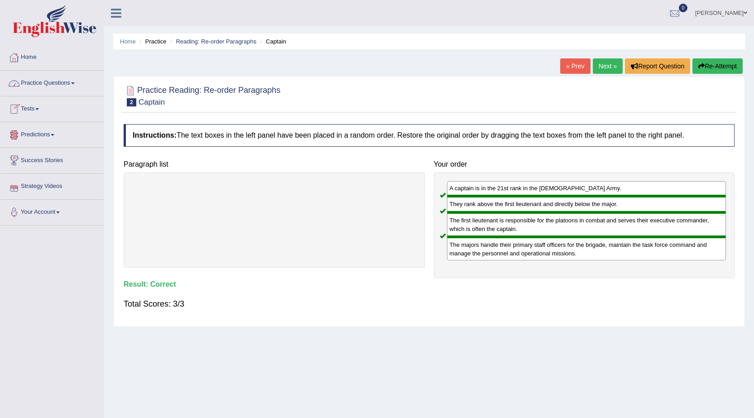
click at [60, 79] on link "Practice Questions" at bounding box center [51, 82] width 103 height 23
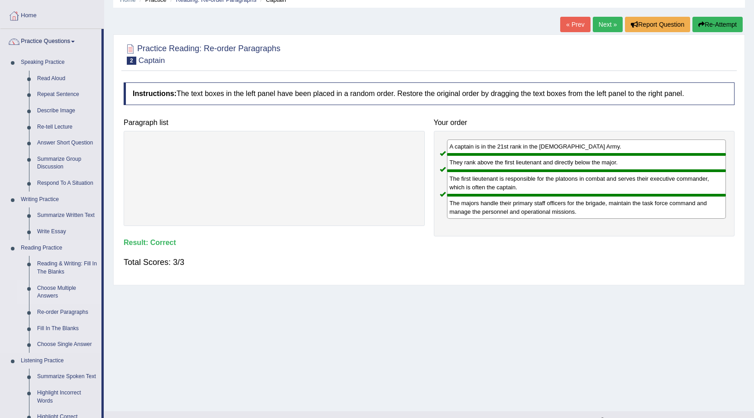
scroll to position [45, 0]
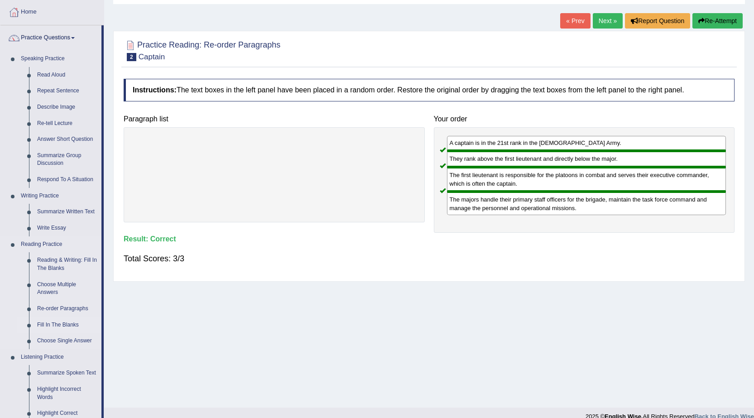
click at [66, 326] on link "Fill In The Blanks" at bounding box center [67, 325] width 68 height 16
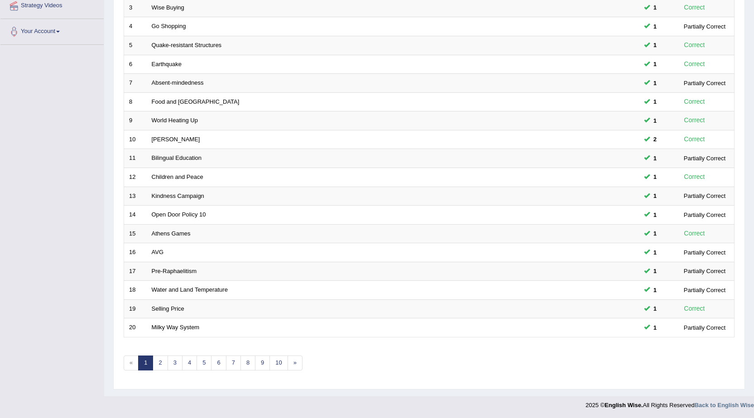
scroll to position [182, 0]
click at [188, 363] on link "4" at bounding box center [189, 362] width 15 height 15
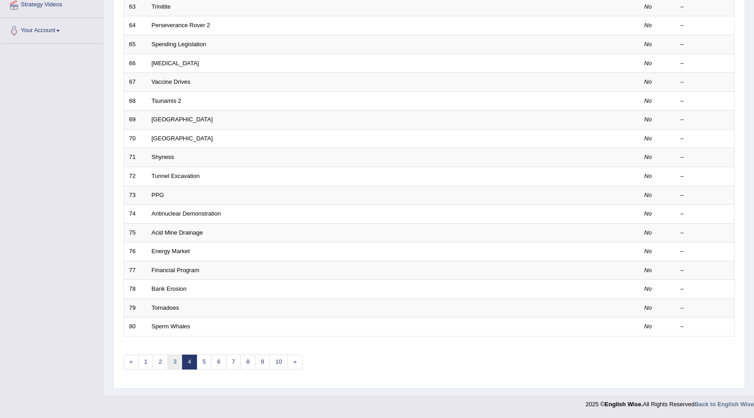
click at [173, 362] on link "3" at bounding box center [175, 362] width 15 height 15
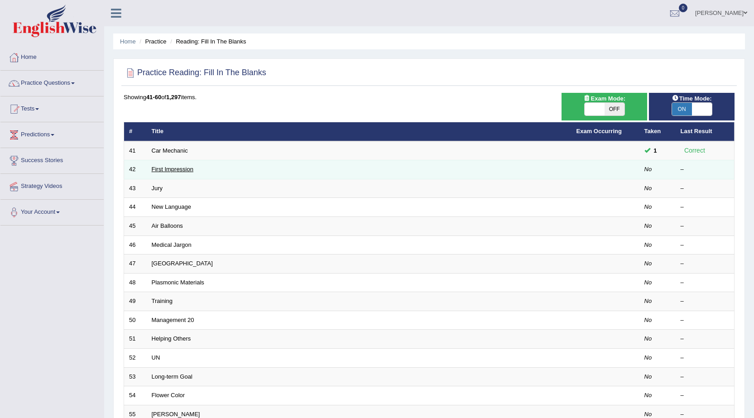
click at [163, 170] on link "First Impression" at bounding box center [173, 169] width 42 height 7
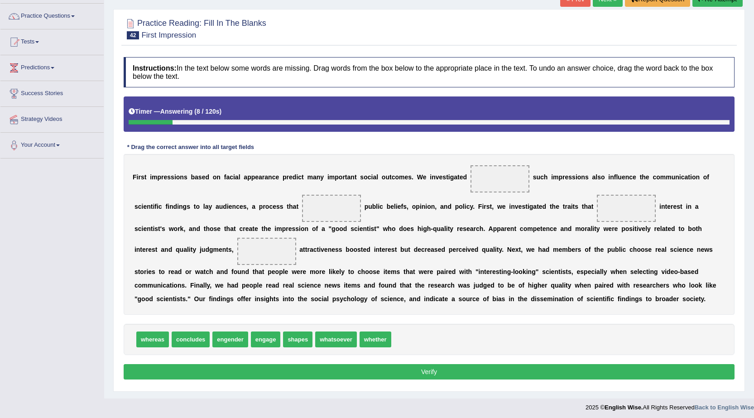
scroll to position [70, 0]
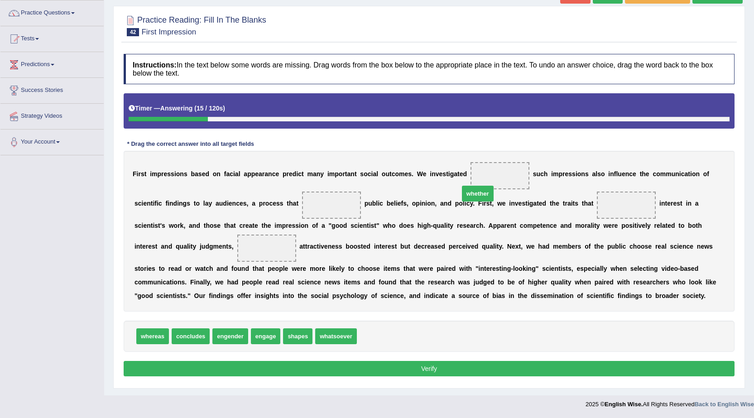
drag, startPoint x: 381, startPoint y: 337, endPoint x: 483, endPoint y: 194, distance: 175.6
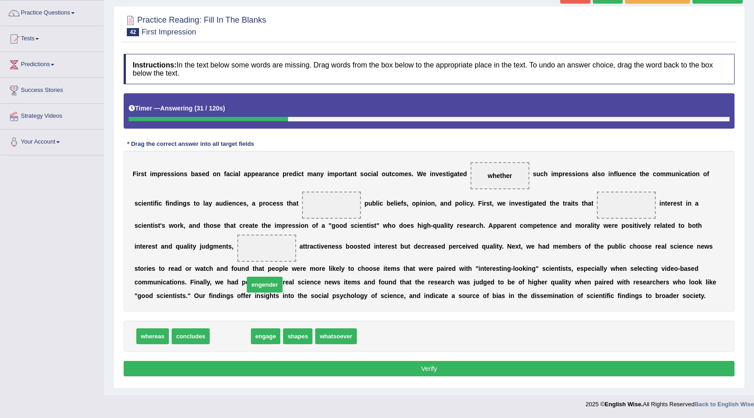
drag, startPoint x: 234, startPoint y: 336, endPoint x: 298, endPoint y: 244, distance: 112.4
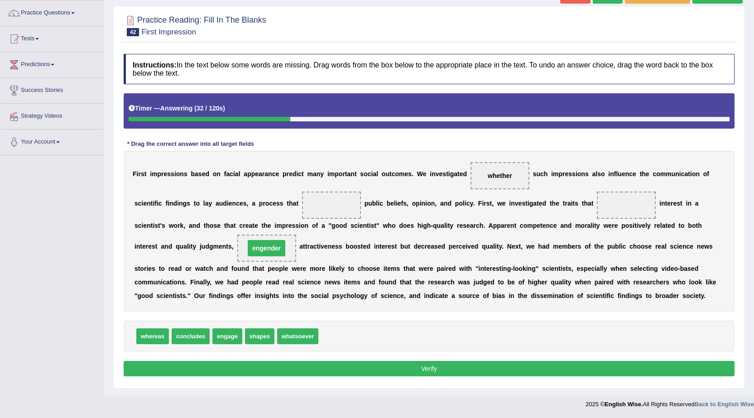
click at [320, 212] on span at bounding box center [331, 205] width 59 height 27
drag, startPoint x: 266, startPoint y: 247, endPoint x: 335, endPoint y: 197, distance: 85.3
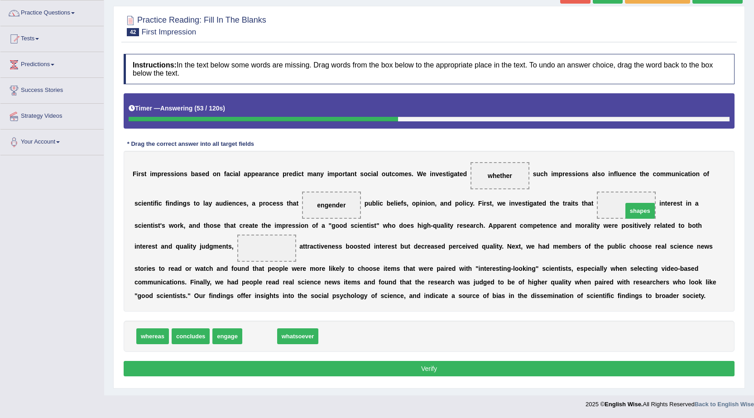
drag, startPoint x: 261, startPoint y: 337, endPoint x: 642, endPoint y: 212, distance: 400.6
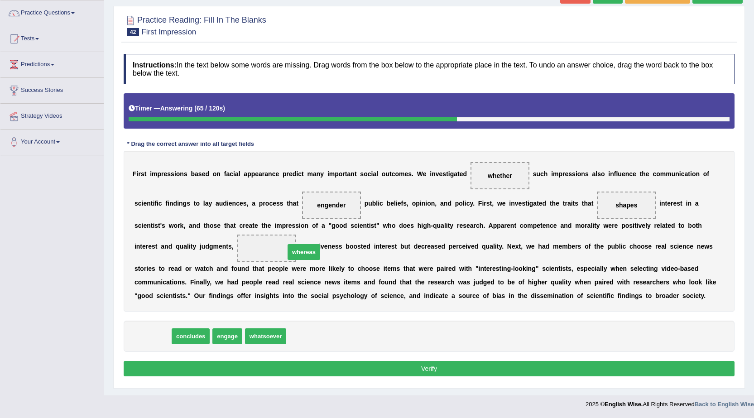
drag, startPoint x: 154, startPoint y: 334, endPoint x: 305, endPoint y: 250, distance: 173.2
click at [424, 372] on button "Verify" at bounding box center [429, 368] width 611 height 15
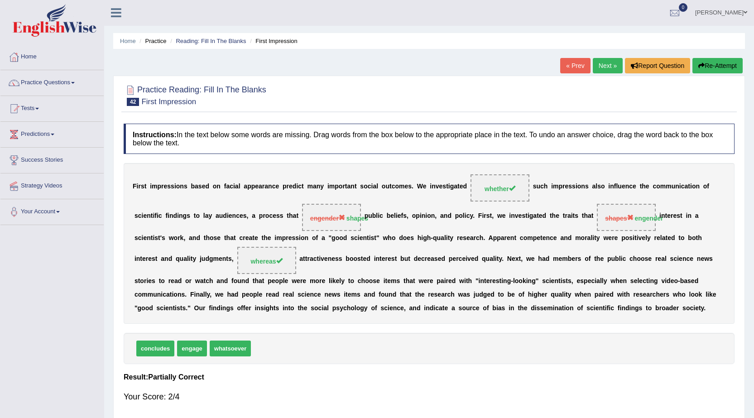
scroll to position [0, 0]
click at [604, 68] on link "Next »" at bounding box center [608, 65] width 30 height 15
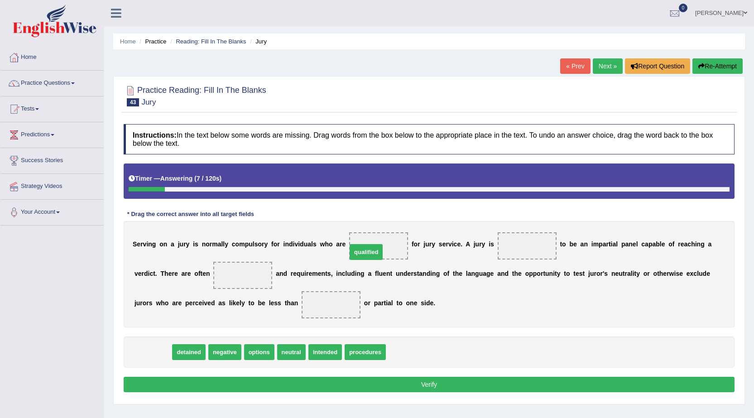
drag, startPoint x: 146, startPoint y: 349, endPoint x: 360, endPoint y: 249, distance: 235.7
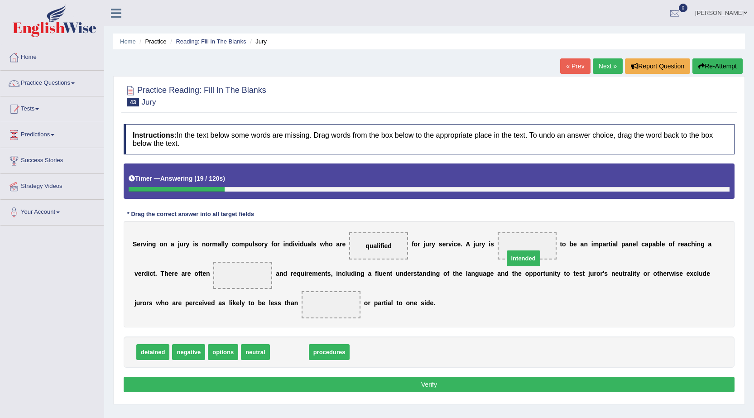
drag, startPoint x: 293, startPoint y: 352, endPoint x: 527, endPoint y: 258, distance: 252.3
drag, startPoint x: 304, startPoint y: 355, endPoint x: 265, endPoint y: 278, distance: 86.7
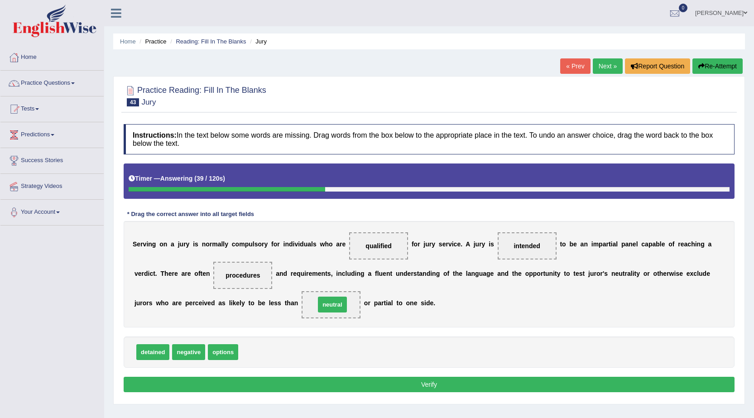
drag, startPoint x: 260, startPoint y: 351, endPoint x: 337, endPoint y: 304, distance: 90.9
click at [421, 382] on button "Verify" at bounding box center [429, 384] width 611 height 15
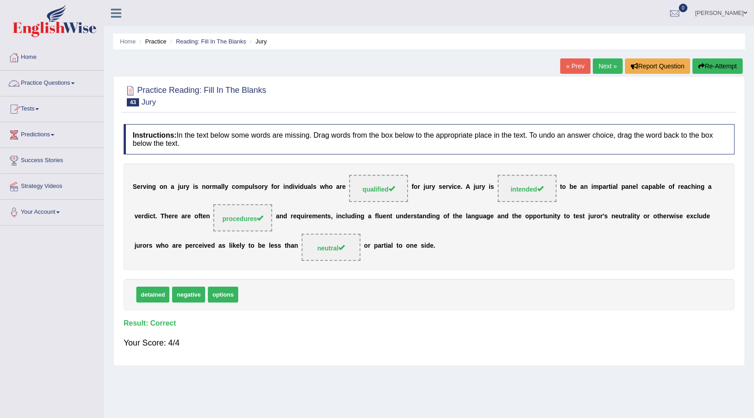
click at [82, 85] on link "Practice Questions" at bounding box center [51, 82] width 103 height 23
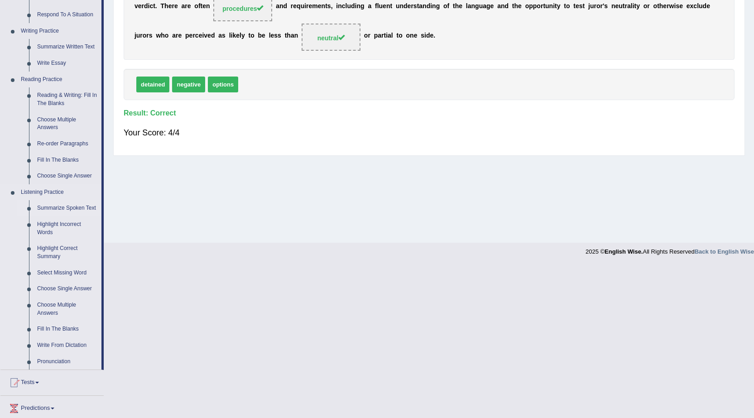
scroll to position [227, 0]
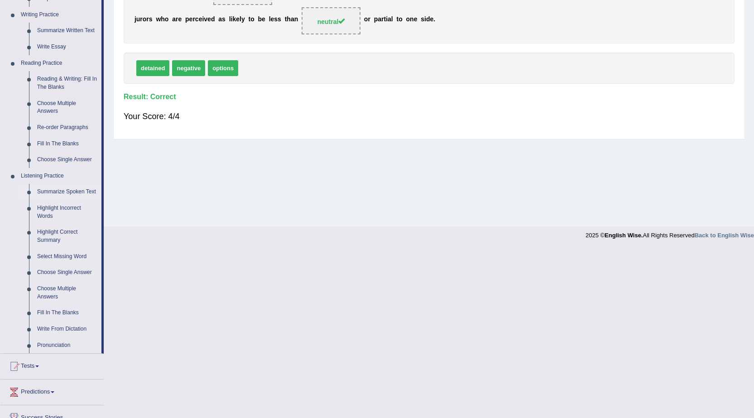
click at [72, 191] on link "Summarize Spoken Text" at bounding box center [67, 192] width 68 height 16
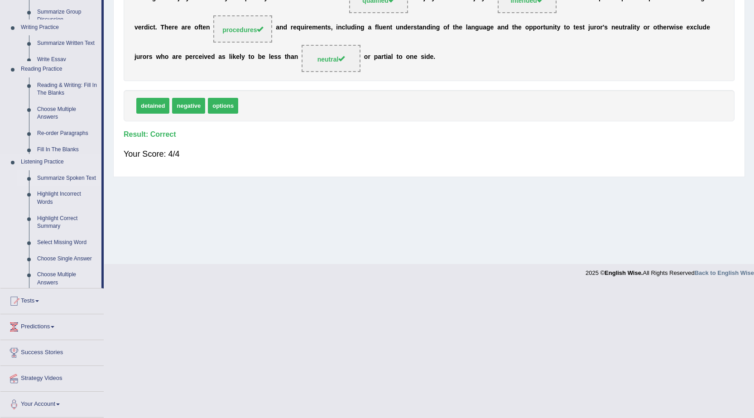
scroll to position [58, 0]
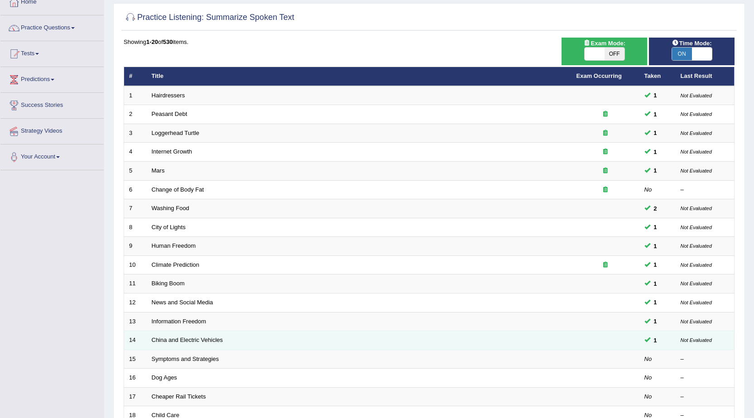
scroll to position [91, 0]
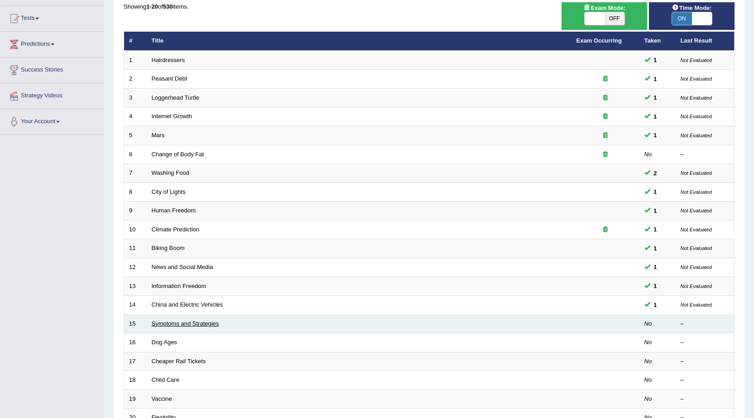
click at [201, 321] on link "Symptoms and Strategies" at bounding box center [186, 323] width 68 height 7
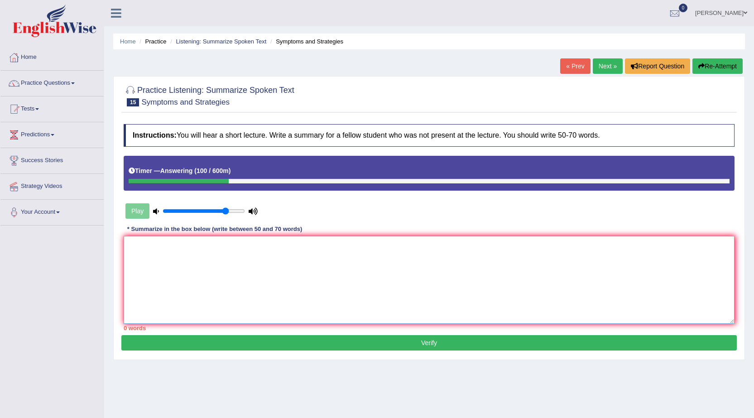
click at [299, 245] on textarea at bounding box center [429, 280] width 611 height 88
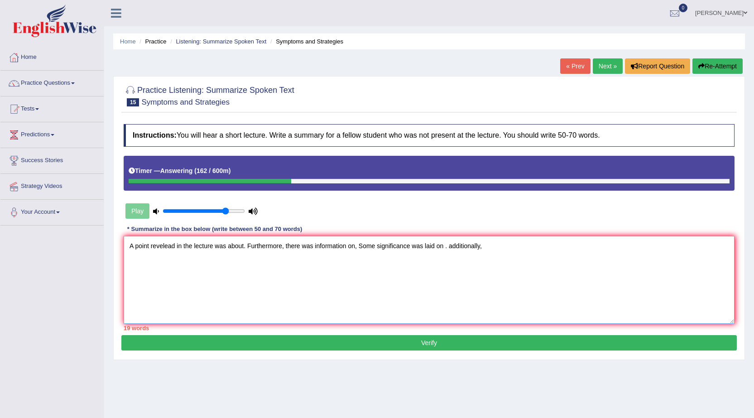
click at [451, 246] on textarea "A point revelead in the lecture was about. Furthermore, there was information o…" at bounding box center [429, 280] width 611 height 88
click at [491, 248] on textarea "A point revelead in the lecture was about. Furthermore, there was information o…" at bounding box center [429, 280] width 611 height 88
click at [558, 248] on textarea "A point revelead in the lecture was about. Furthermore, there was information o…" at bounding box center [429, 280] width 611 height 88
click at [613, 247] on textarea "A point revelead in the lecture was about. Furthermore, there was information o…" at bounding box center [429, 280] width 611 height 88
click at [243, 244] on textarea "A point revelead in the lecture was about. Furthermore, there was information o…" at bounding box center [429, 280] width 611 height 88
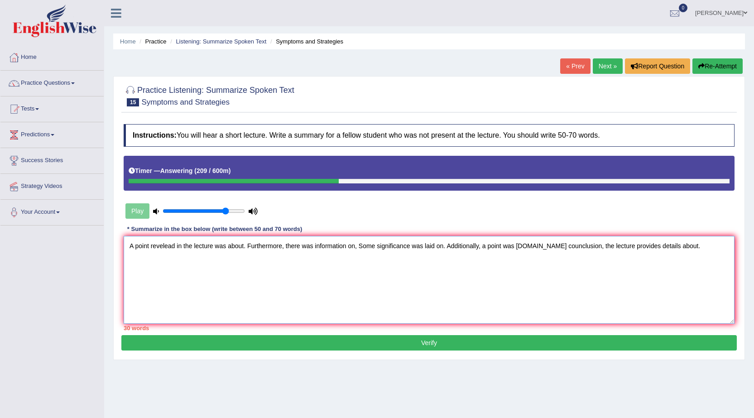
click at [244, 244] on textarea "A point revelead in the lecture was about. Furthermore, there was information o…" at bounding box center [429, 280] width 611 height 88
click at [533, 247] on textarea "A point revelead in the lecture was about Covid 19 strains, learning new things…" at bounding box center [429, 280] width 611 height 88
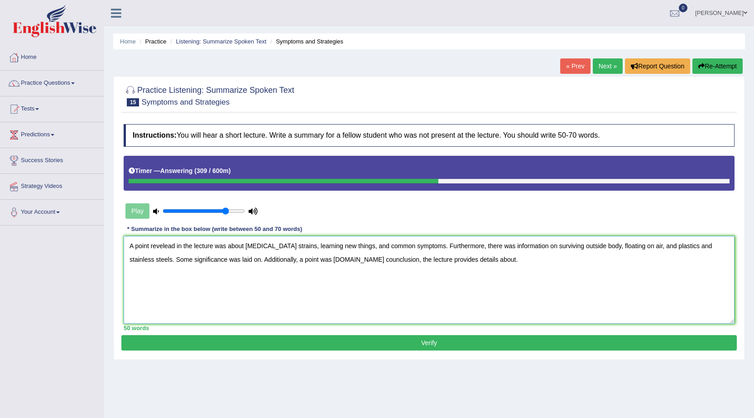
click at [235, 259] on textarea "A point revelead in the lecture was about Covid 19 strains, learning new things…" at bounding box center [429, 280] width 611 height 88
click at [270, 262] on textarea "A point revelead in the lecture was about Covid 19 strains, learning new things…" at bounding box center [429, 280] width 611 height 88
click at [424, 259] on textarea "A point revelead in the lecture was about Covid 19 strains, learning new things…" at bounding box center [429, 280] width 611 height 88
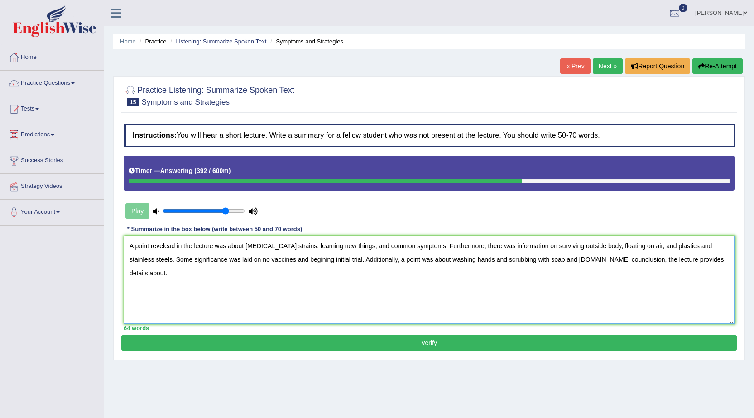
click at [569, 259] on textarea "A point revelead in the lecture was about Covid 19 strains, learning new things…" at bounding box center [429, 280] width 611 height 88
click at [709, 260] on textarea "A point revelead in the lecture was about Covid 19 strains, learning new things…" at bounding box center [429, 280] width 611 height 88
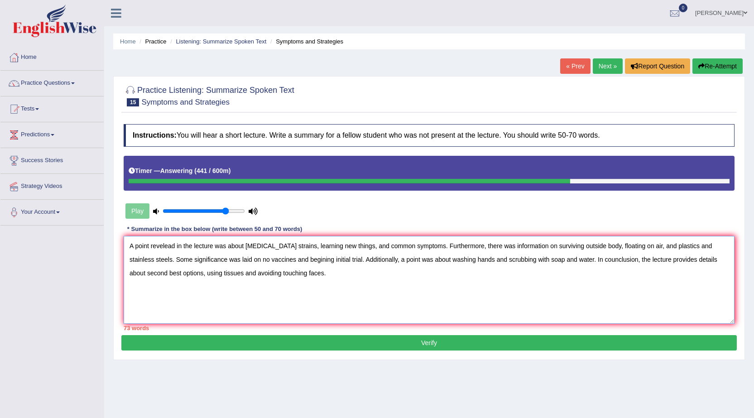
drag, startPoint x: 187, startPoint y: 273, endPoint x: 106, endPoint y: 270, distance: 80.2
click at [106, 270] on div "Home Practice Listening: Summarize Spoken Text Symptoms and Strategies « Prev N…" at bounding box center [429, 226] width 650 height 453
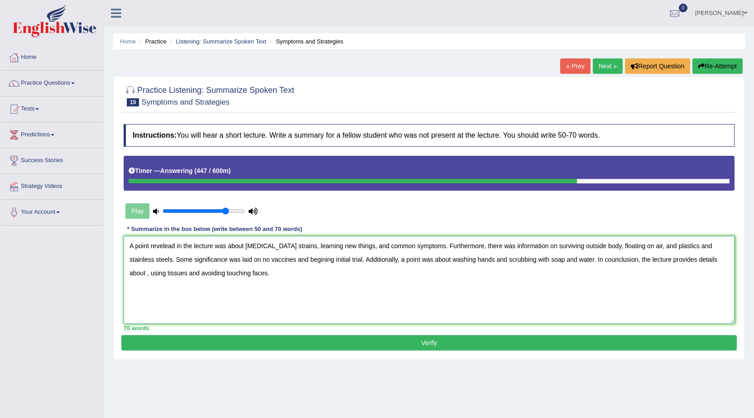
click at [715, 259] on textarea "A point revelead in the lecture was about Covid 19 strains, learning new things…" at bounding box center [429, 280] width 611 height 88
type textarea "A point revelead in the lecture was about Covid 19 strains, learning new things…"
click at [399, 338] on button "Verify" at bounding box center [429, 342] width 616 height 15
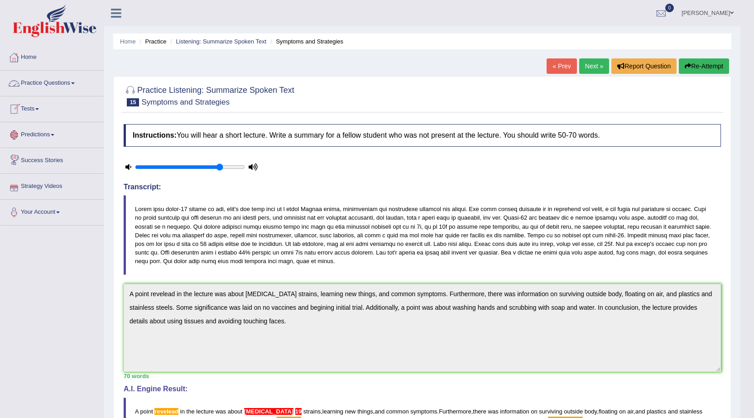
click at [82, 87] on link "Practice Questions" at bounding box center [51, 82] width 103 height 23
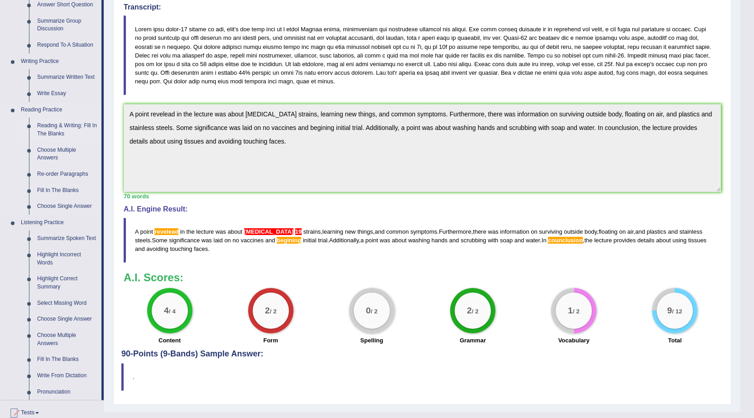
scroll to position [181, 0]
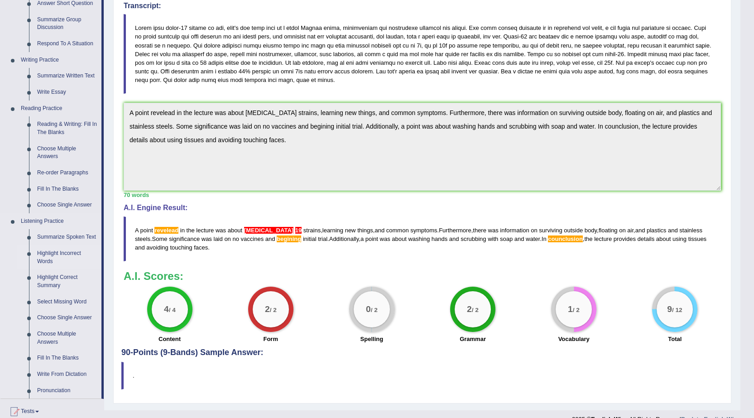
click at [68, 251] on link "Highlight Incorrect Words" at bounding box center [67, 258] width 68 height 24
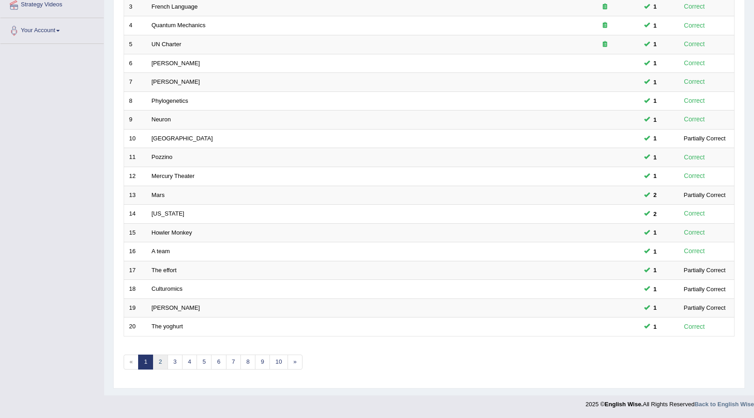
click at [158, 360] on link "2" at bounding box center [160, 362] width 15 height 15
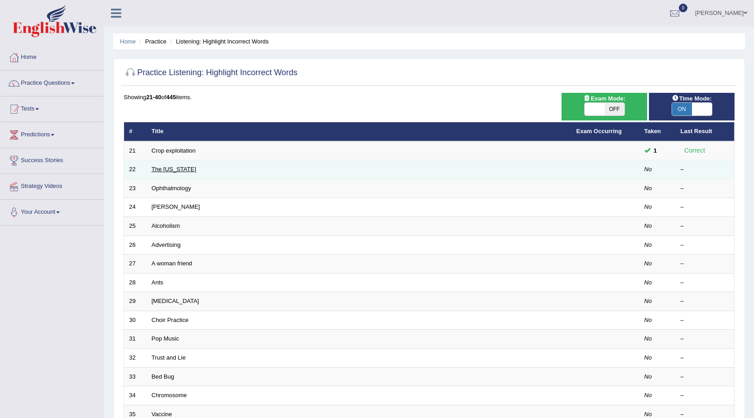
click at [173, 171] on link "The [US_STATE]" at bounding box center [174, 169] width 45 height 7
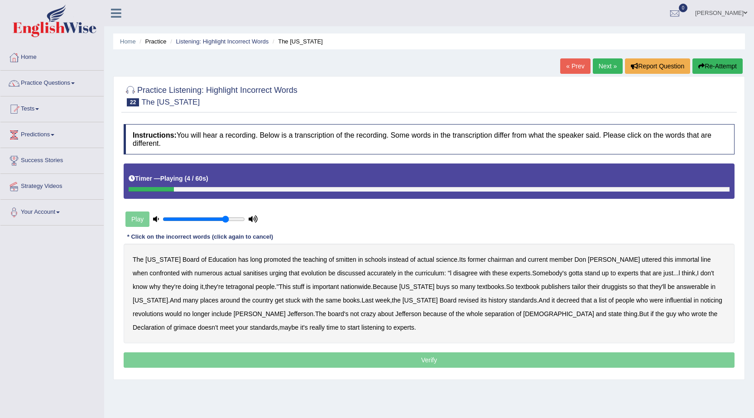
click at [336, 259] on b "smitten" at bounding box center [346, 259] width 20 height 7
click at [219, 271] on div "The Texas Board of Education has long promoted the teaching of smitten in schoo…" at bounding box center [429, 294] width 611 height 100
click at [243, 274] on b "sanitises" at bounding box center [255, 273] width 24 height 7
click at [226, 284] on b "tetragonal" at bounding box center [240, 286] width 28 height 7
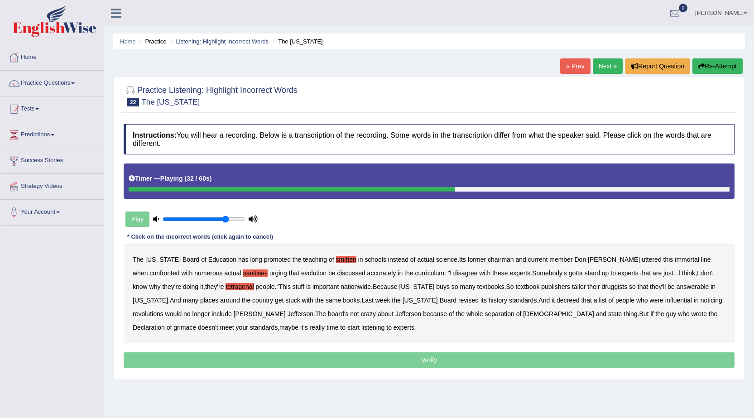
click at [602, 284] on b "druggists" at bounding box center [615, 286] width 26 height 7
click at [677, 286] on b "answerable" at bounding box center [693, 286] width 33 height 7
click at [701, 301] on b "noticing" at bounding box center [712, 300] width 22 height 7
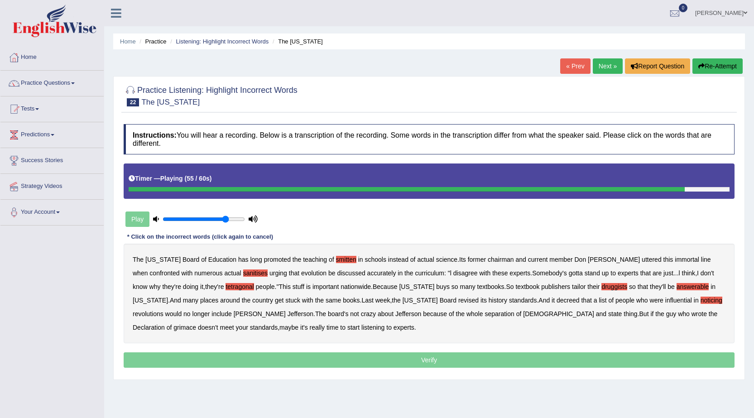
click at [196, 324] on b "grimace" at bounding box center [185, 327] width 23 height 7
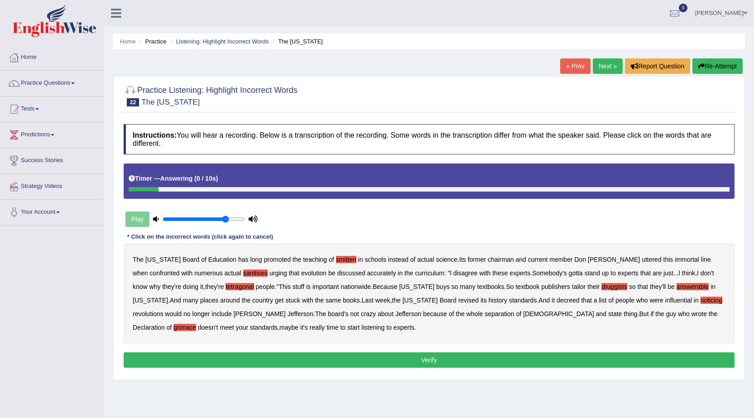
click at [427, 356] on button "Verify" at bounding box center [429, 359] width 611 height 15
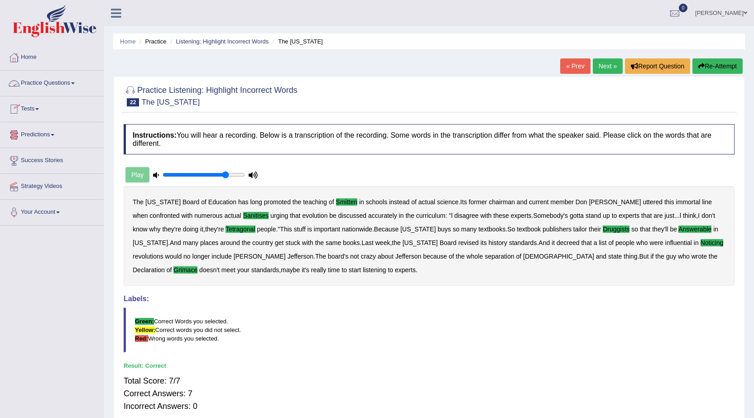
click at [72, 84] on link "Practice Questions" at bounding box center [51, 82] width 103 height 23
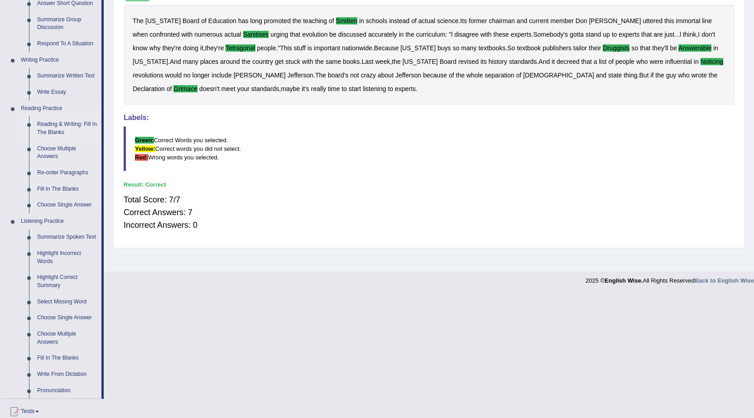
scroll to position [227, 0]
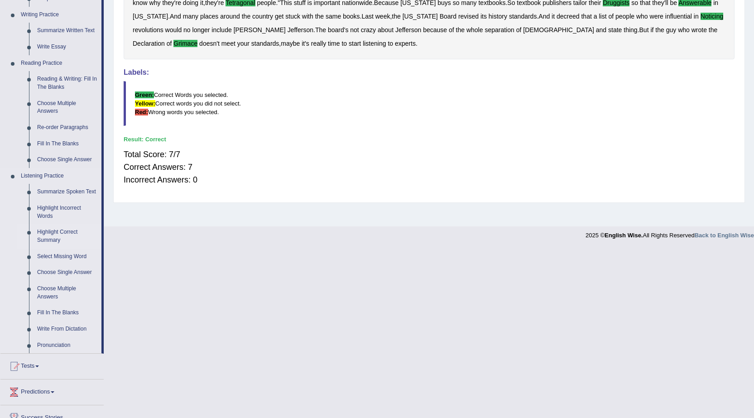
click at [71, 227] on link "Highlight Correct Summary" at bounding box center [67, 236] width 68 height 24
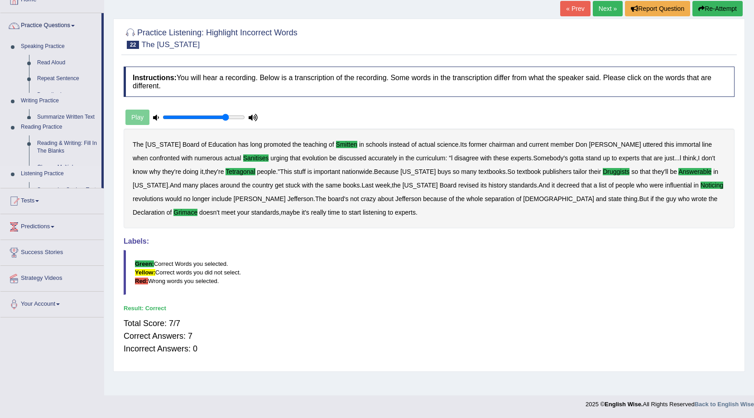
scroll to position [58, 0]
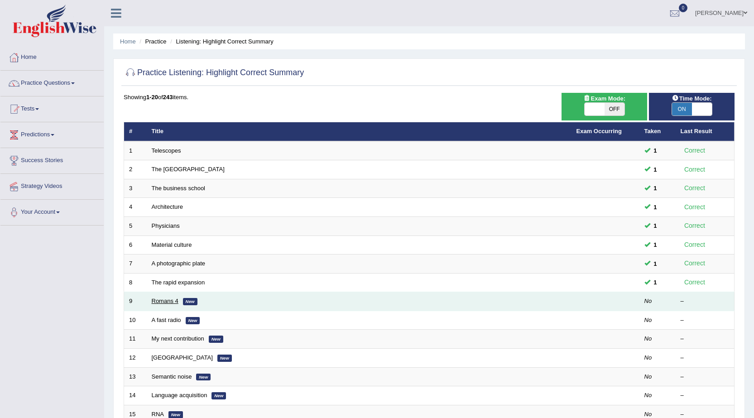
click at [165, 300] on link "Romans 4" at bounding box center [165, 301] width 27 height 7
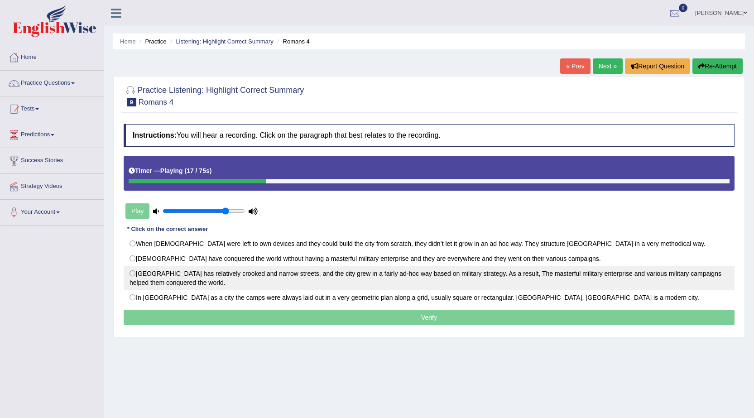
click at [566, 270] on label "[GEOGRAPHIC_DATA] has relatively crooked and narrow streets, and the city grew …" at bounding box center [429, 278] width 611 height 24
radio input "true"
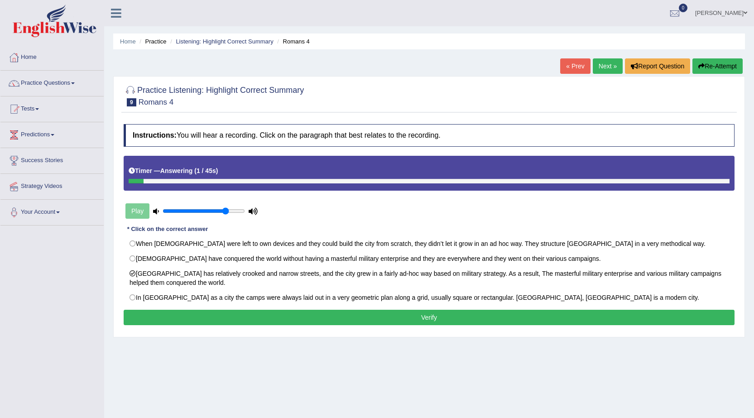
click at [410, 316] on button "Verify" at bounding box center [429, 317] width 611 height 15
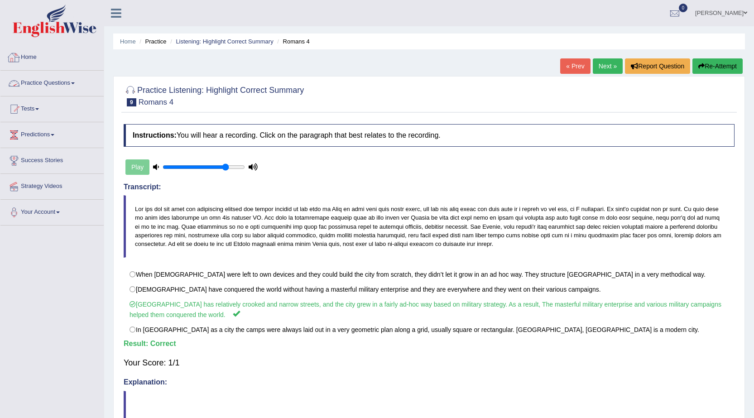
click at [73, 85] on link "Practice Questions" at bounding box center [51, 82] width 103 height 23
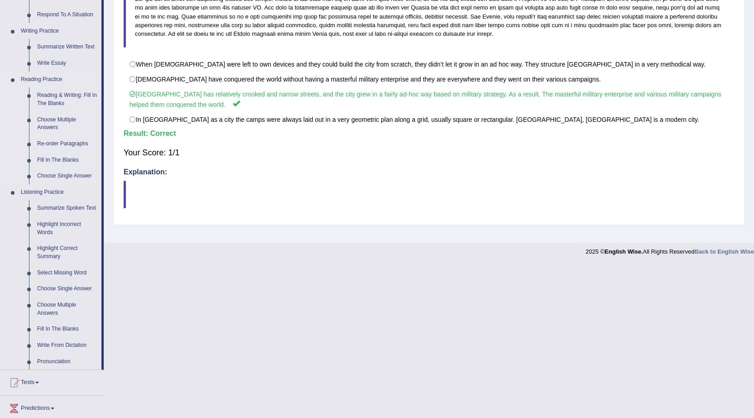
scroll to position [227, 0]
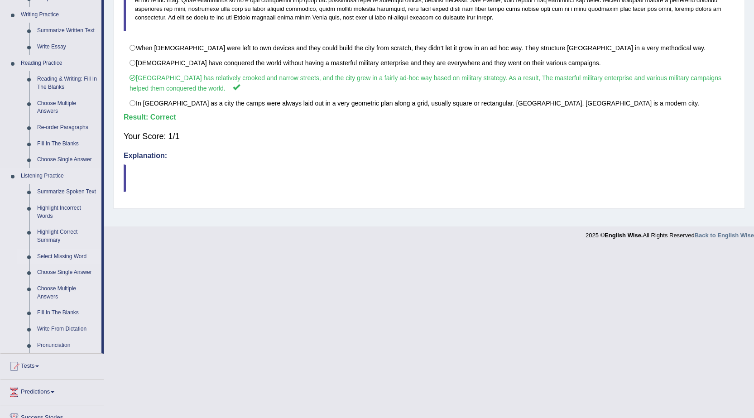
click at [59, 258] on link "Select Missing Word" at bounding box center [67, 257] width 68 height 16
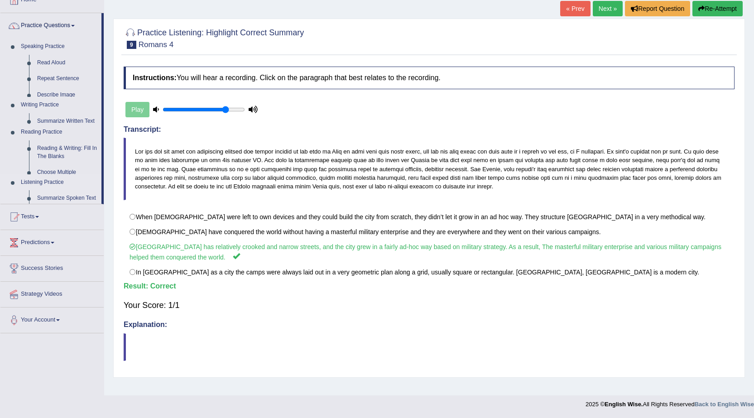
scroll to position [58, 0]
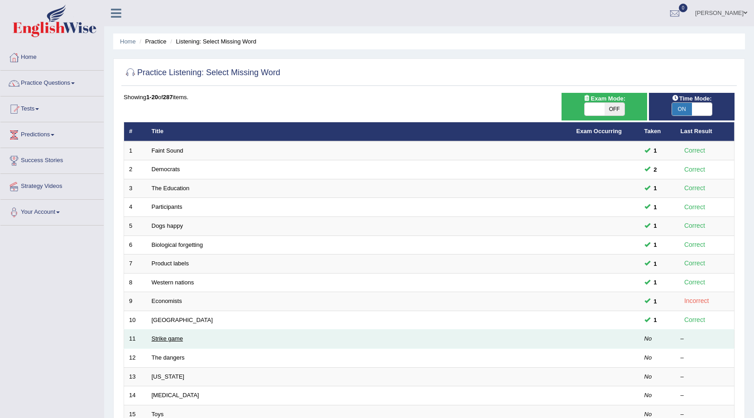
click at [161, 338] on link "Strike game" at bounding box center [167, 338] width 31 height 7
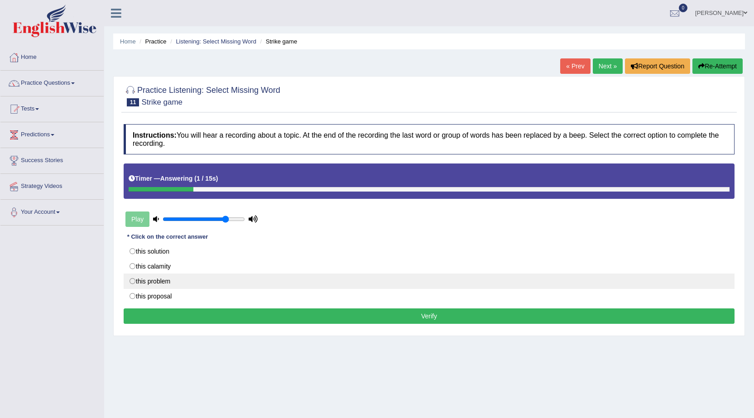
click at [169, 278] on label "this problem" at bounding box center [429, 281] width 611 height 15
radio input "true"
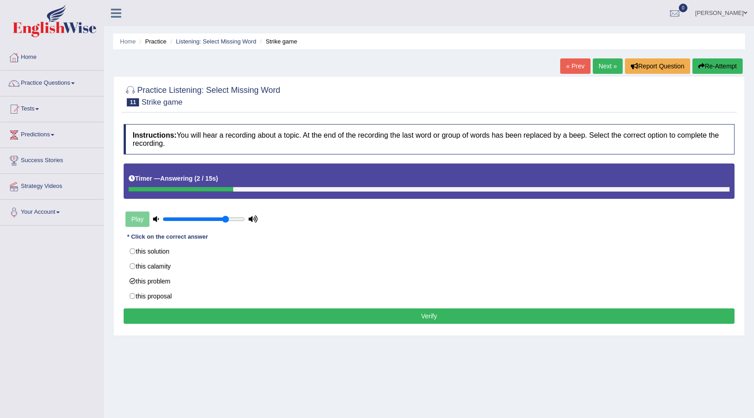
click at [352, 310] on button "Verify" at bounding box center [429, 316] width 611 height 15
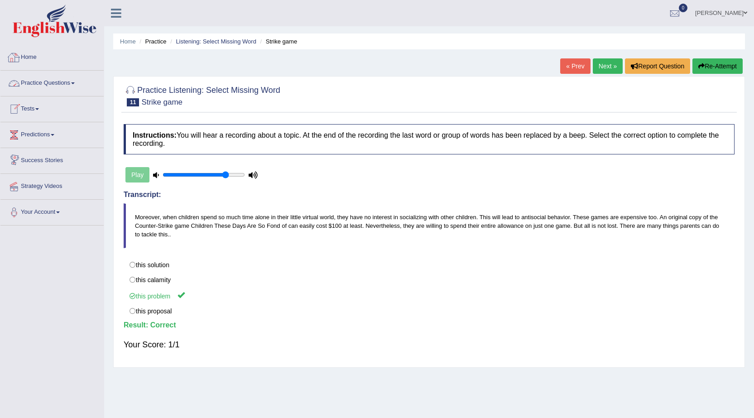
click at [79, 77] on link "Practice Questions" at bounding box center [51, 82] width 103 height 23
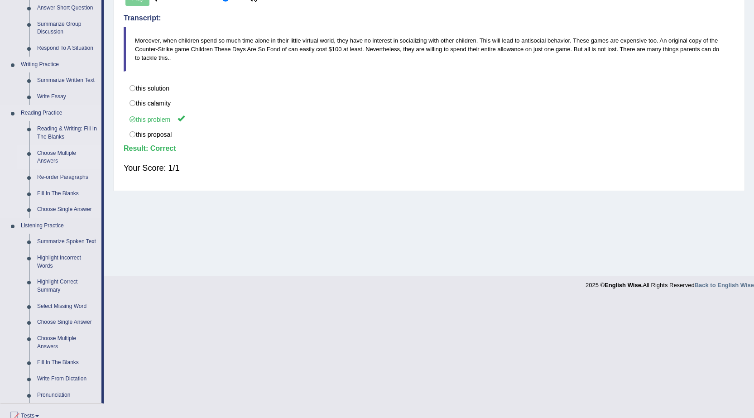
scroll to position [292, 0]
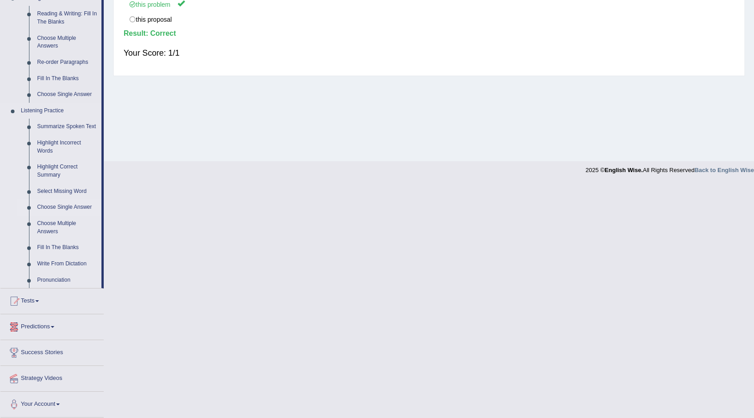
click at [58, 205] on link "Choose Single Answer" at bounding box center [67, 207] width 68 height 16
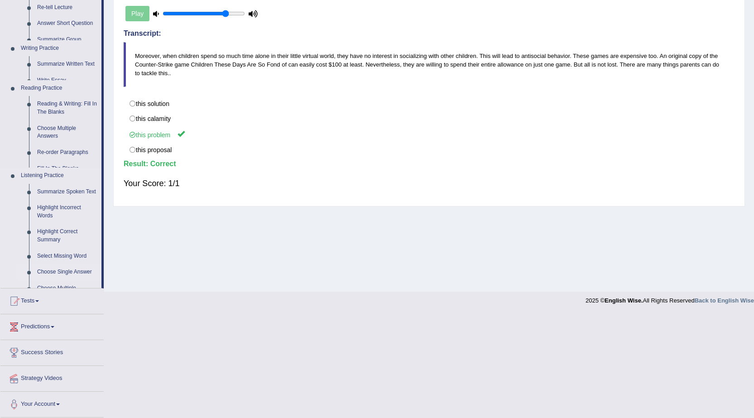
scroll to position [58, 0]
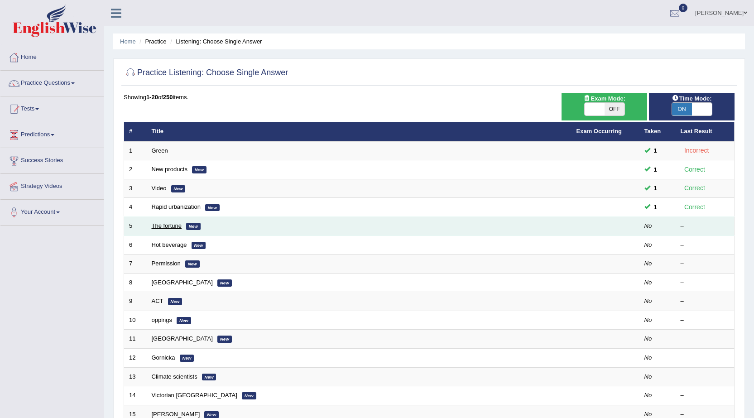
click at [177, 227] on link "The fortune" at bounding box center [167, 225] width 30 height 7
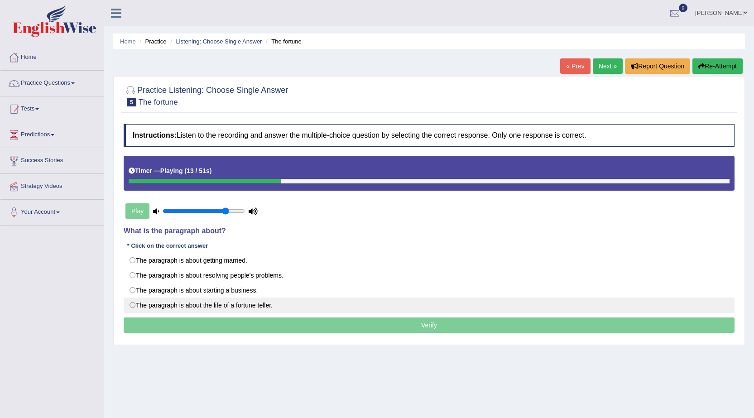
click at [236, 304] on label "The paragraph is about the life of a fortune teller." at bounding box center [429, 305] width 611 height 15
radio input "true"
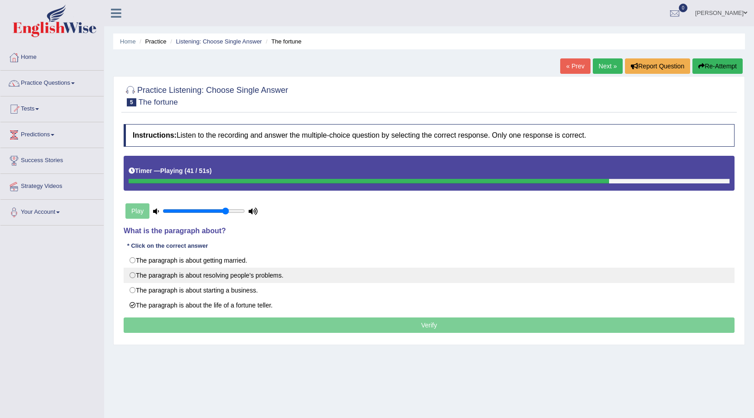
click at [255, 277] on label "The paragraph is about resolving people’s problems." at bounding box center [429, 275] width 611 height 15
radio input "true"
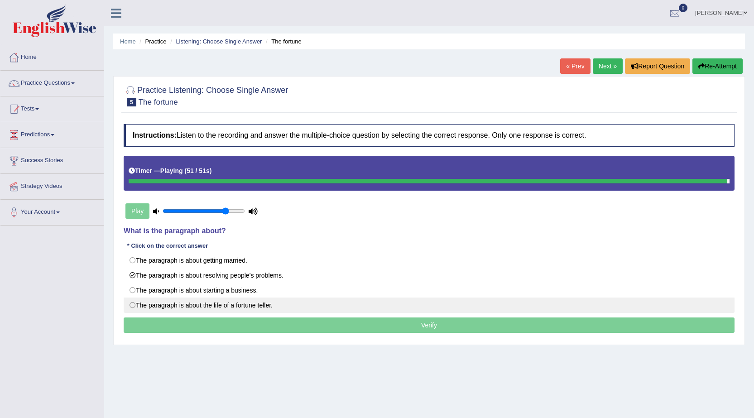
click at [174, 303] on label "The paragraph is about the life of a fortune teller." at bounding box center [429, 305] width 611 height 15
radio input "true"
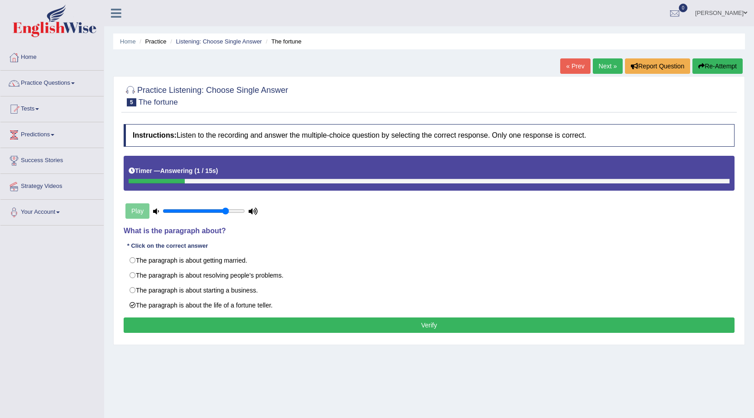
click at [334, 331] on button "Verify" at bounding box center [429, 325] width 611 height 15
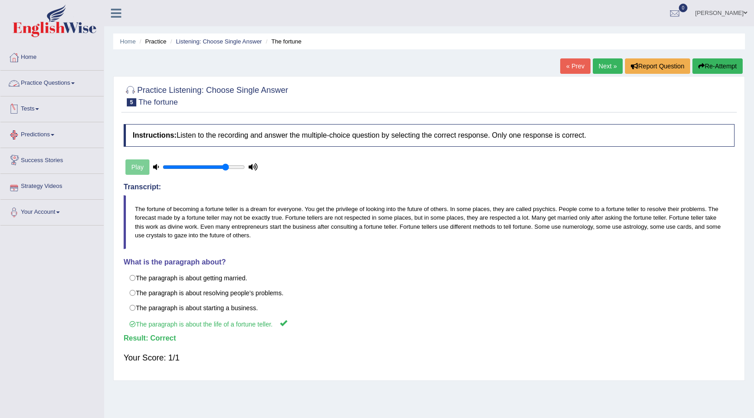
click at [39, 81] on link "Practice Questions" at bounding box center [51, 82] width 103 height 23
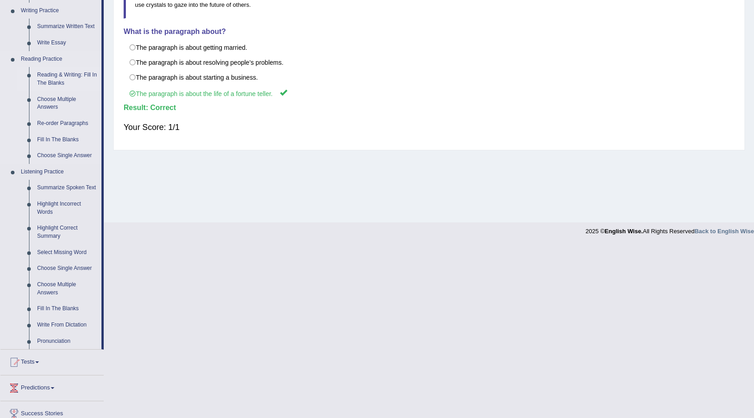
scroll to position [272, 0]
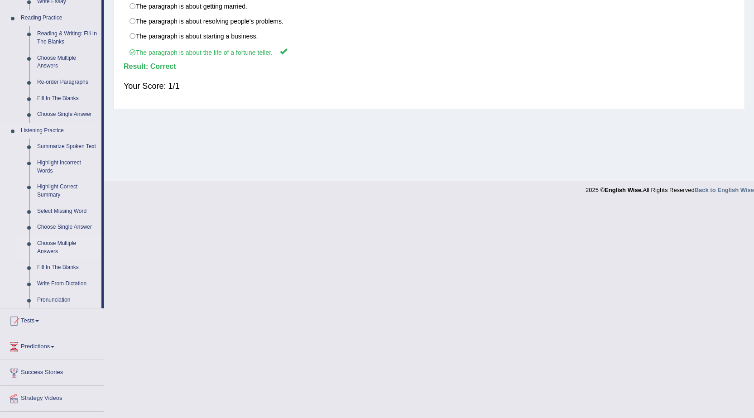
click at [51, 241] on link "Choose Multiple Answers" at bounding box center [67, 248] width 68 height 24
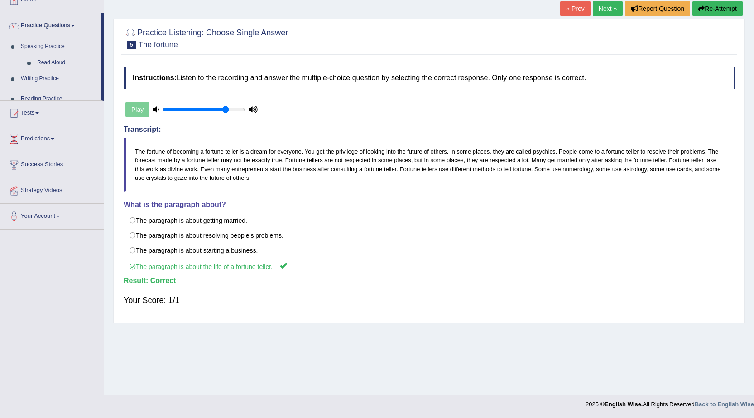
scroll to position [58, 0]
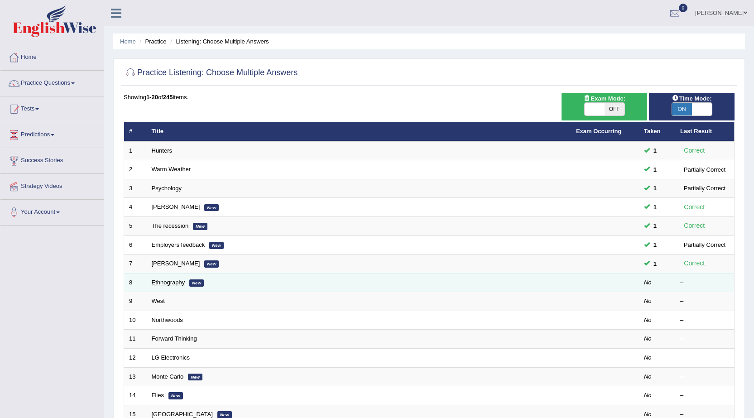
click at [174, 280] on link "Ethnography" at bounding box center [169, 282] width 34 height 7
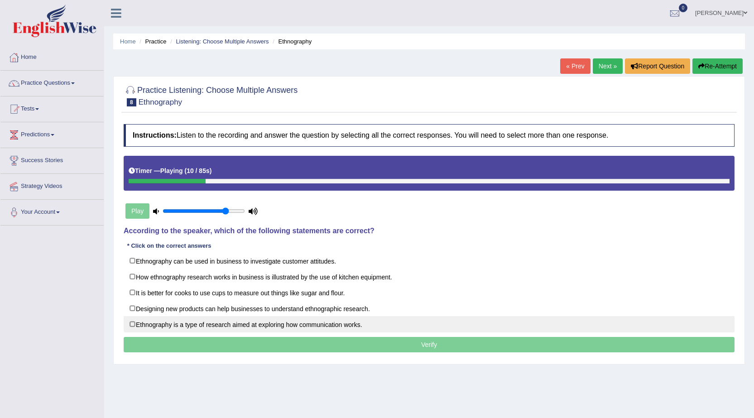
click at [200, 327] on label "Ethnography is a type of research aimed at exploring how communication works." at bounding box center [429, 324] width 611 height 16
checkbox input "false"
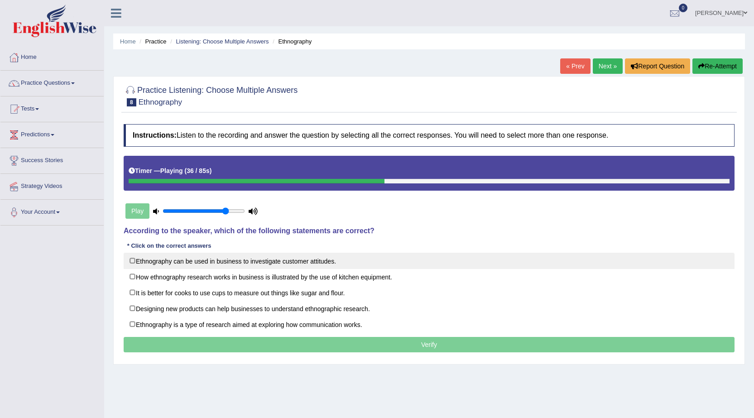
click at [271, 263] on label "Ethnography can be used in business to investigate customer attitudes." at bounding box center [429, 261] width 611 height 16
checkbox input "true"
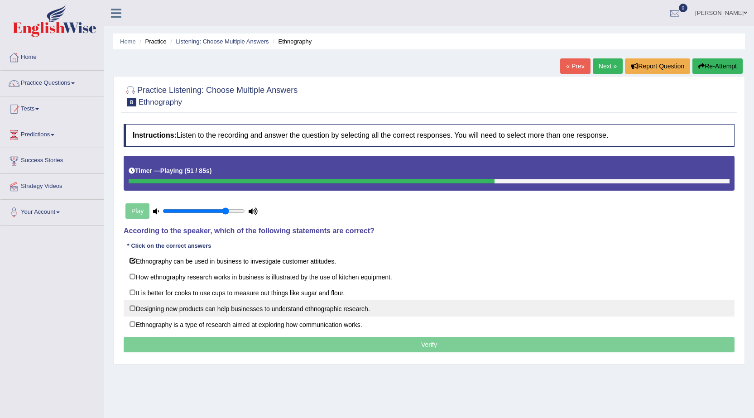
click at [193, 309] on label "Designing new products can help businesses to understand ethnographic research." at bounding box center [429, 308] width 611 height 16
checkbox input "true"
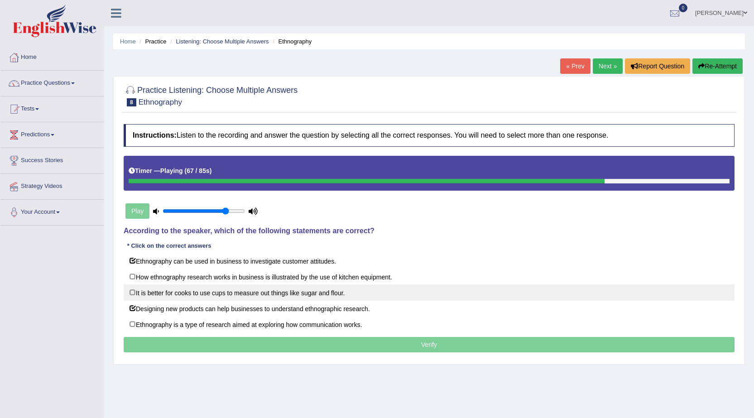
click at [299, 293] on label "It is better for cooks to use cups to measure out things like sugar and flour." at bounding box center [429, 293] width 611 height 16
checkbox input "true"
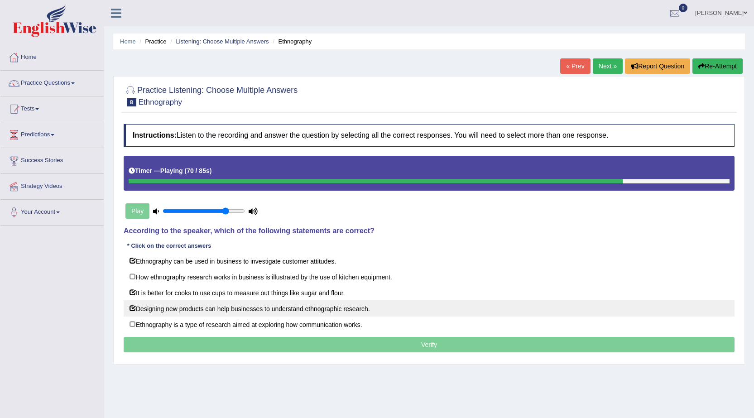
click at [236, 310] on label "Designing new products can help businesses to understand ethnographic research." at bounding box center [429, 308] width 611 height 16
click at [235, 309] on label "Designing new products can help businesses to understand ethnographic research." at bounding box center [429, 308] width 611 height 16
checkbox input "true"
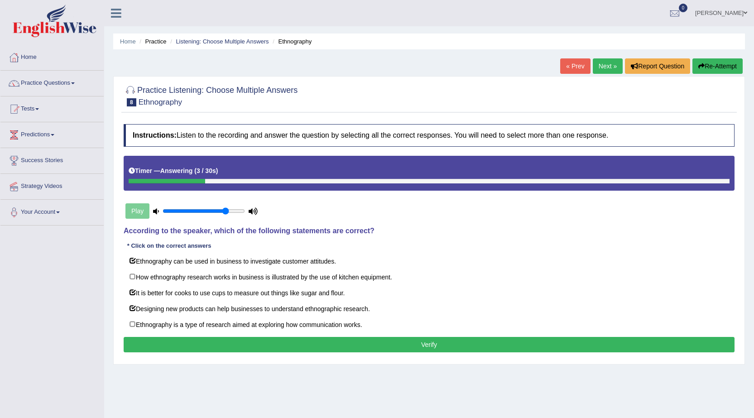
click at [290, 352] on button "Verify" at bounding box center [429, 344] width 611 height 15
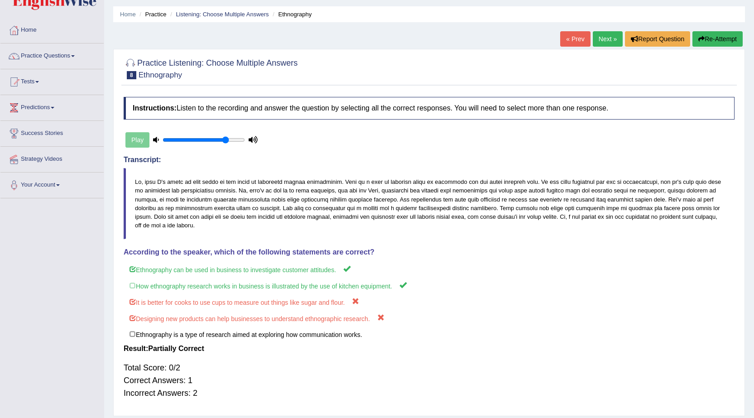
scroll to position [58, 0]
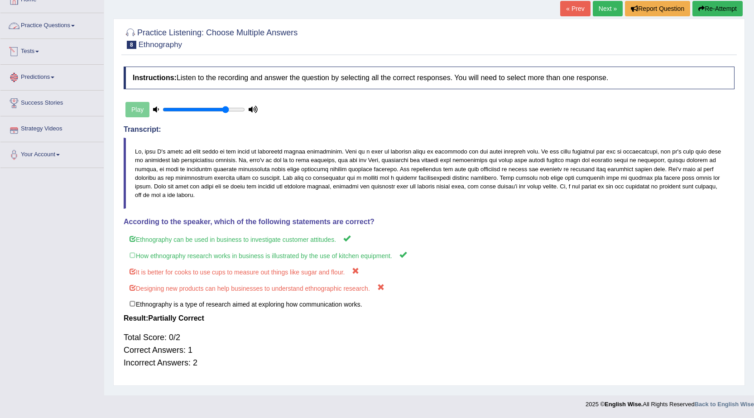
click at [83, 26] on link "Practice Questions" at bounding box center [51, 24] width 103 height 23
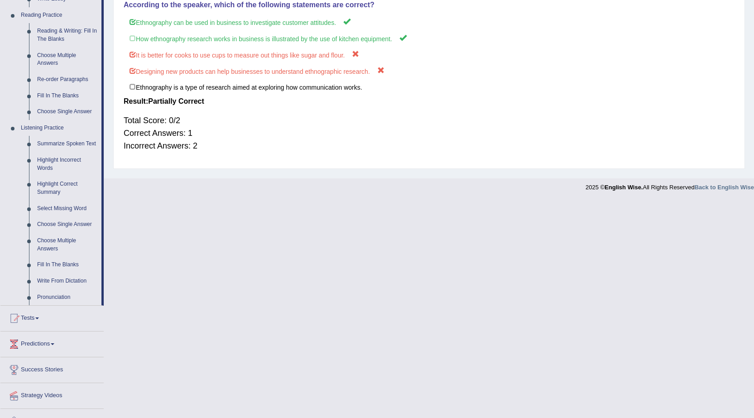
scroll to position [284, 0]
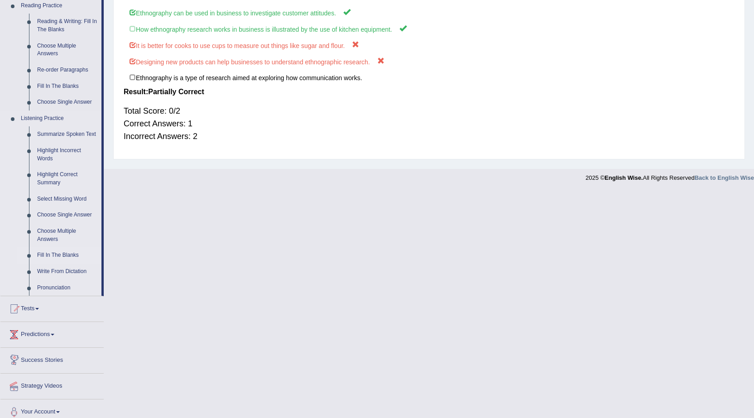
click at [66, 256] on link "Fill In The Blanks" at bounding box center [67, 255] width 68 height 16
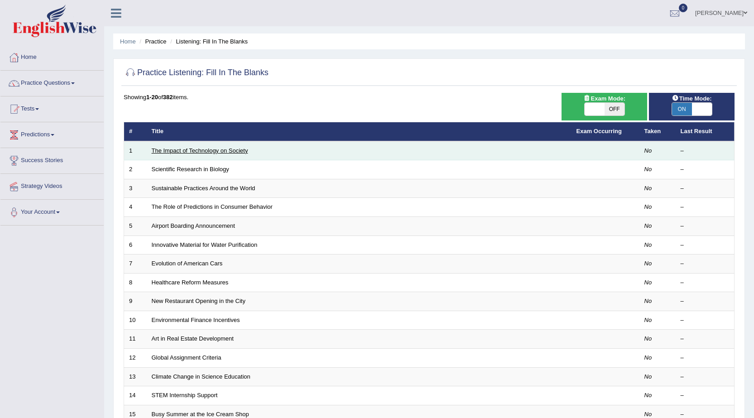
click at [193, 148] on link "The Impact of Technology on Society" at bounding box center [200, 150] width 97 height 7
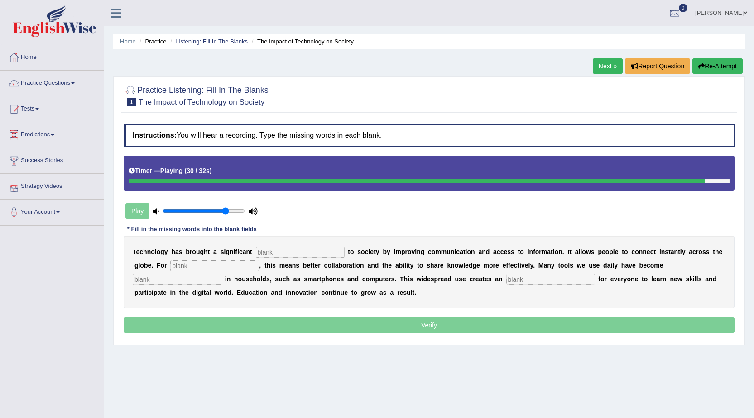
click at [294, 251] on input "text" at bounding box center [300, 252] width 89 height 11
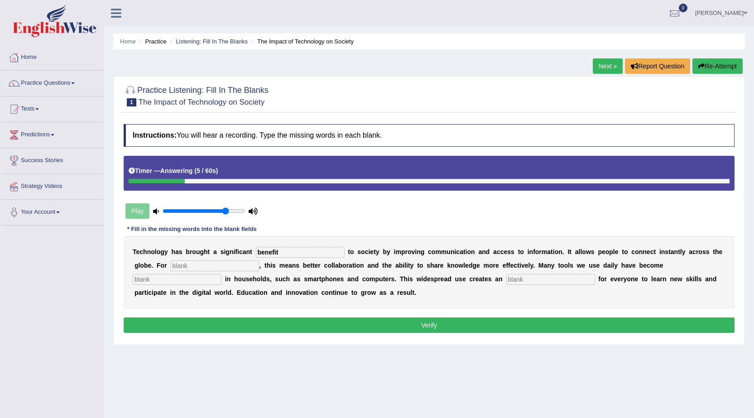
type input "benefit"
click at [211, 269] on input "text" at bounding box center [214, 266] width 89 height 11
type input "humans"
click at [209, 275] on input "text" at bounding box center [177, 279] width 89 height 11
type input "common"
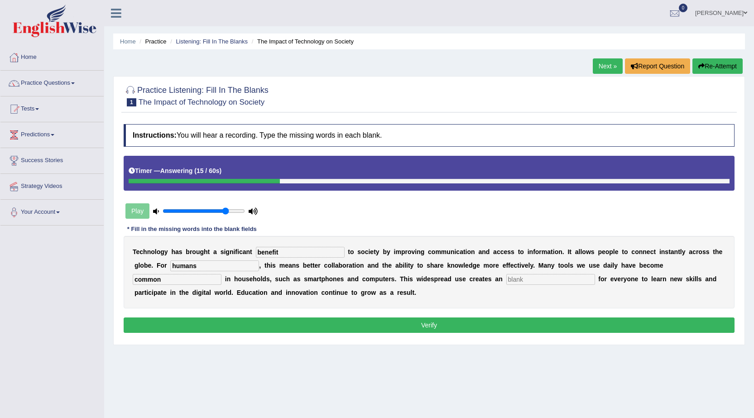
click at [536, 279] on input "text" at bounding box center [551, 279] width 89 height 11
type input "opportunity"
click at [453, 327] on button "Verify" at bounding box center [429, 325] width 611 height 15
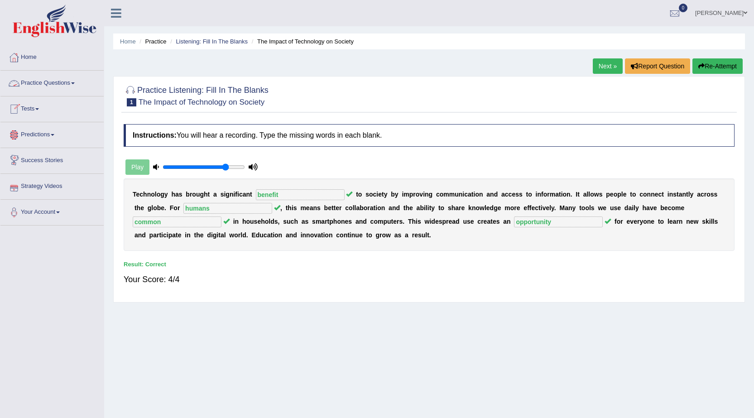
click at [42, 80] on link "Practice Questions" at bounding box center [51, 82] width 103 height 23
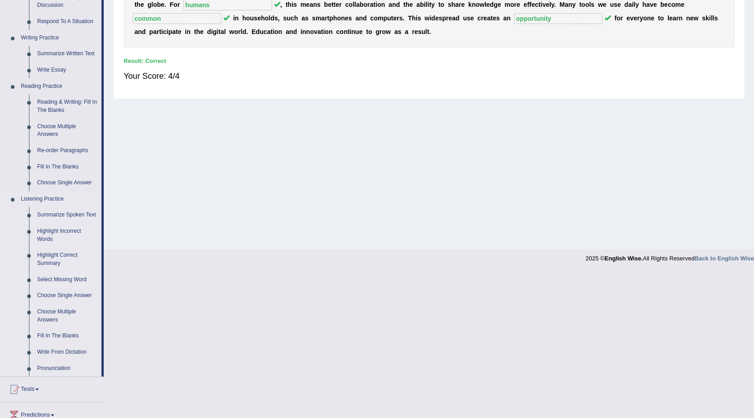
scroll to position [227, 0]
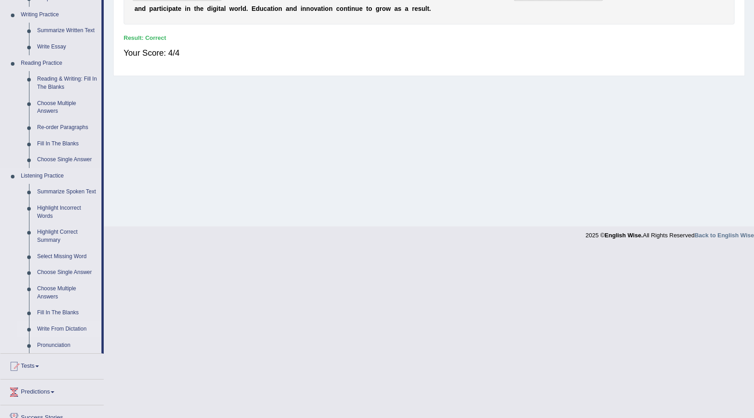
click at [67, 325] on link "Write From Dictation" at bounding box center [67, 329] width 68 height 16
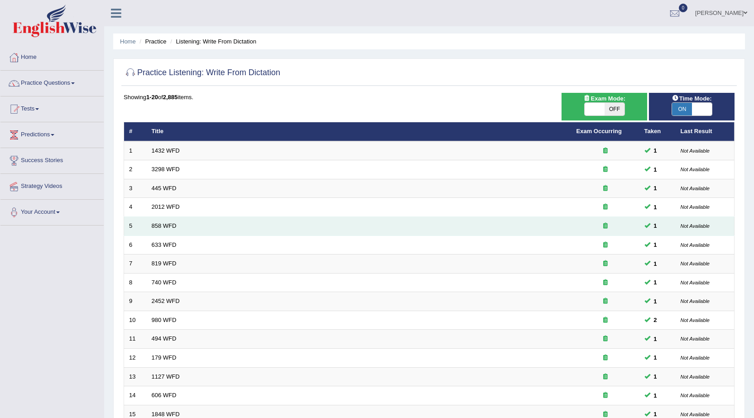
scroll to position [181, 0]
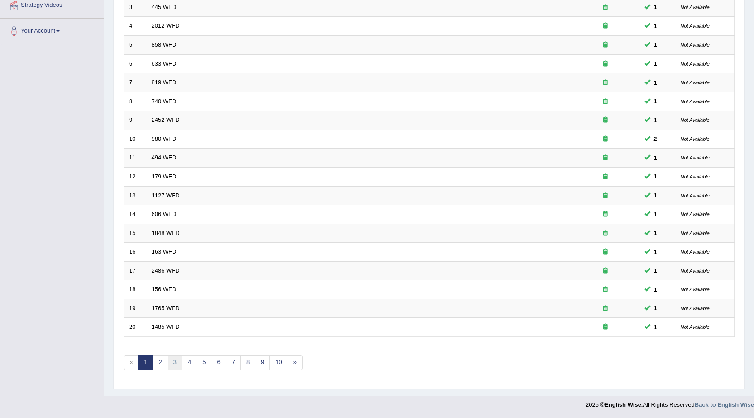
click at [175, 361] on link "3" at bounding box center [175, 362] width 15 height 15
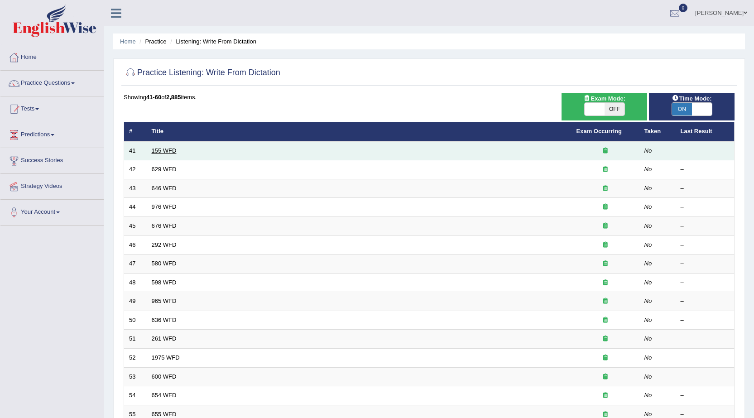
click at [164, 147] on link "155 WFD" at bounding box center [164, 150] width 25 height 7
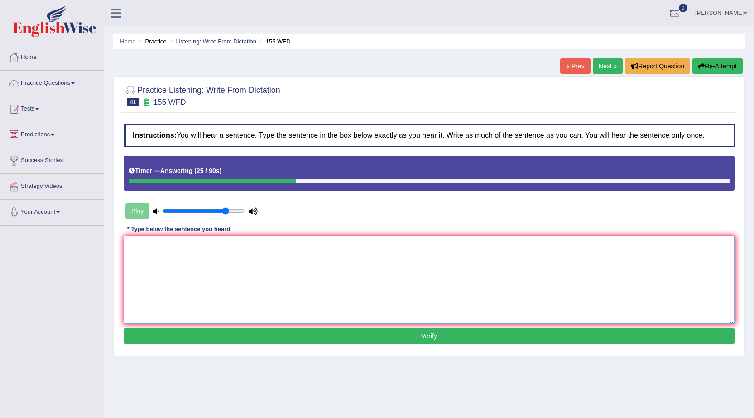
click at [188, 251] on textarea at bounding box center [429, 280] width 611 height 88
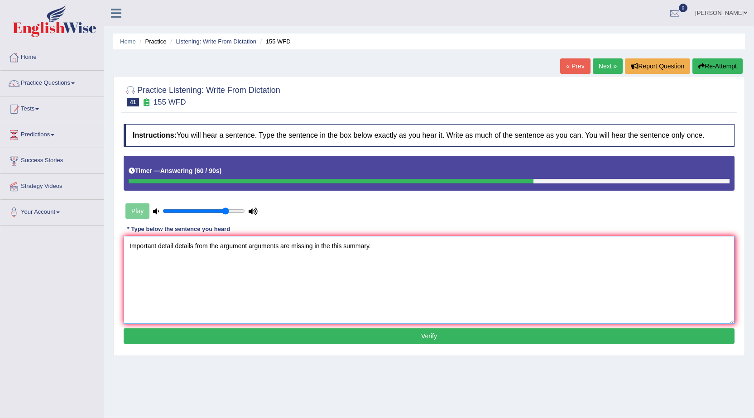
type textarea "Important detail details from the argument arguments are missing in the this su…"
click at [415, 332] on button "Verify" at bounding box center [429, 335] width 611 height 15
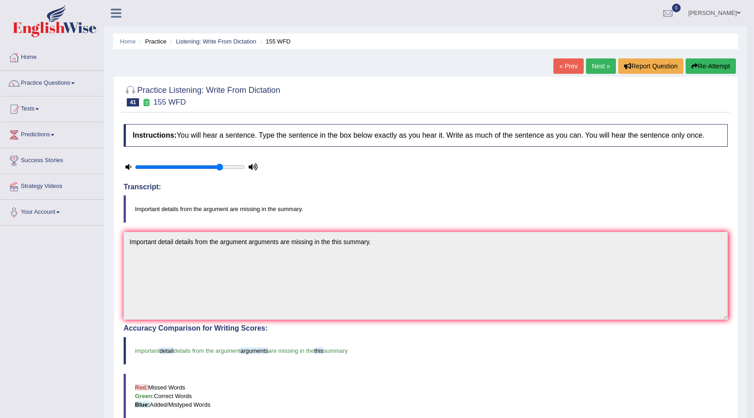
click at [733, 11] on link "Binita Mahato" at bounding box center [715, 12] width 66 height 24
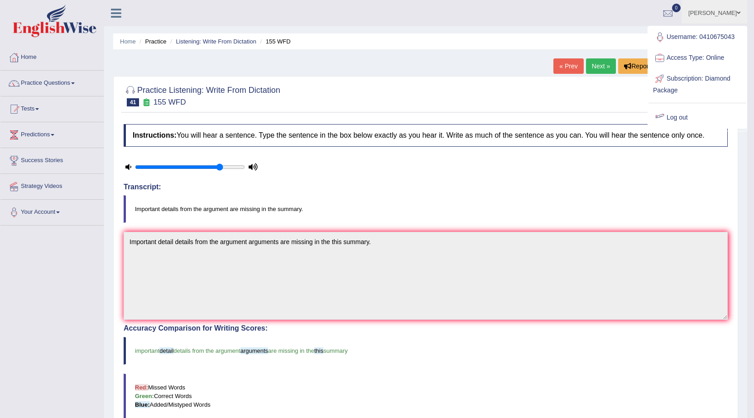
click at [685, 120] on link "Log out" at bounding box center [698, 117] width 98 height 21
